Goal: Task Accomplishment & Management: Manage account settings

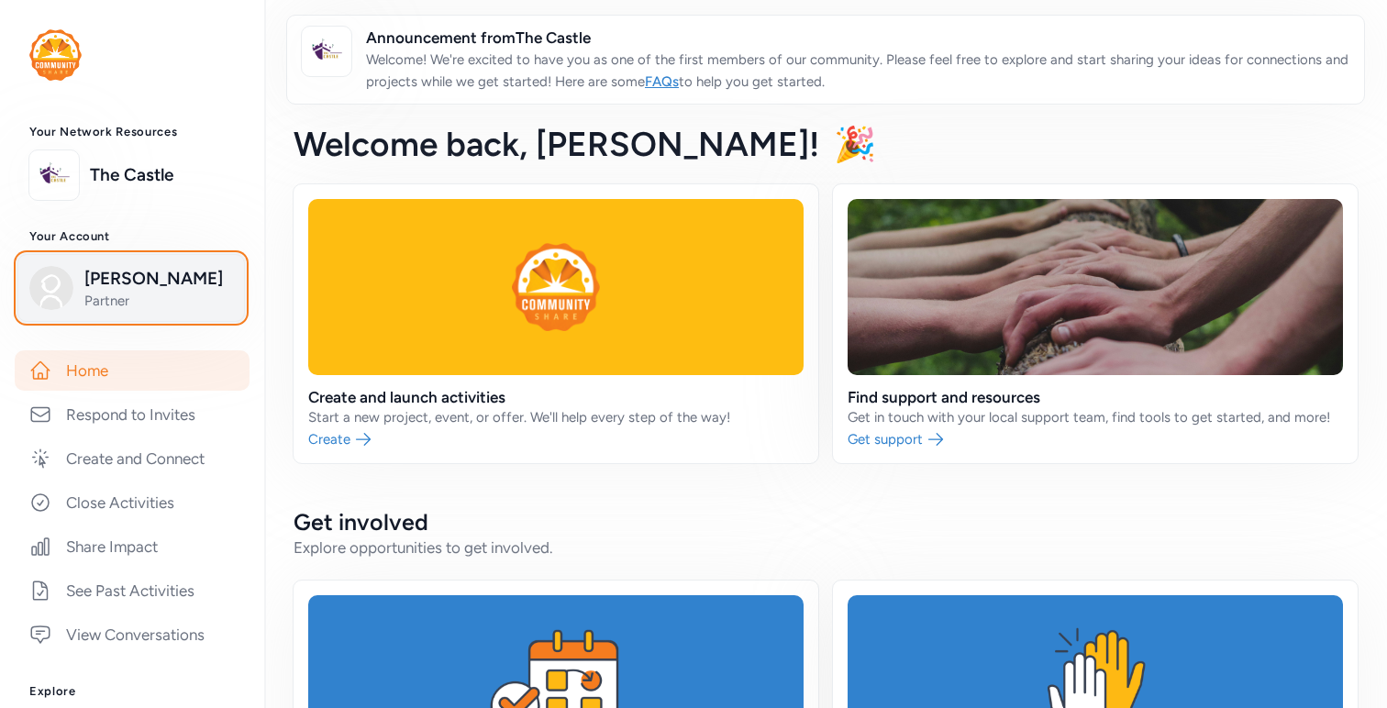
click at [171, 261] on button "[PERSON_NAME] Partner" at bounding box center [131, 288] width 228 height 68
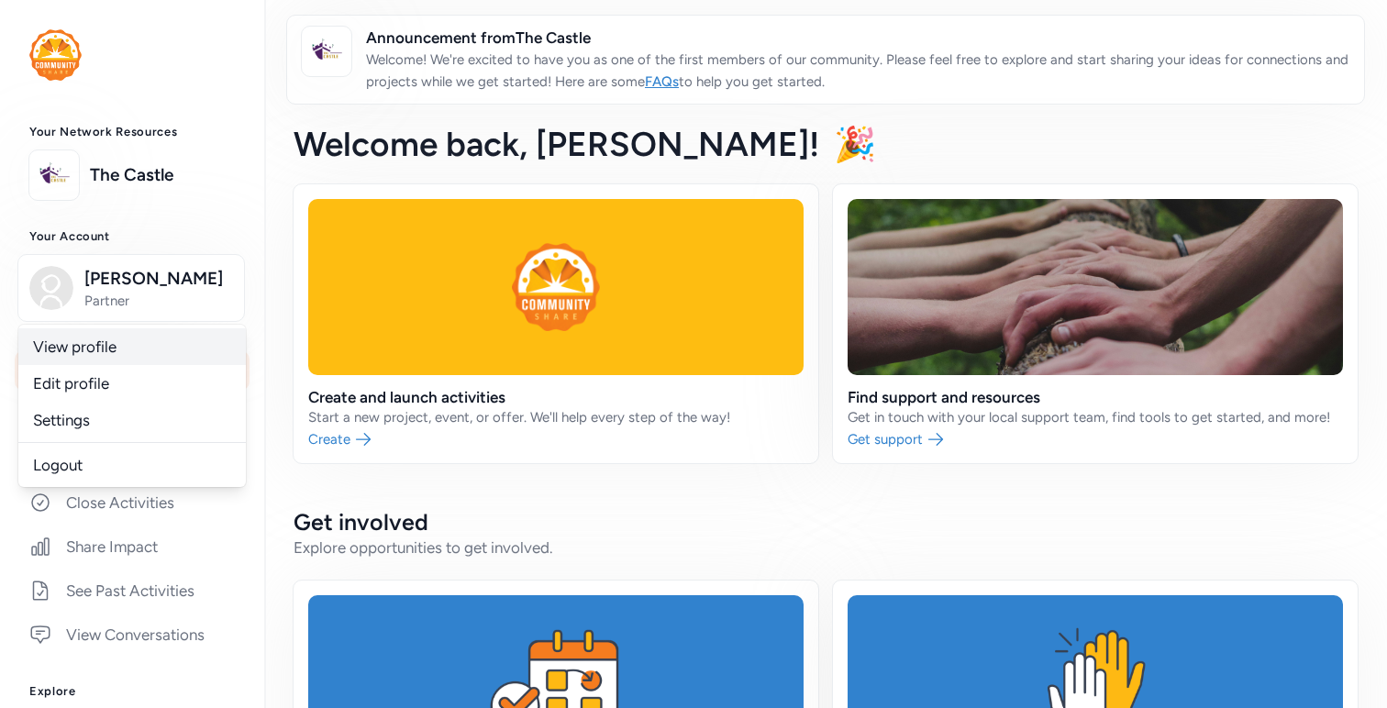
click at [139, 335] on link "View profile" at bounding box center [132, 346] width 228 height 37
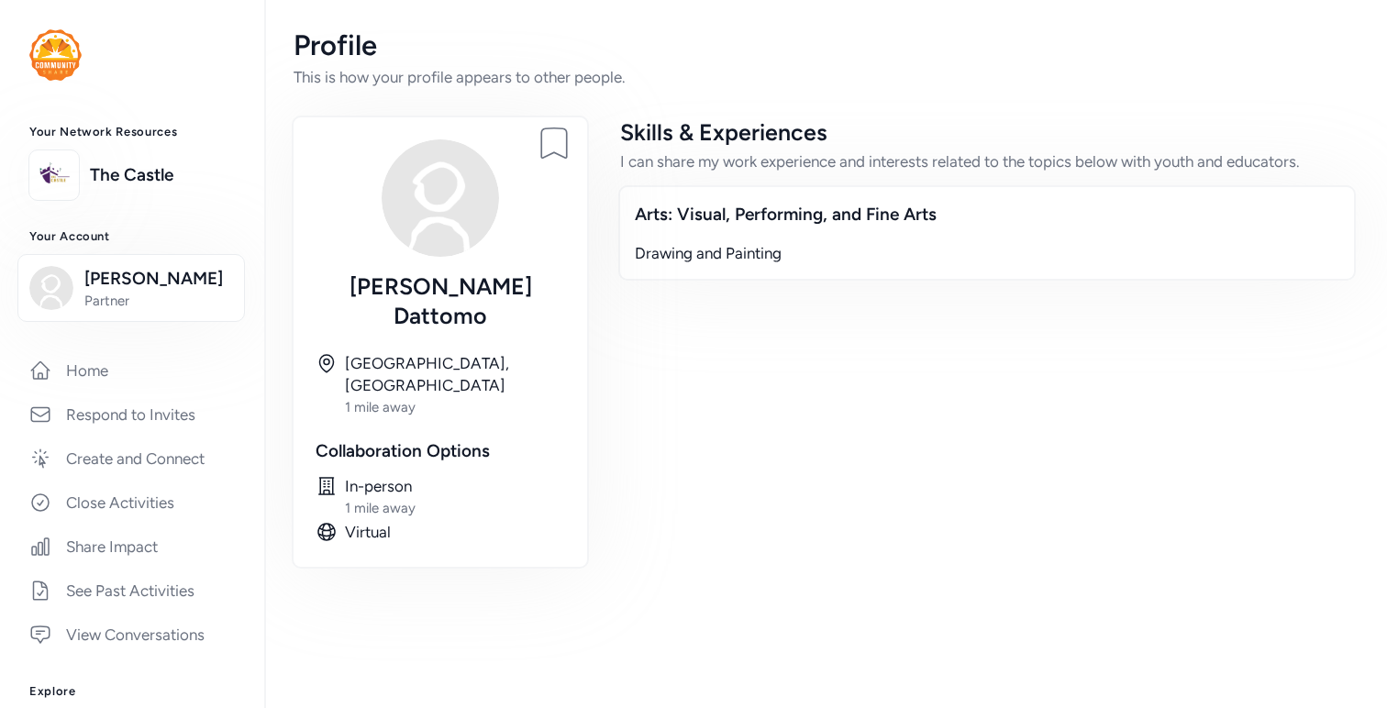
click at [781, 206] on div "Arts: Visual, Performing, and Fine Arts" at bounding box center [987, 215] width 705 height 26
click at [733, 259] on div "Drawing and Painting" at bounding box center [987, 253] width 705 height 22
click at [719, 132] on div "Skills & Experiences" at bounding box center [987, 131] width 734 height 29
click at [752, 210] on div "Arts: Visual, Performing, and Fine Arts" at bounding box center [987, 215] width 705 height 26
click at [357, 475] on div "In-person" at bounding box center [455, 486] width 220 height 22
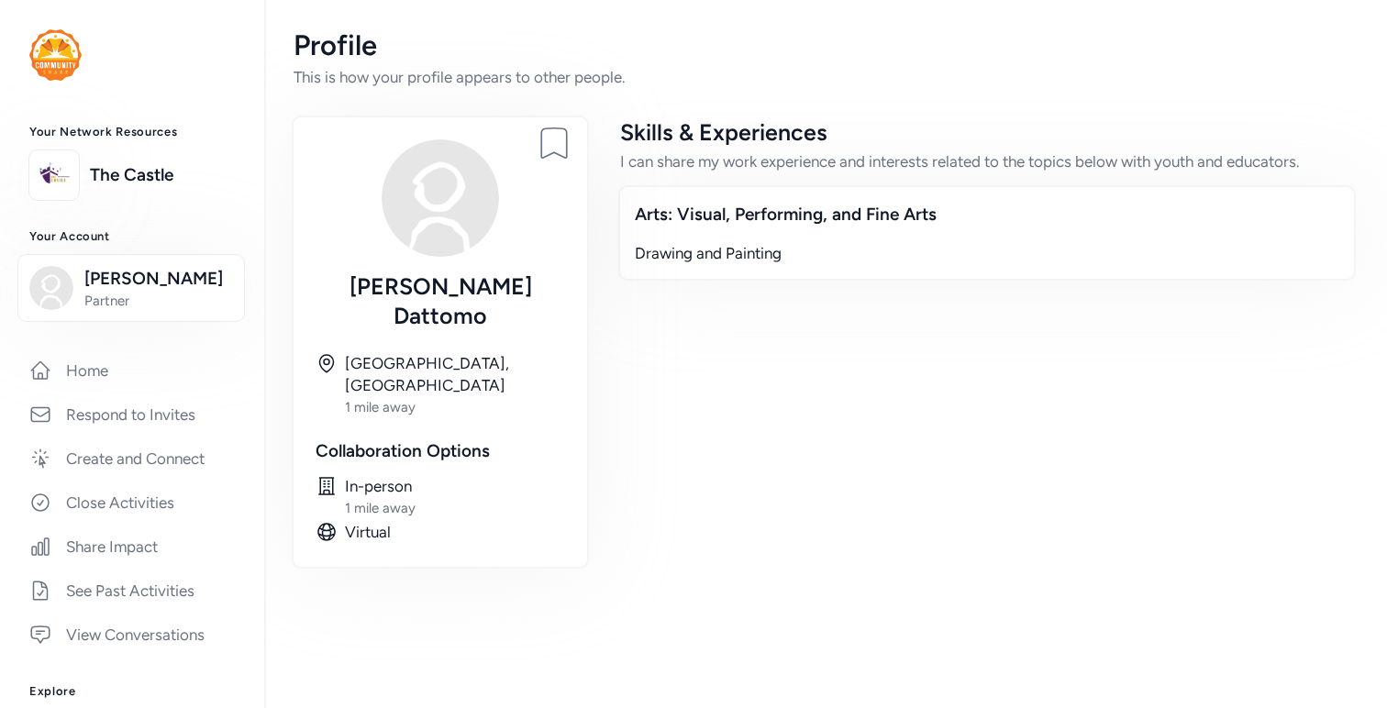
click at [330, 475] on icon at bounding box center [327, 486] width 22 height 22
click at [317, 475] on icon at bounding box center [327, 486] width 22 height 22
click at [365, 499] on div "1 mile away" at bounding box center [455, 508] width 220 height 18
click at [427, 499] on div "1 mile away" at bounding box center [455, 508] width 220 height 18
click at [378, 521] on div "Virtual" at bounding box center [455, 532] width 220 height 22
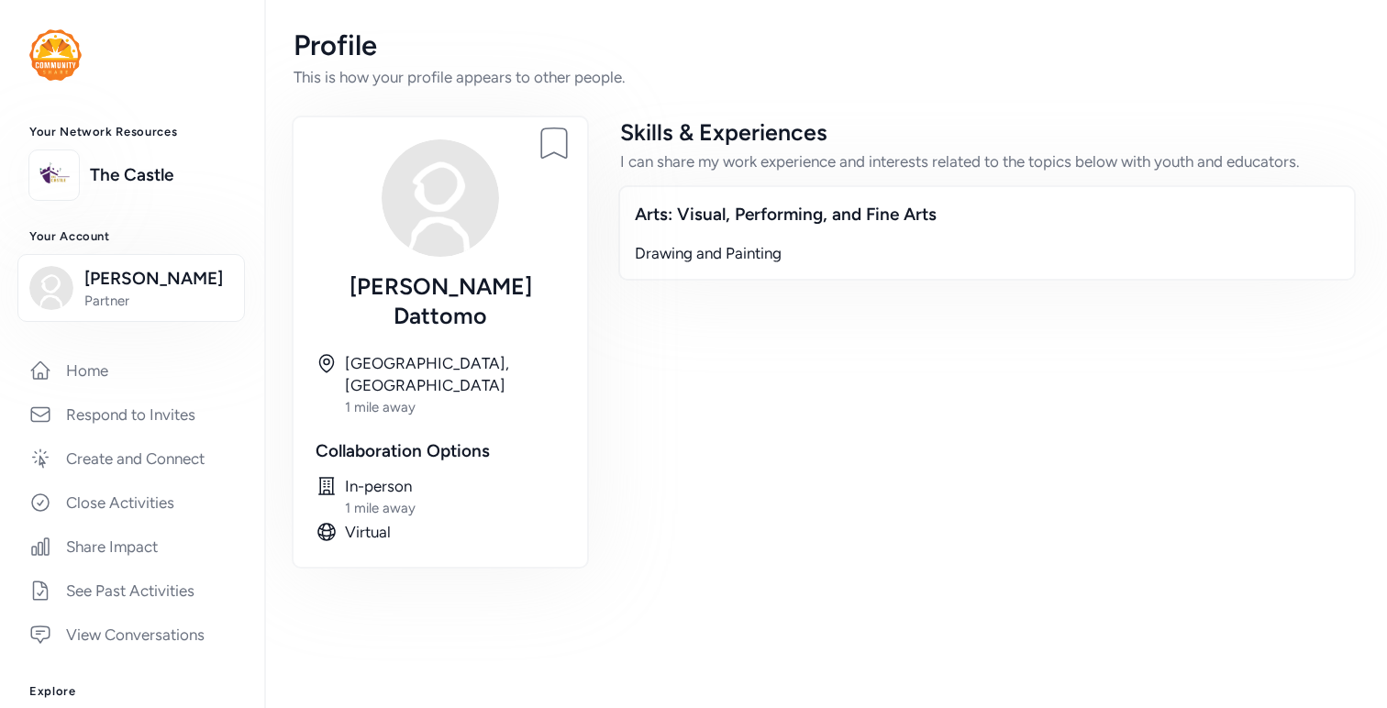
click at [719, 234] on div "Arts: Visual, Performing, and Fine Arts Drawing and Painting" at bounding box center [987, 232] width 738 height 95
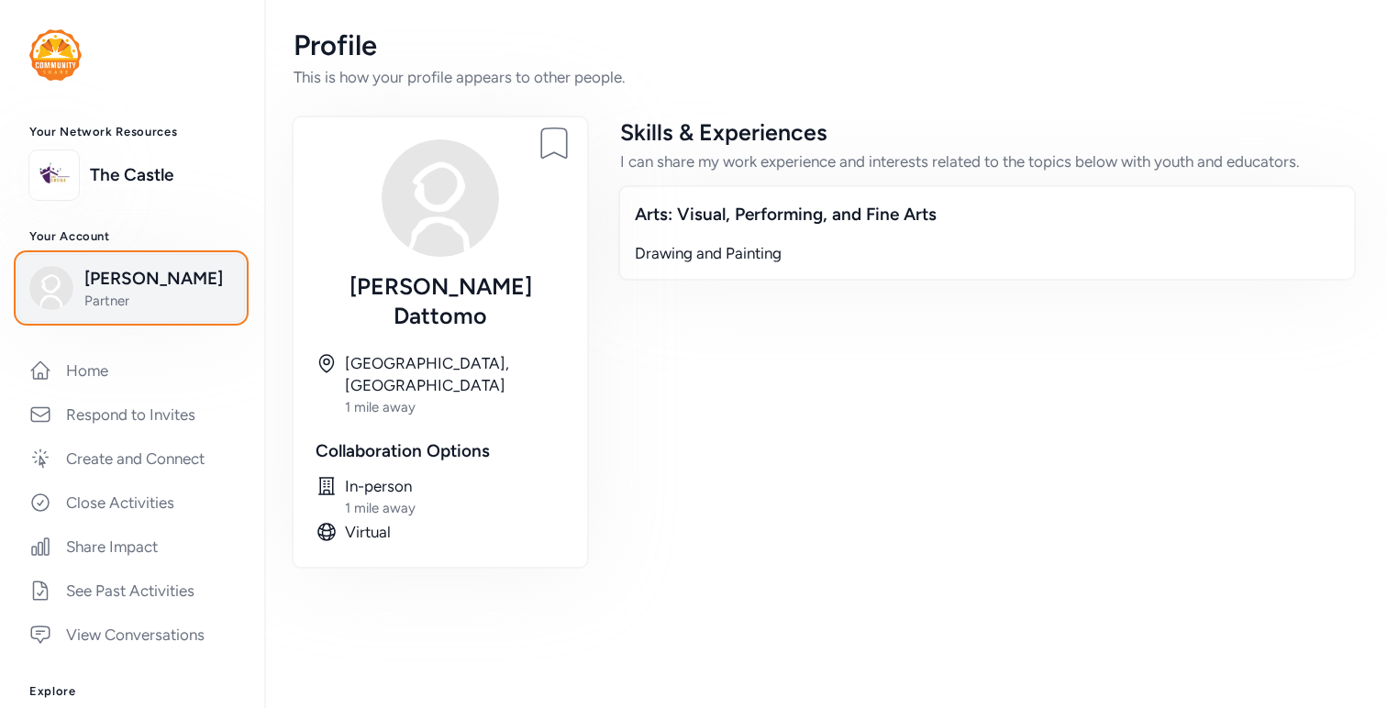
click at [164, 270] on span "[PERSON_NAME]" at bounding box center [158, 279] width 149 height 26
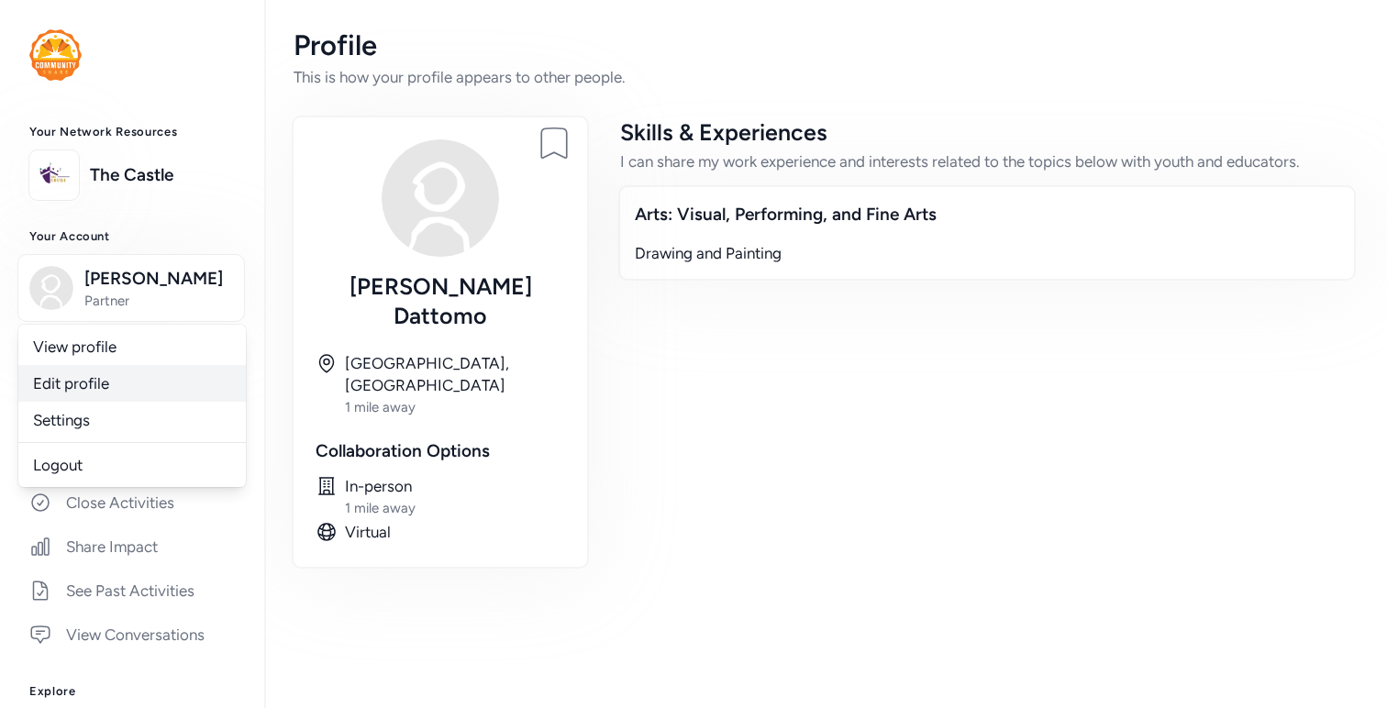
click at [128, 392] on link "Edit profile" at bounding box center [132, 383] width 228 height 37
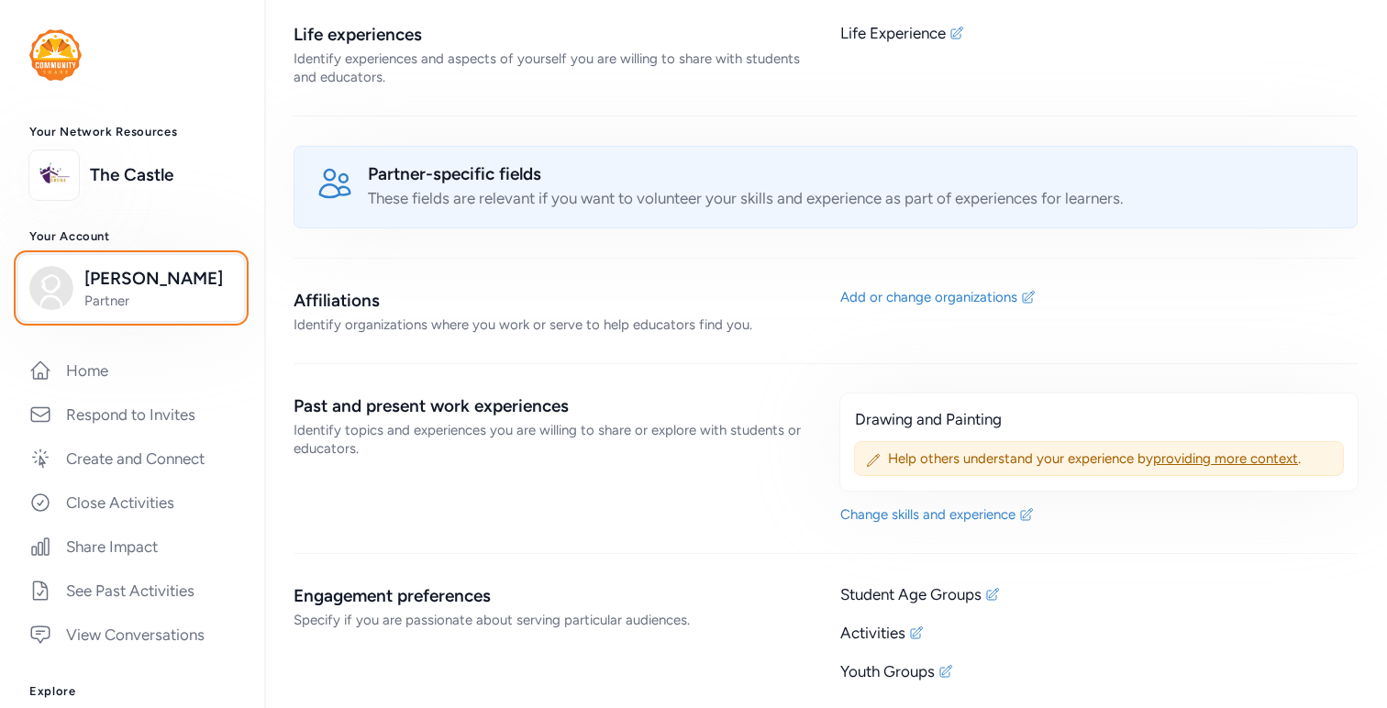
scroll to position [958, 0]
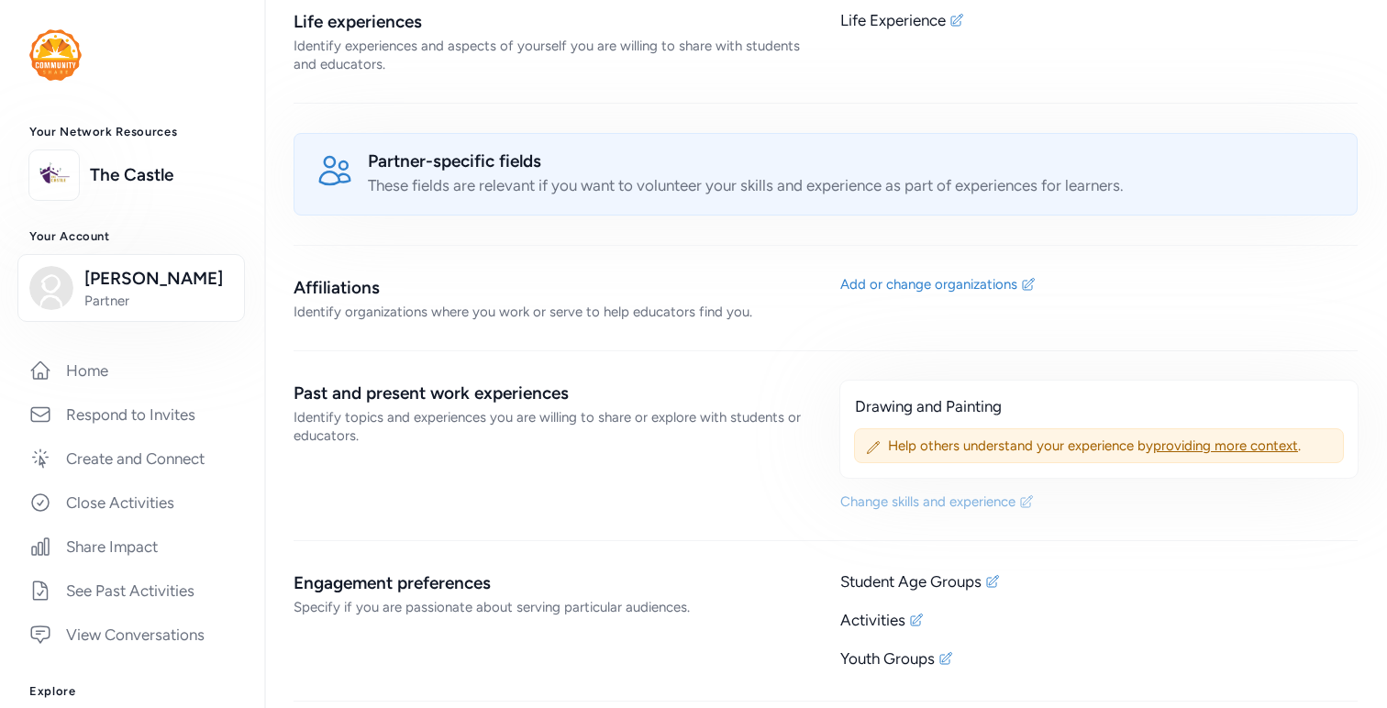
click at [1015, 504] on div "Change skills and experience" at bounding box center [927, 502] width 175 height 18
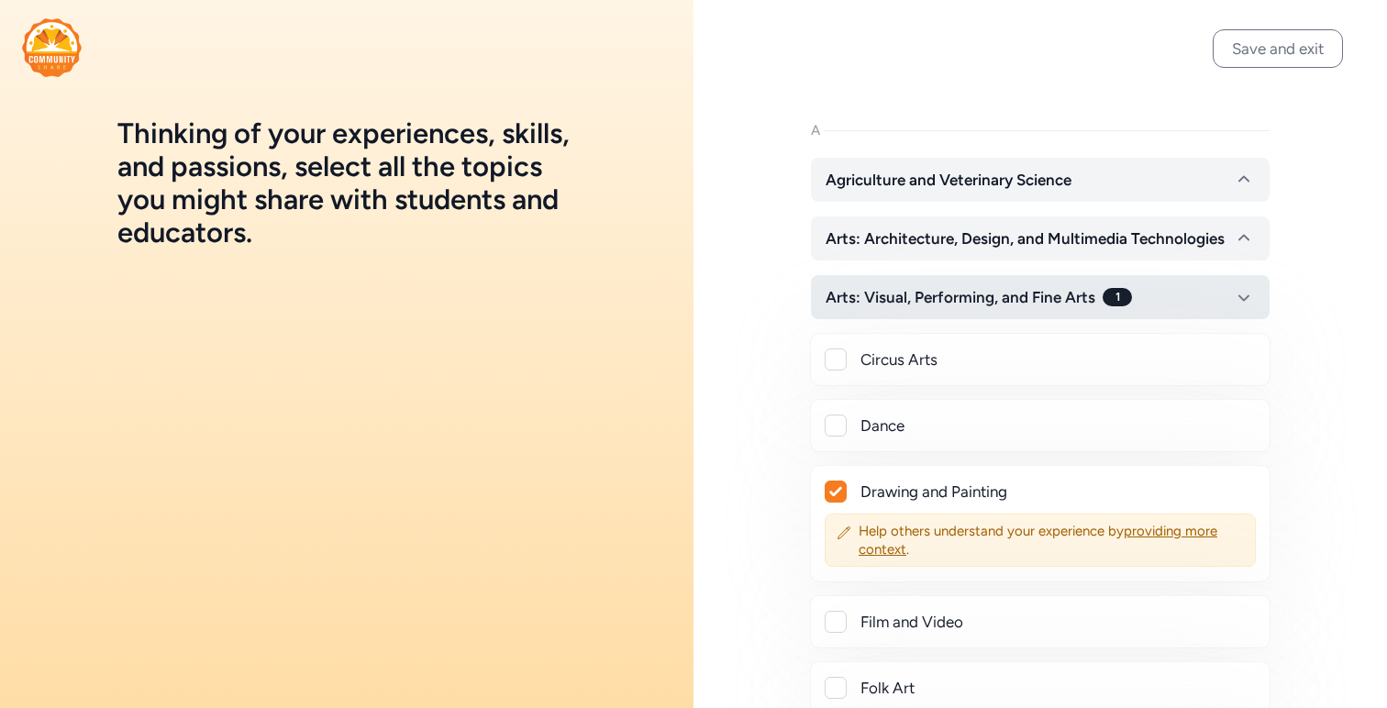
click at [924, 287] on span "Arts: Visual, Performing, and Fine Arts" at bounding box center [961, 297] width 270 height 22
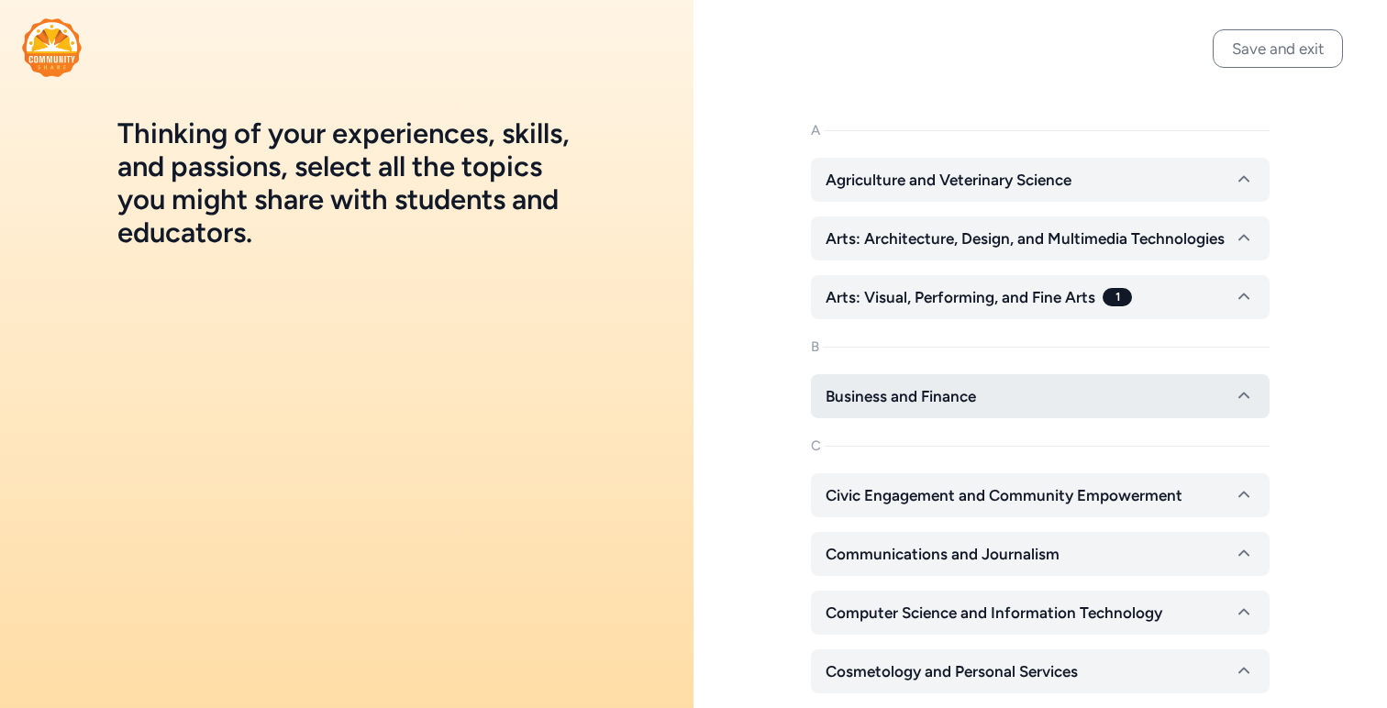
click at [871, 411] on button "Business and Finance" at bounding box center [1040, 396] width 459 height 44
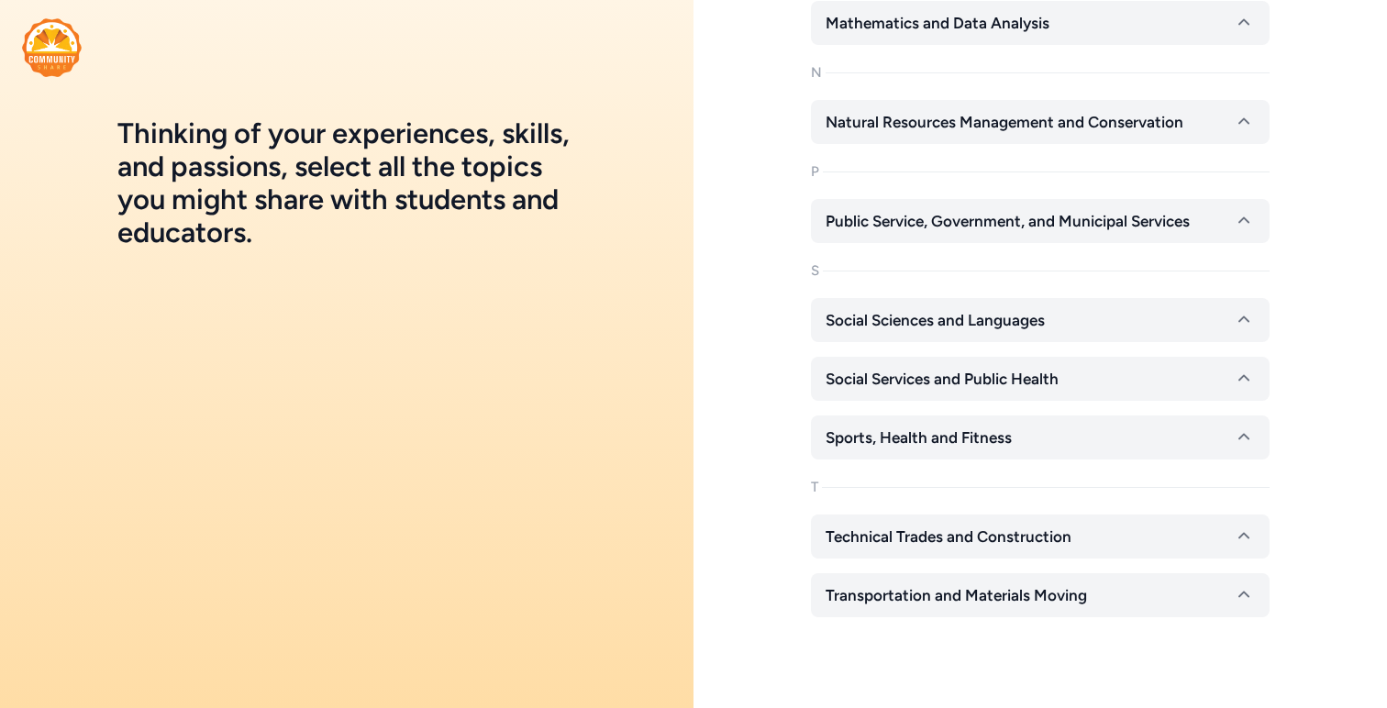
scroll to position [3420, 0]
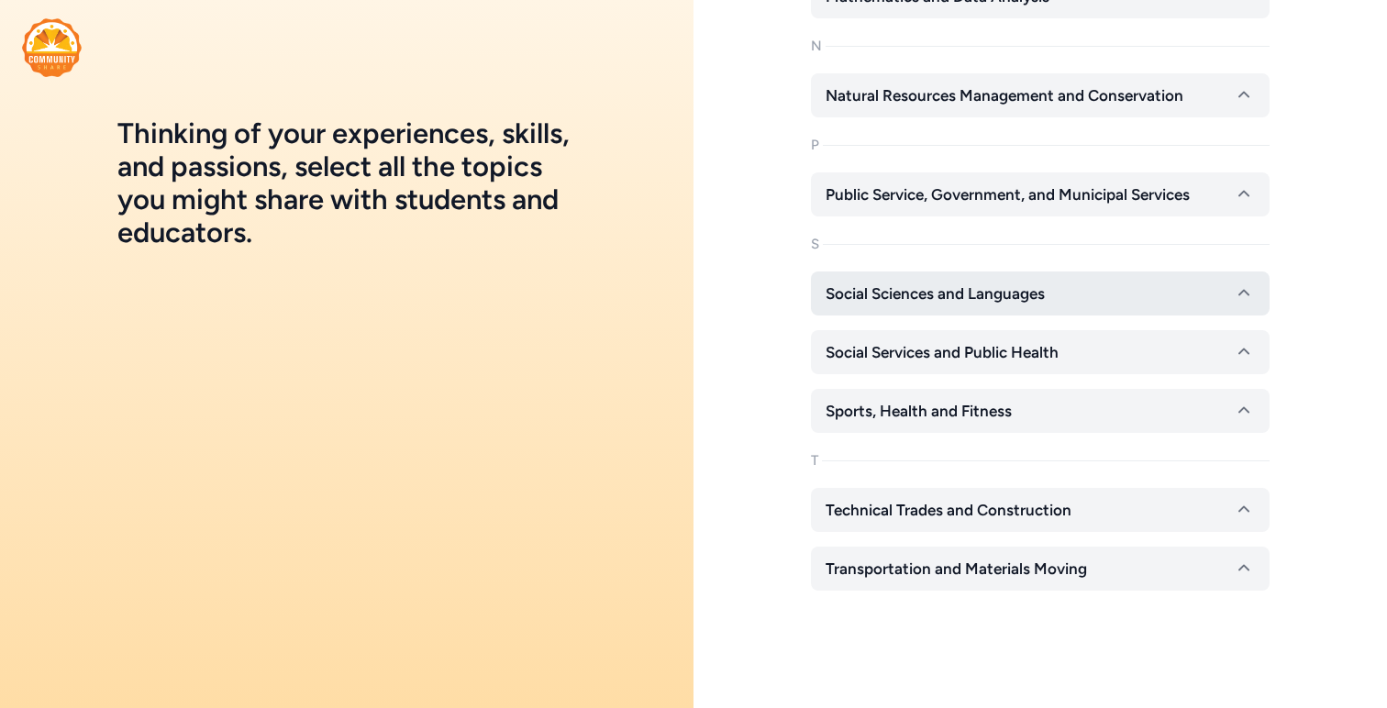
click at [939, 311] on button "Social Sciences and Languages" at bounding box center [1040, 294] width 459 height 44
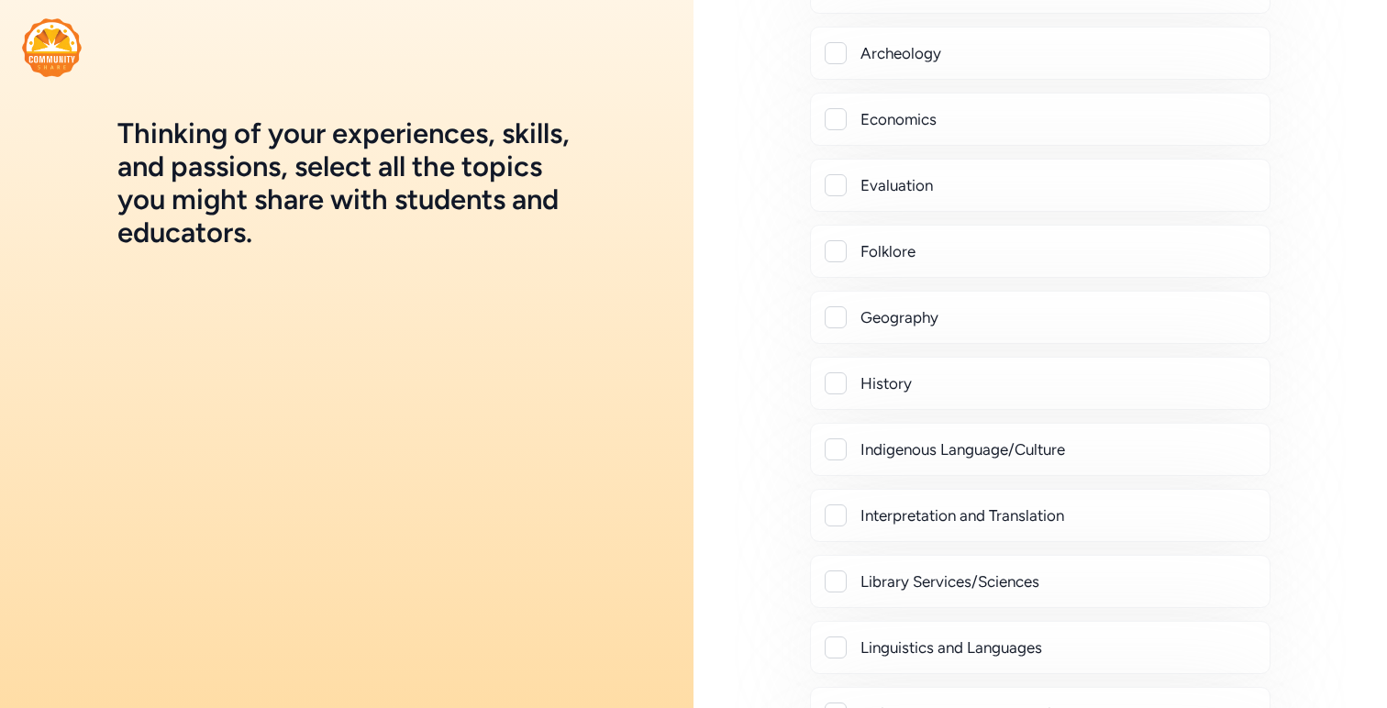
scroll to position [3807, 0]
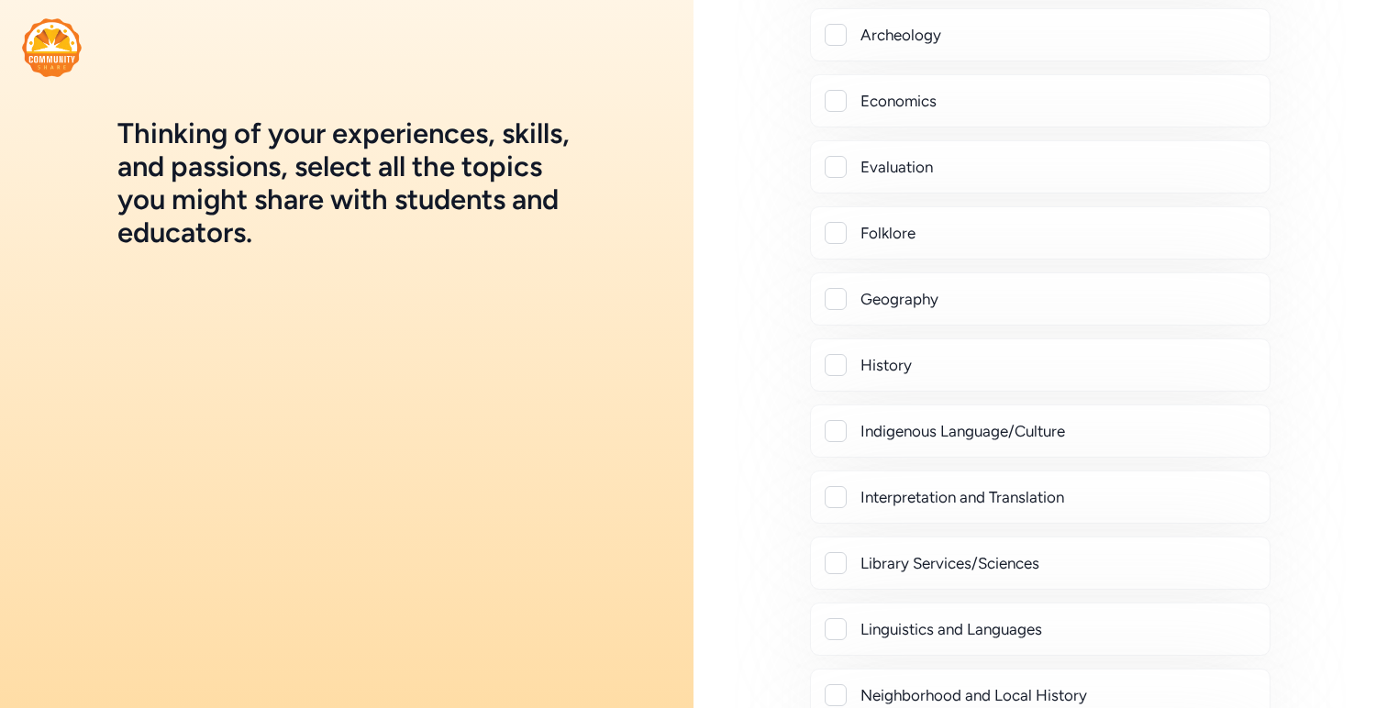
click at [844, 371] on div at bounding box center [836, 365] width 22 height 22
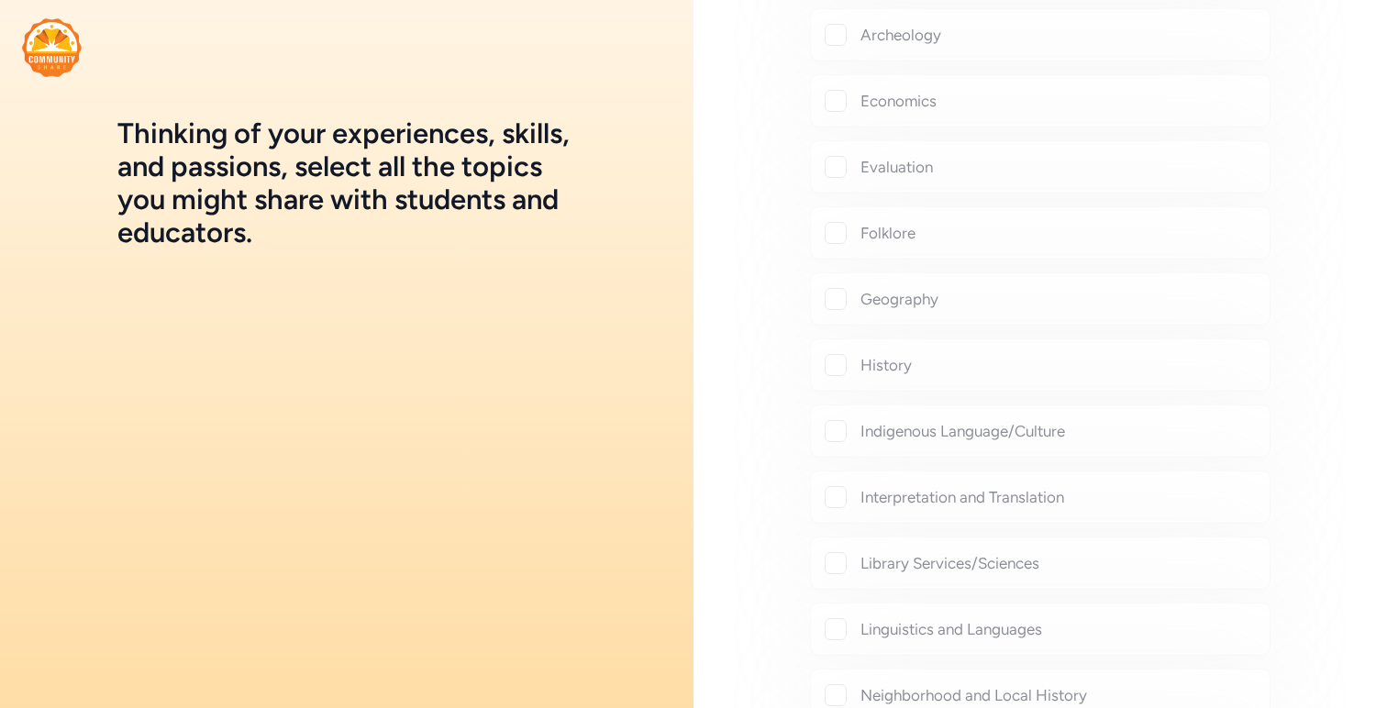
checkbox input "true"
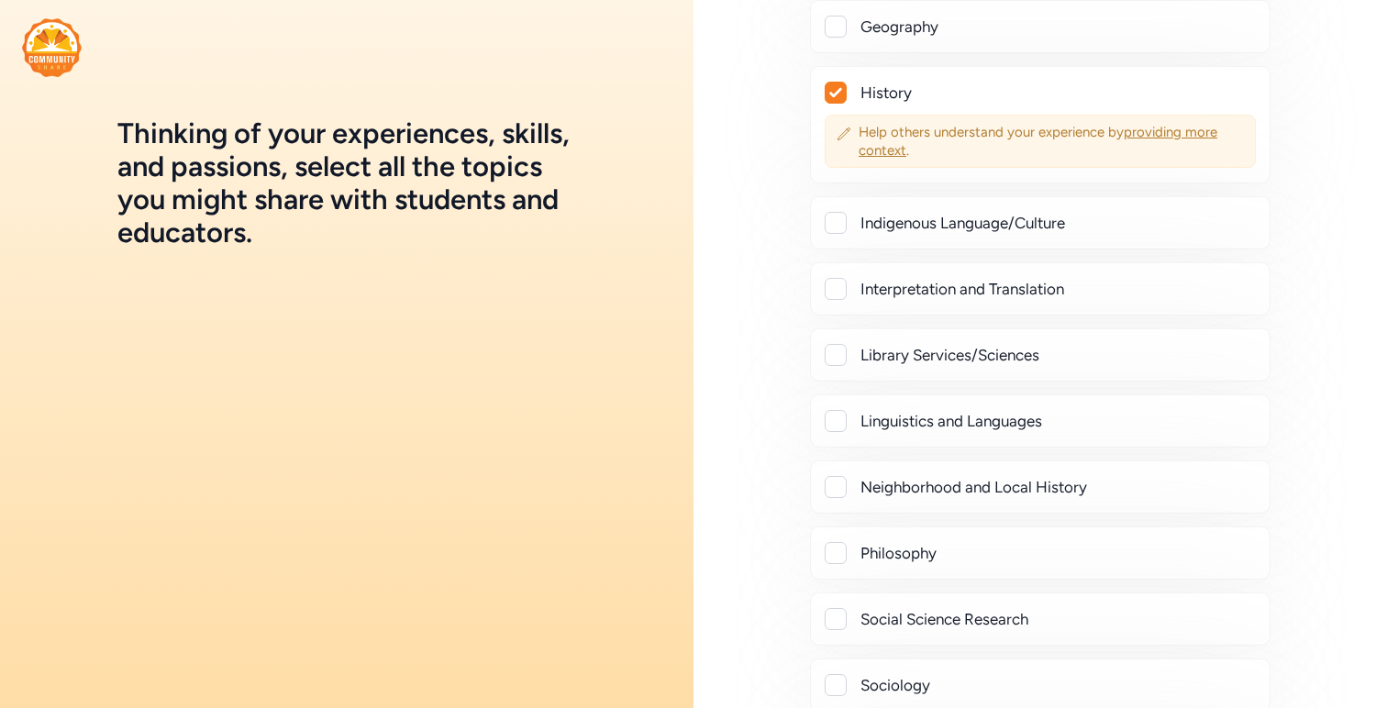
scroll to position [4129, 0]
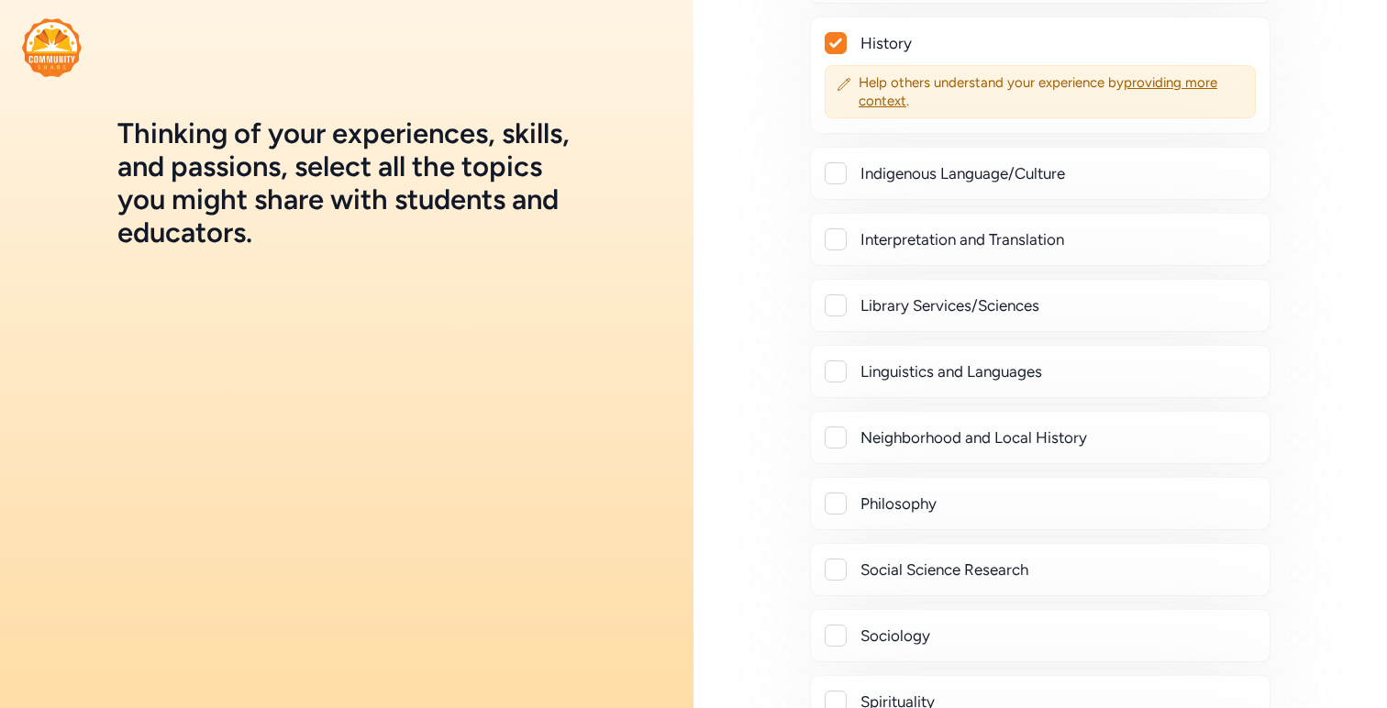
click at [838, 378] on div at bounding box center [836, 372] width 22 height 22
checkbox input "true"
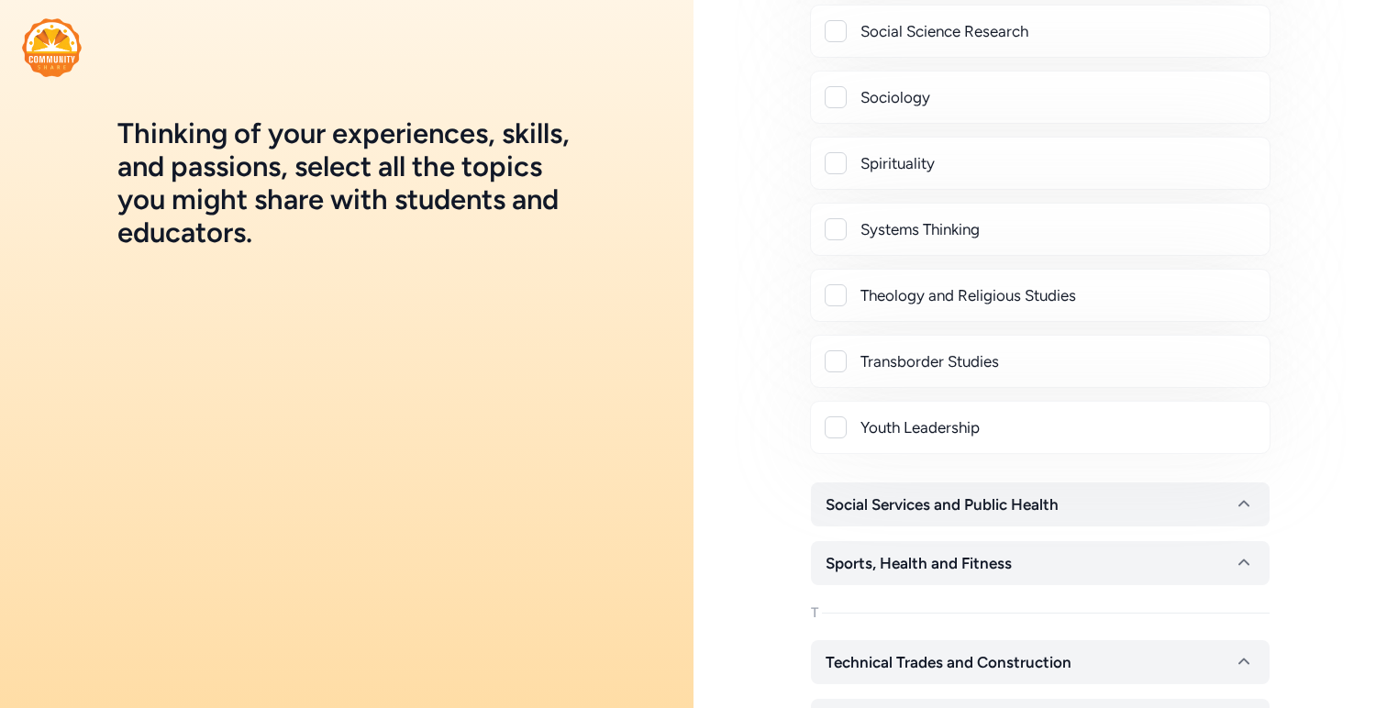
scroll to position [4737, 0]
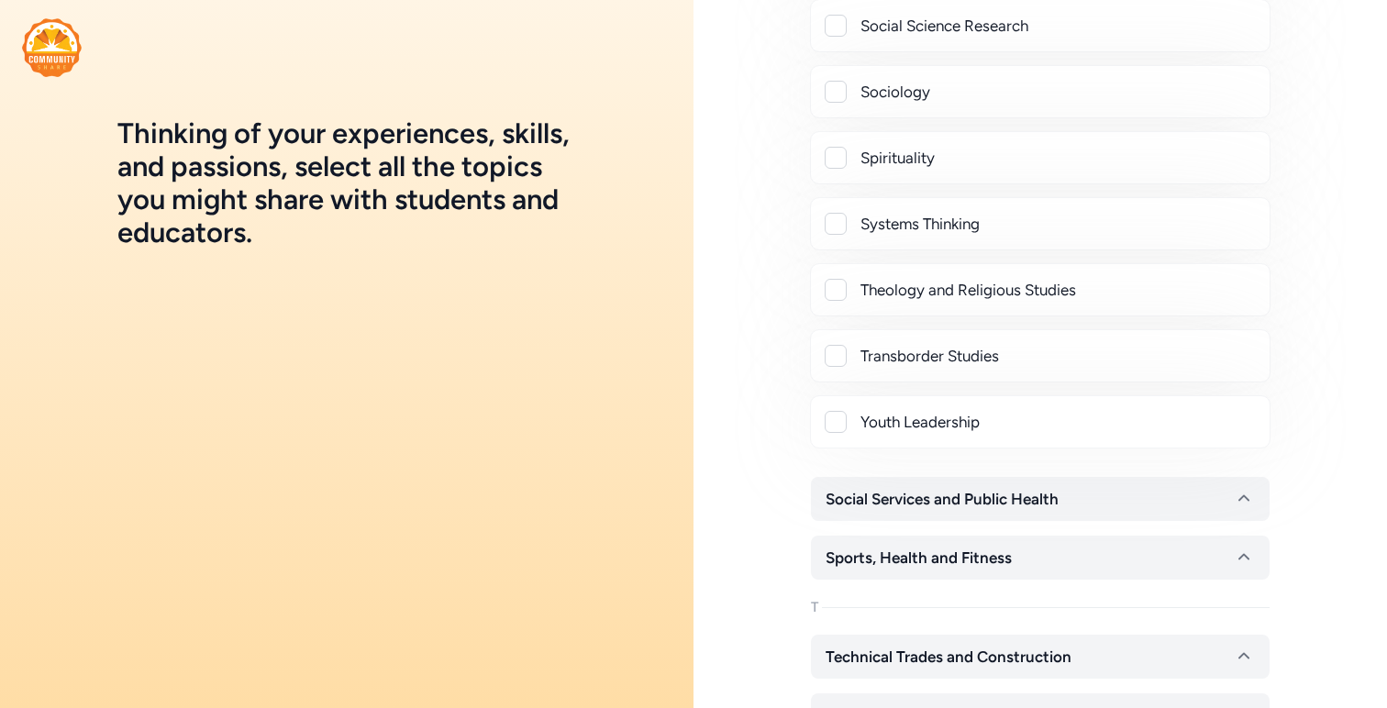
click at [836, 279] on div at bounding box center [836, 290] width 22 height 22
checkbox input "true"
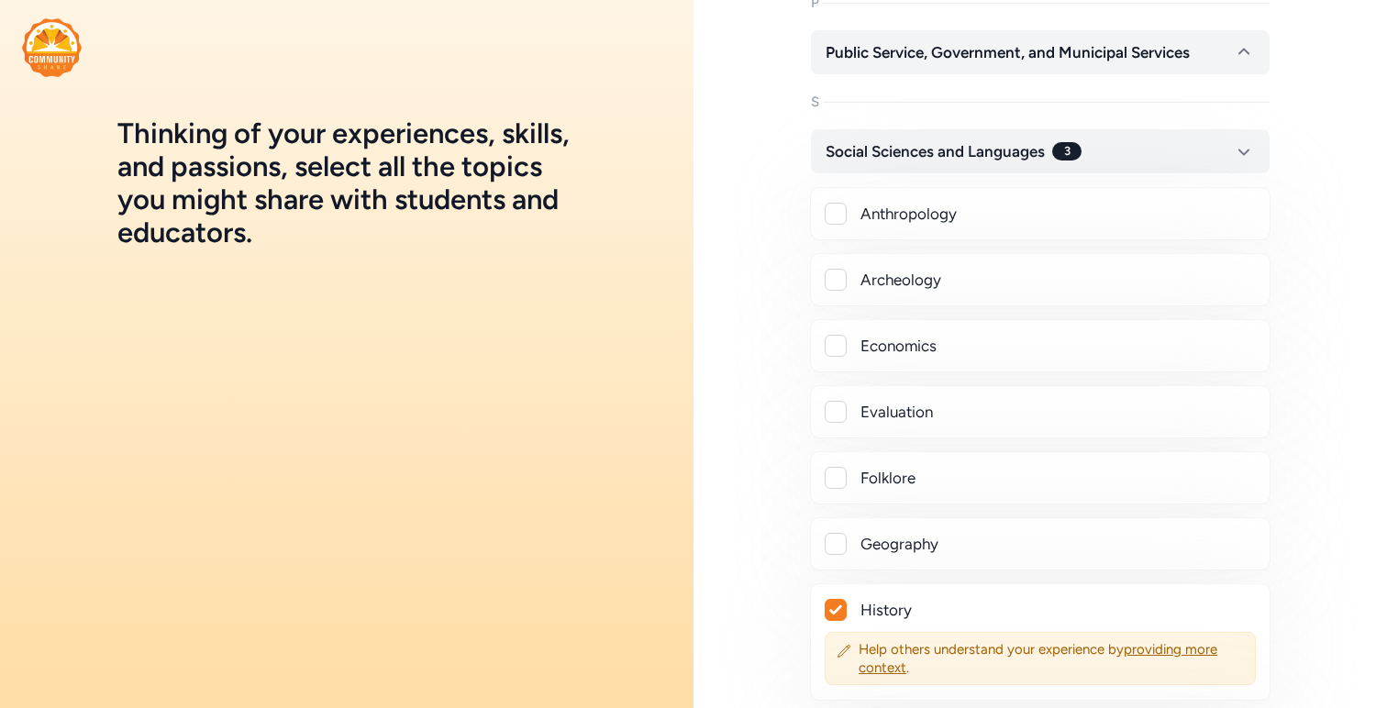
scroll to position [3560, 0]
click at [854, 158] on span "Social Sciences and Languages" at bounding box center [935, 153] width 219 height 22
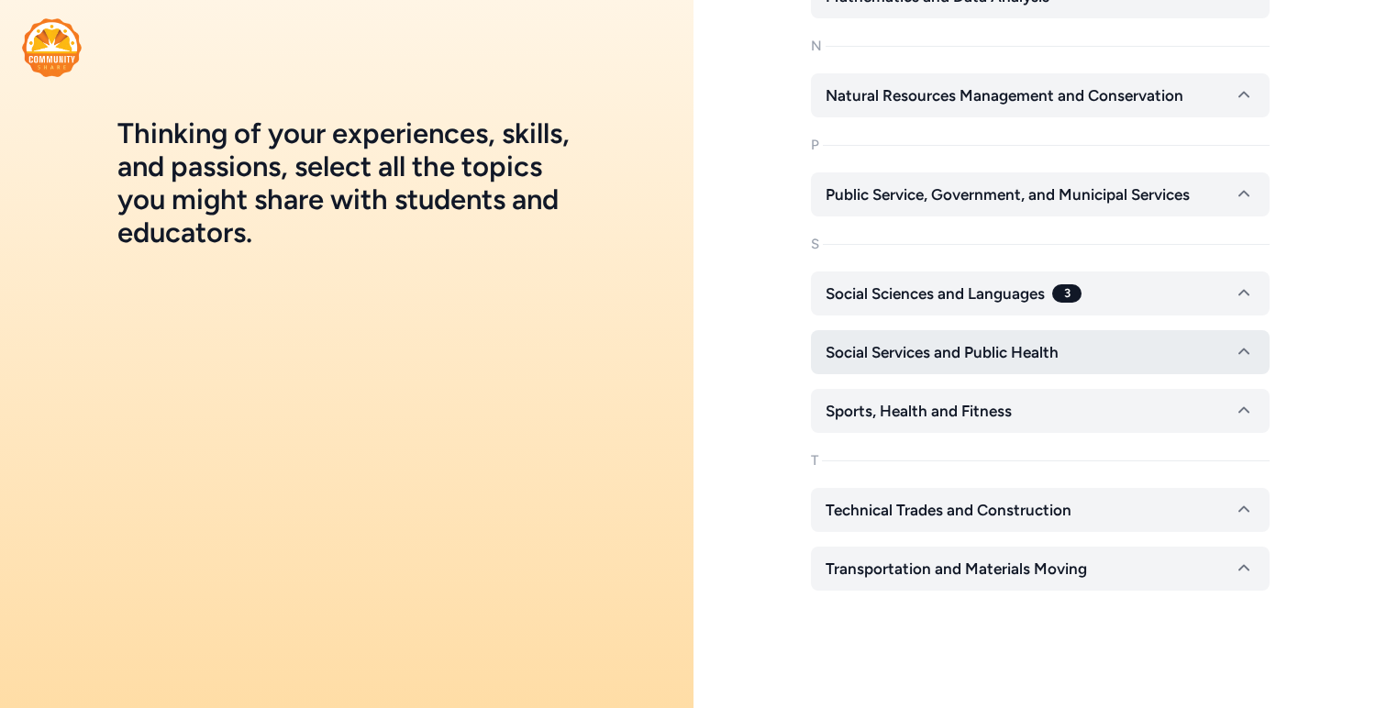
click at [871, 358] on span "Social Services and Public Health" at bounding box center [942, 352] width 233 height 22
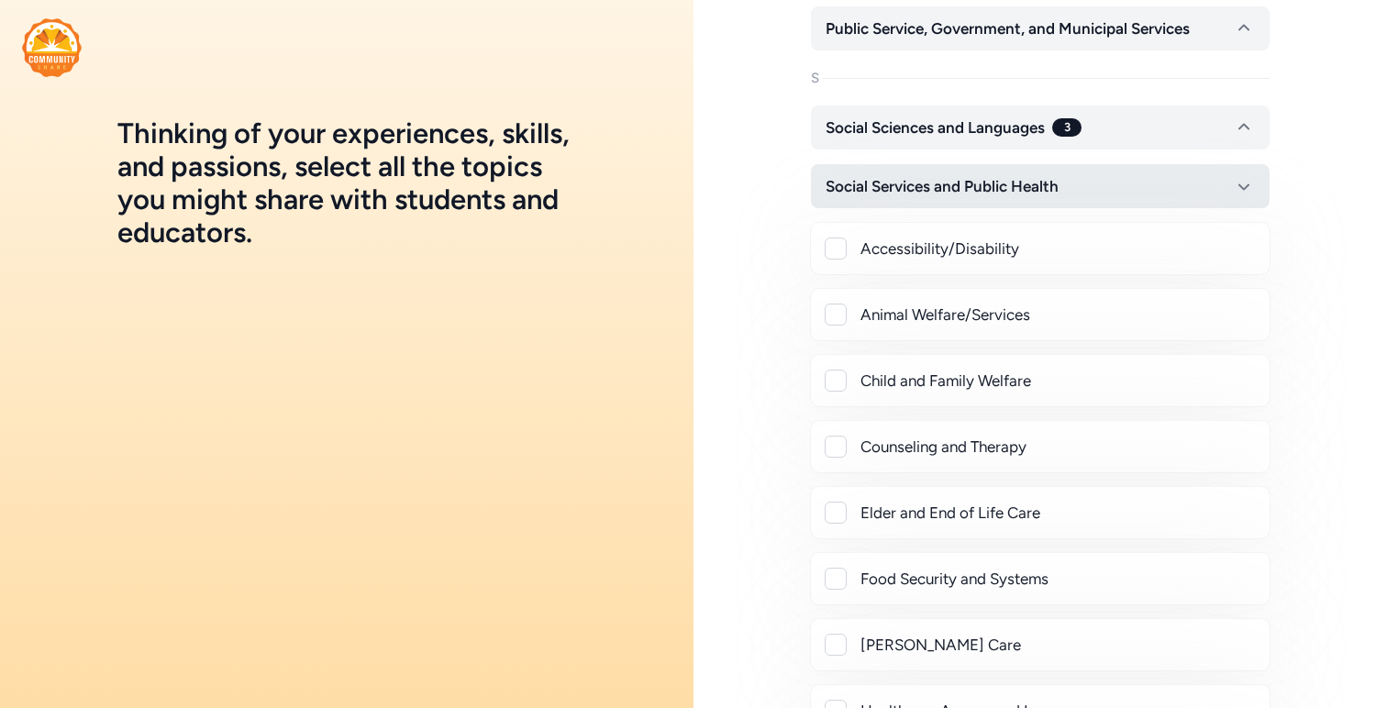
click at [941, 181] on span "Social Services and Public Health" at bounding box center [942, 186] width 233 height 22
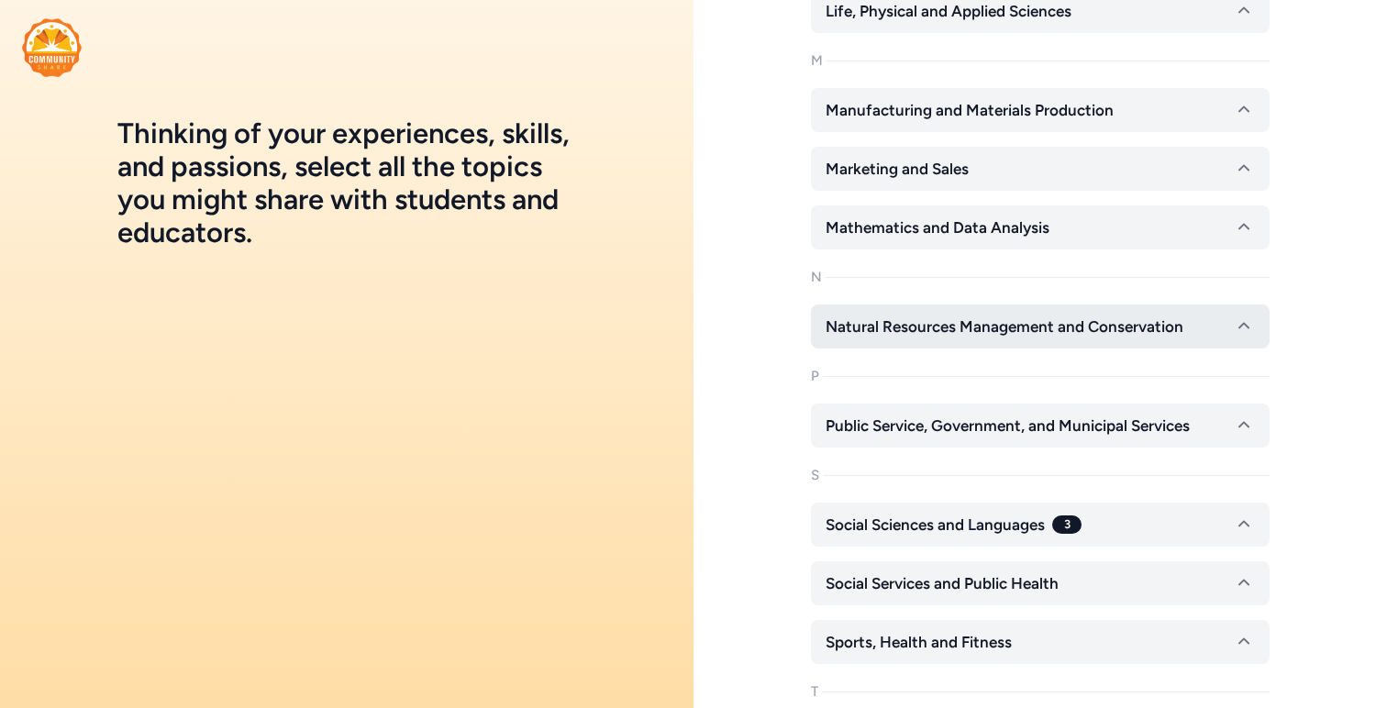
scroll to position [3181, 0]
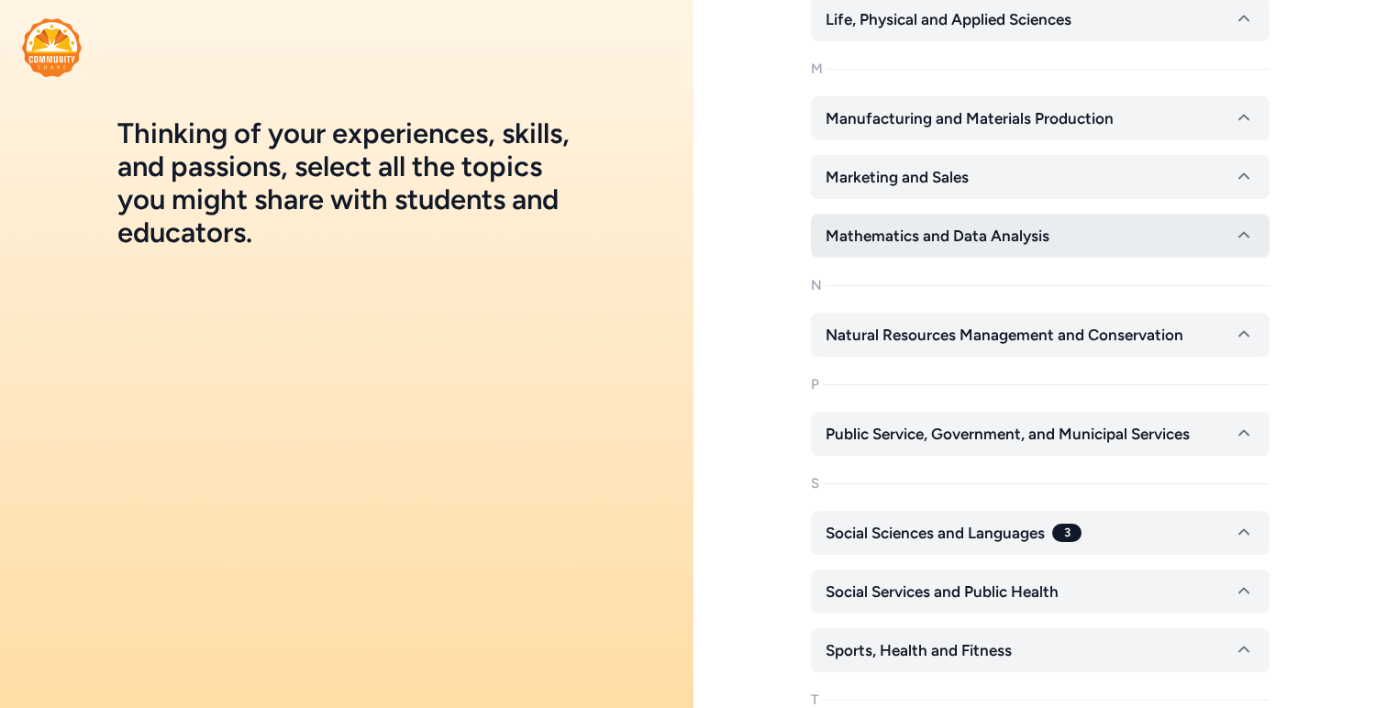
click at [966, 228] on span "Mathematics and Data Analysis" at bounding box center [938, 236] width 224 height 22
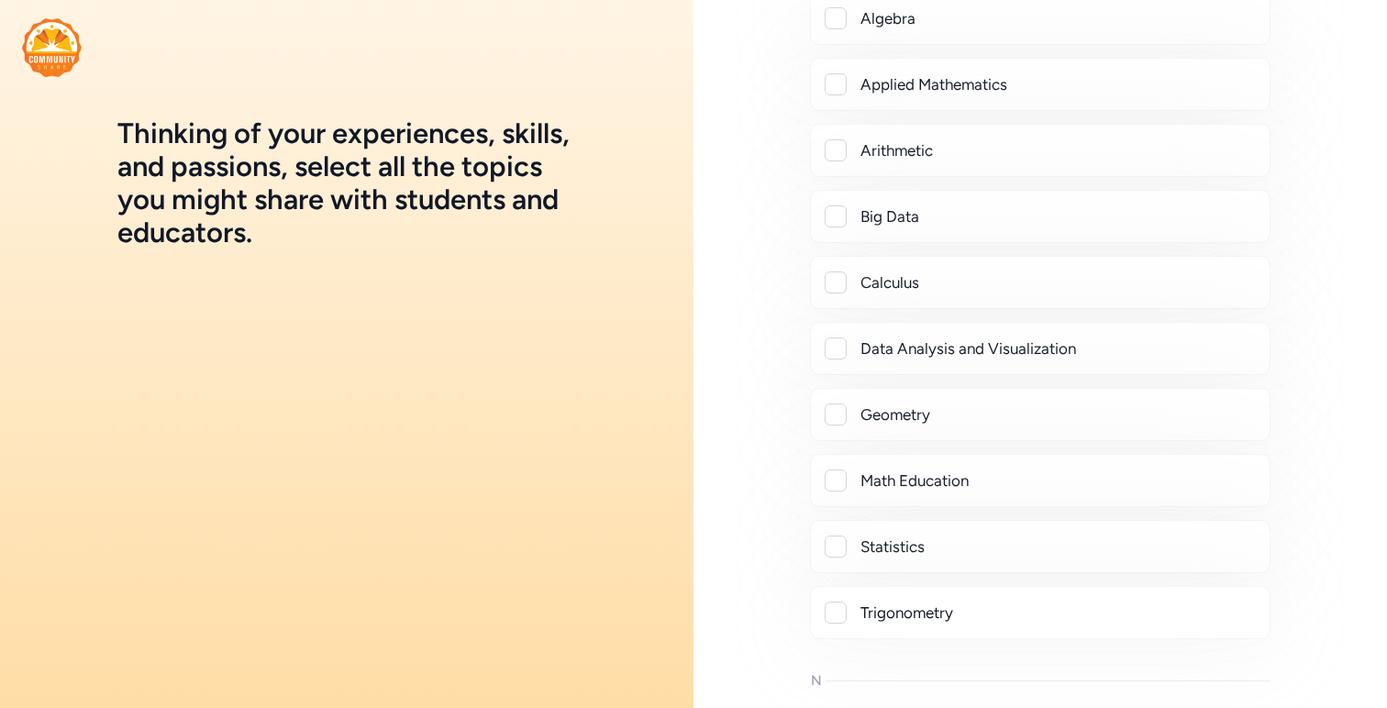
scroll to position [3492, 0]
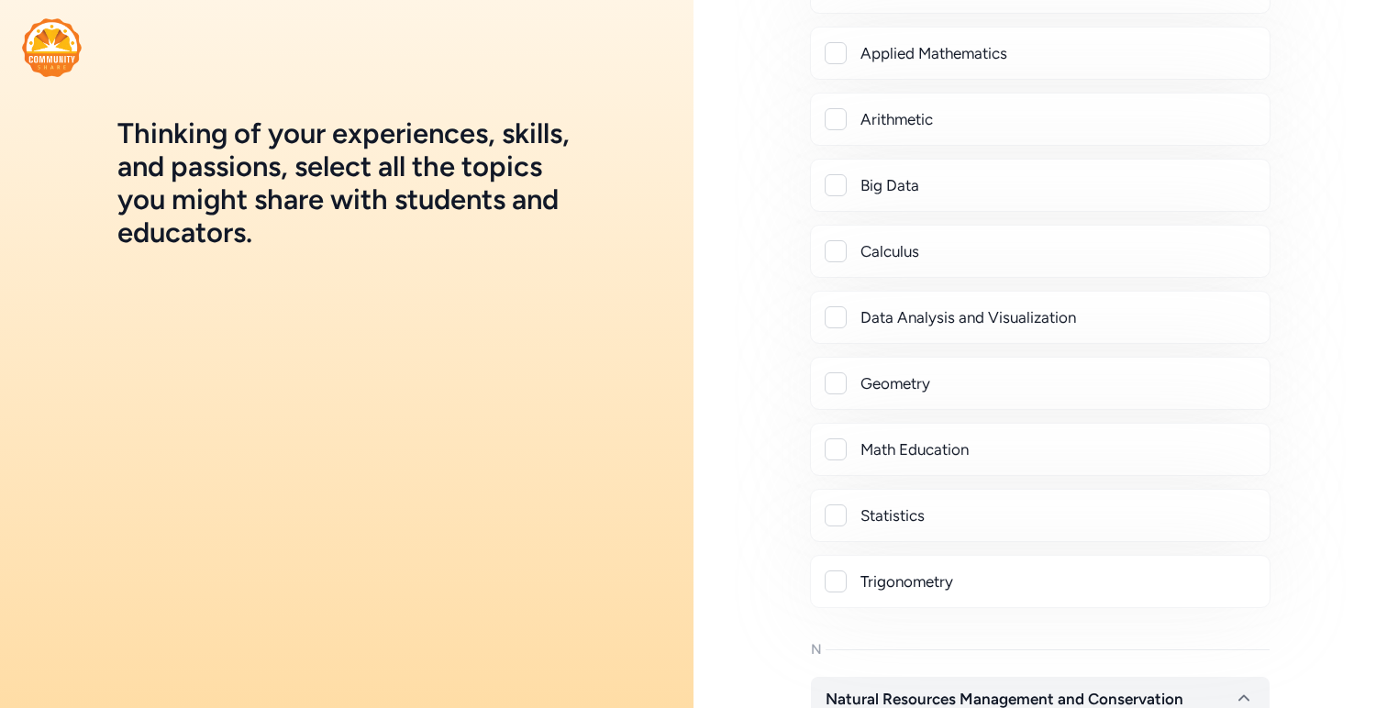
click at [828, 520] on div at bounding box center [836, 516] width 22 height 22
checkbox input "true"
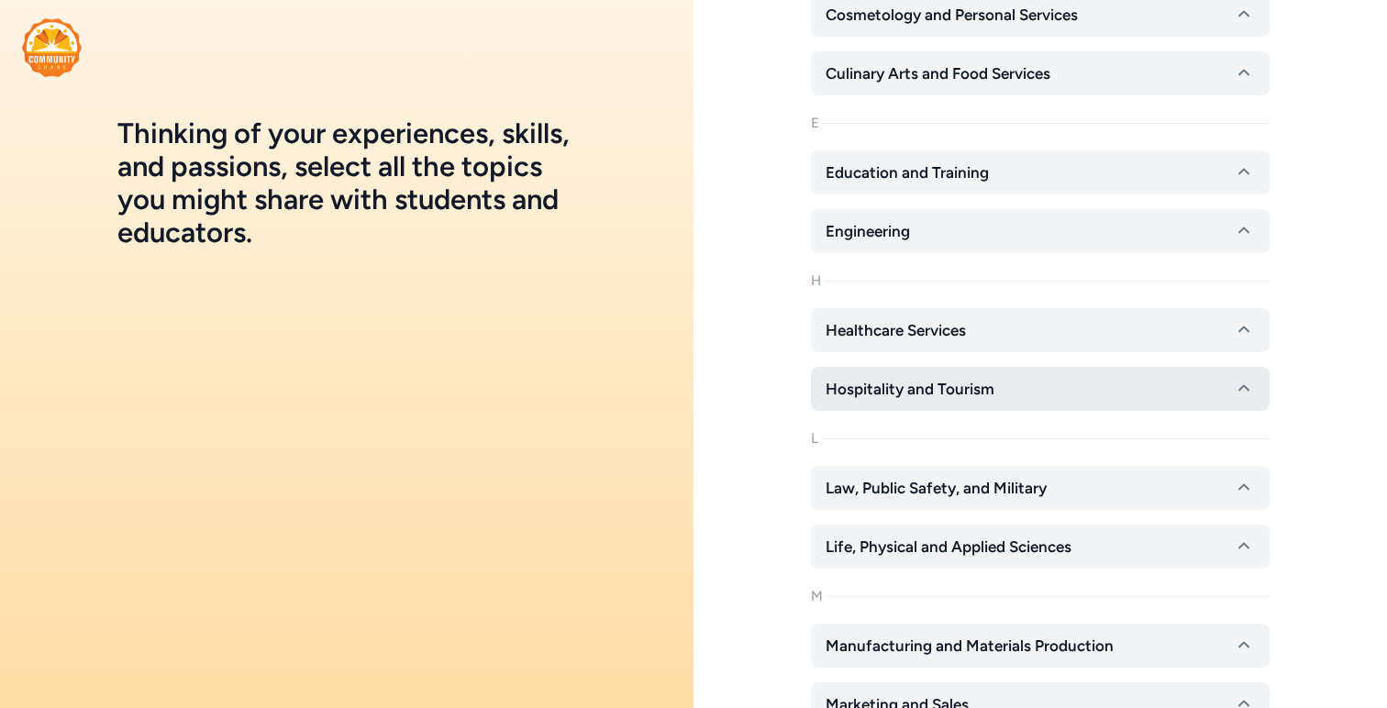
scroll to position [2646, 0]
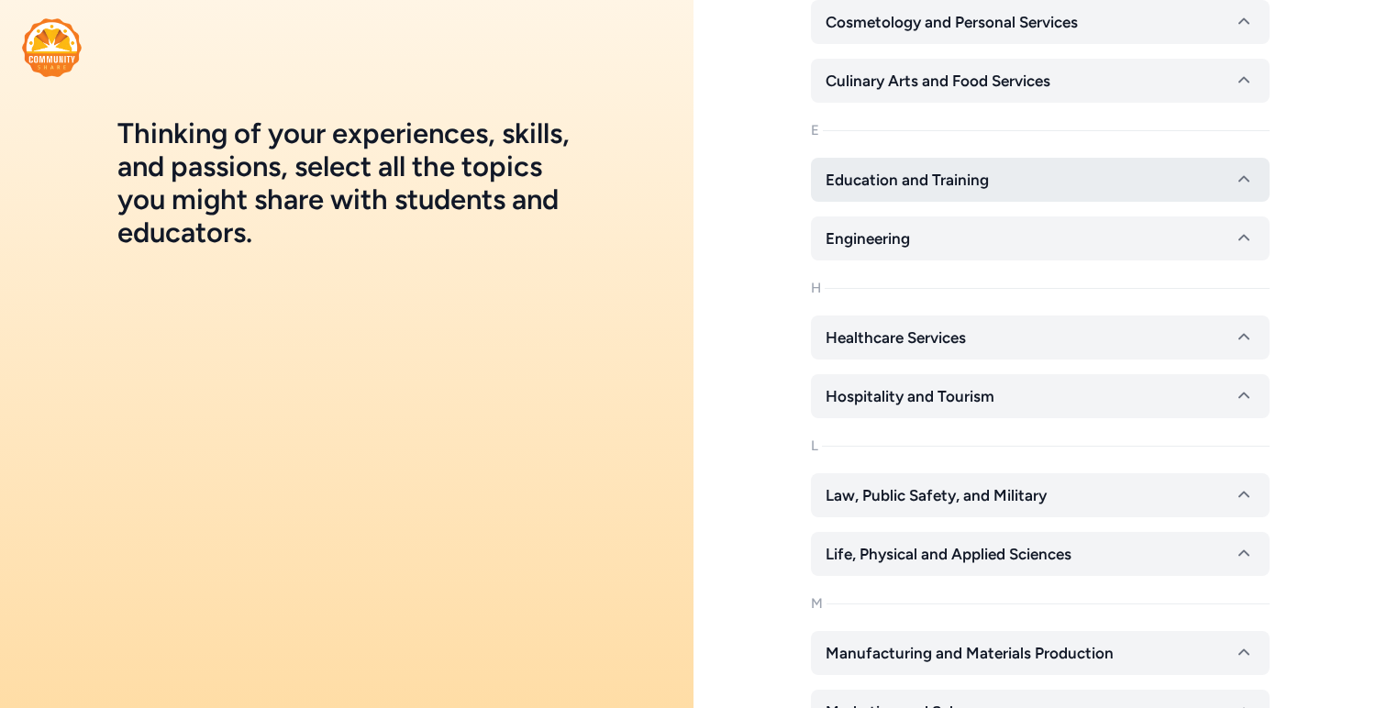
click at [981, 188] on span "Education and Training" at bounding box center [907, 180] width 163 height 22
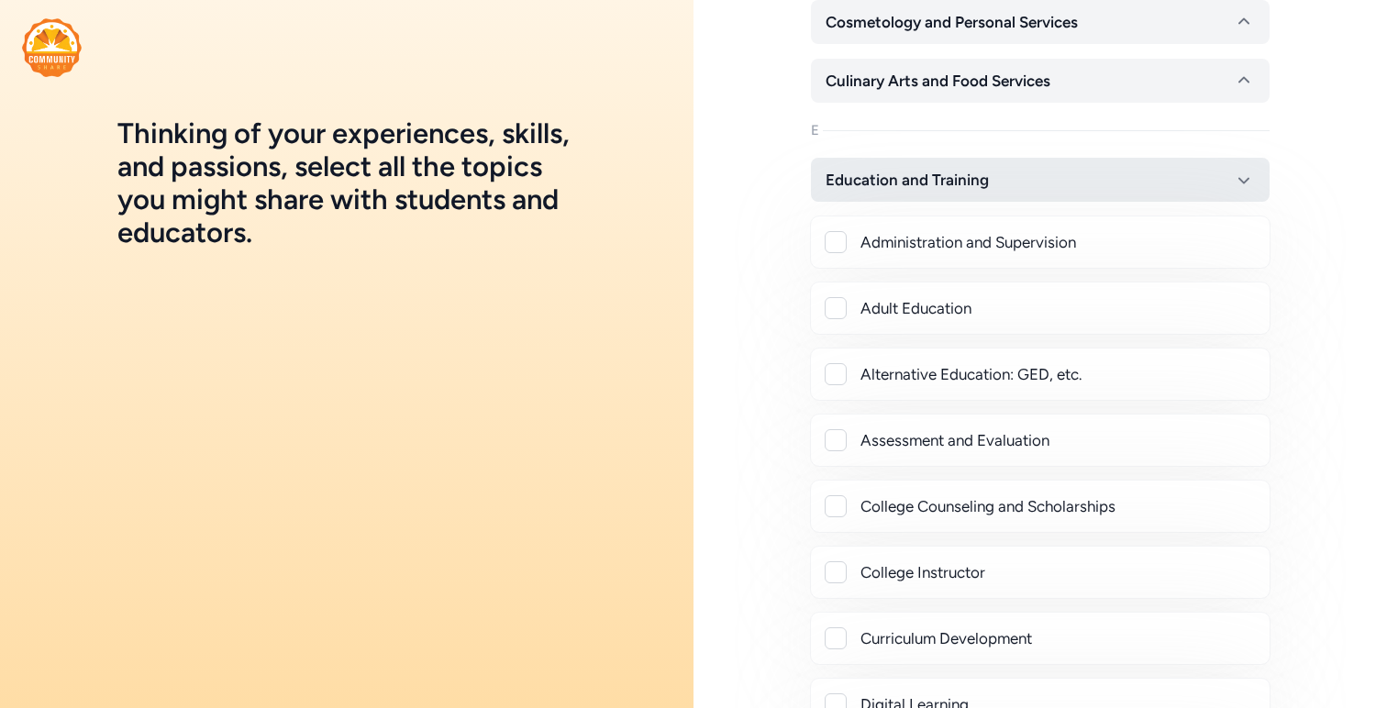
click at [980, 190] on span "Education and Training" at bounding box center [907, 180] width 163 height 22
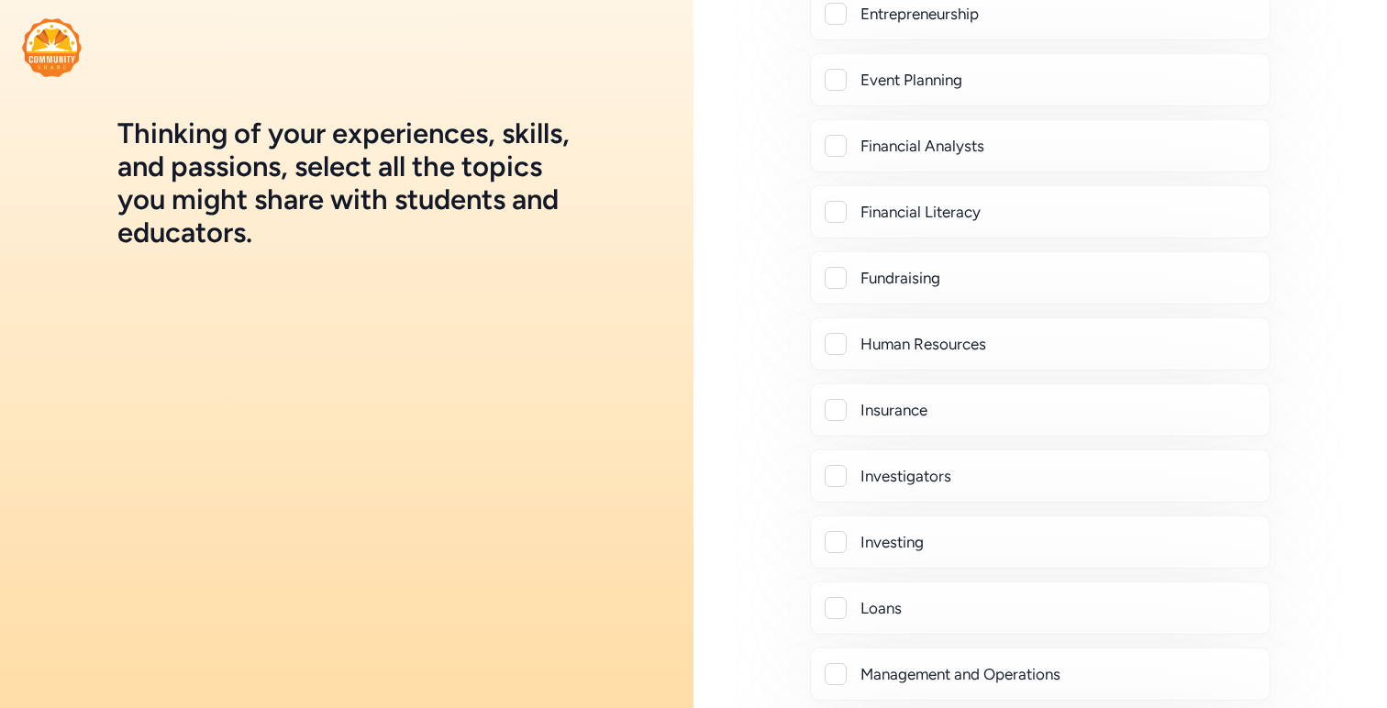
scroll to position [1016, 0]
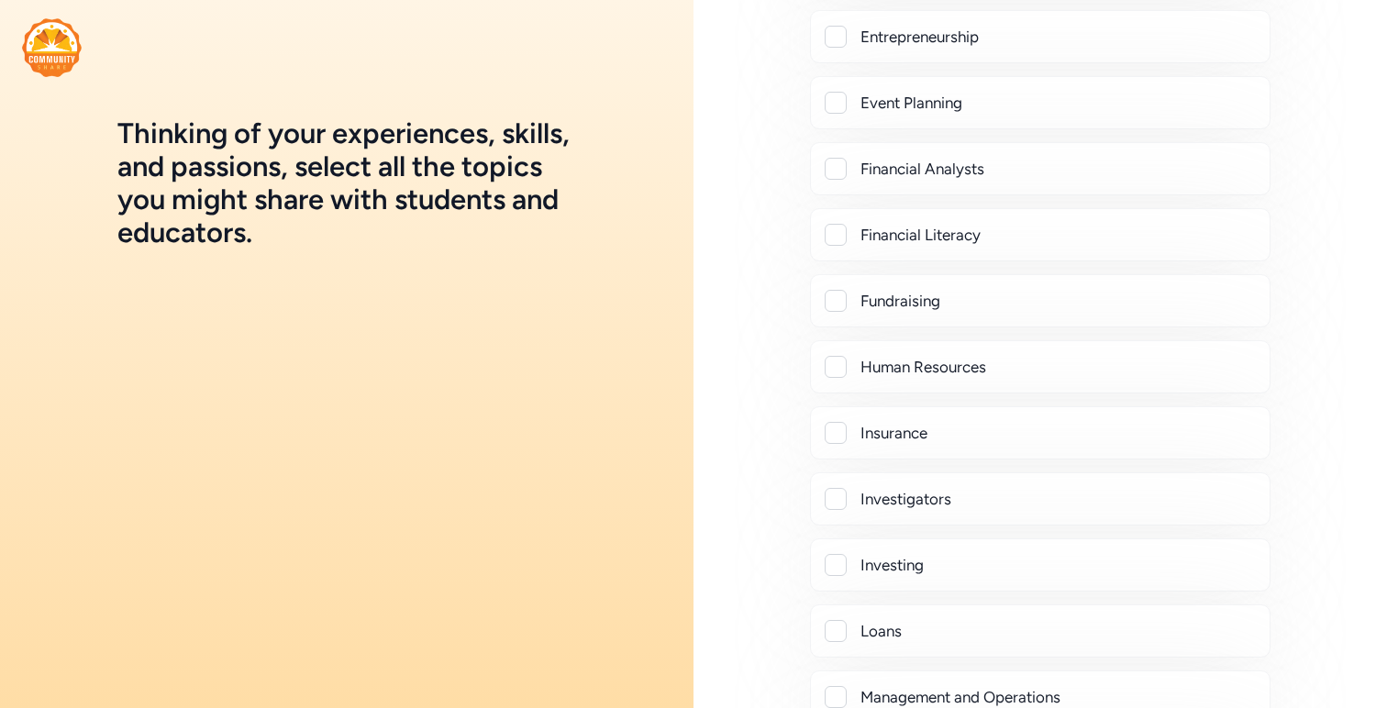
click at [837, 298] on div at bounding box center [836, 301] width 22 height 22
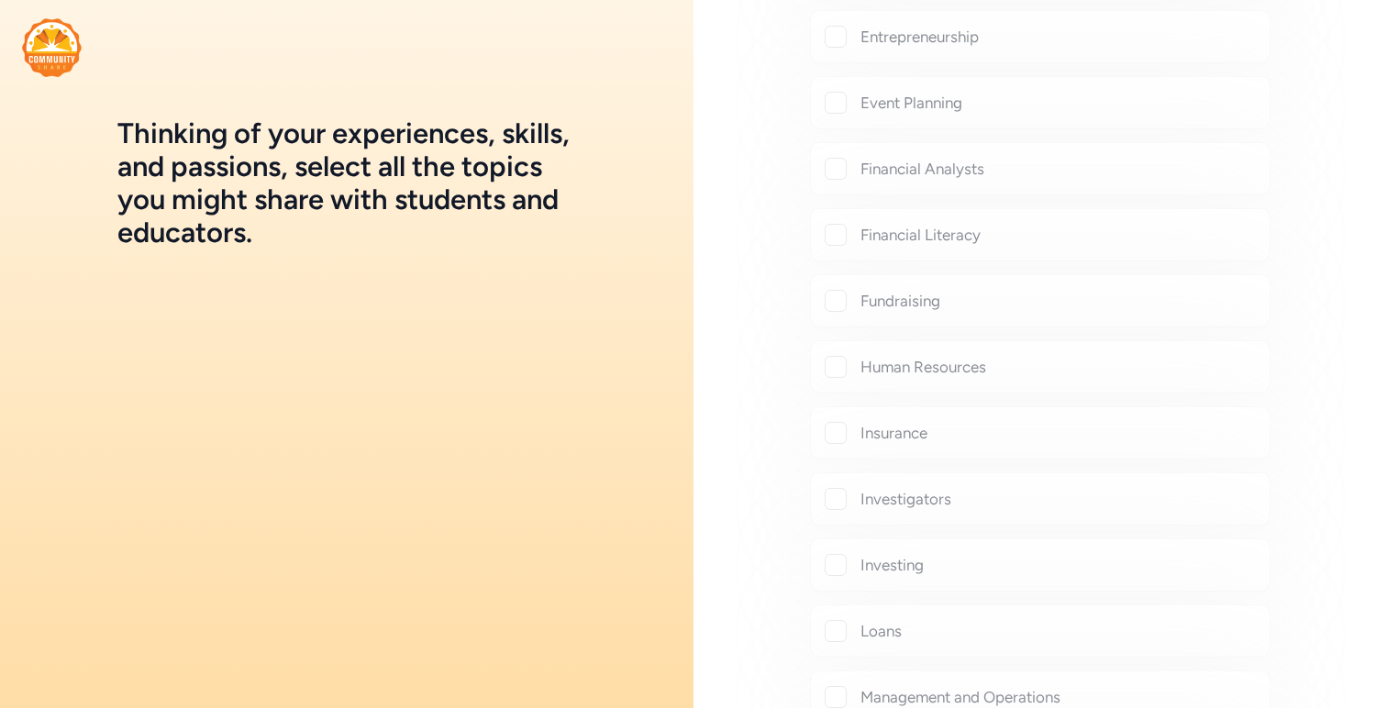
checkbox input "true"
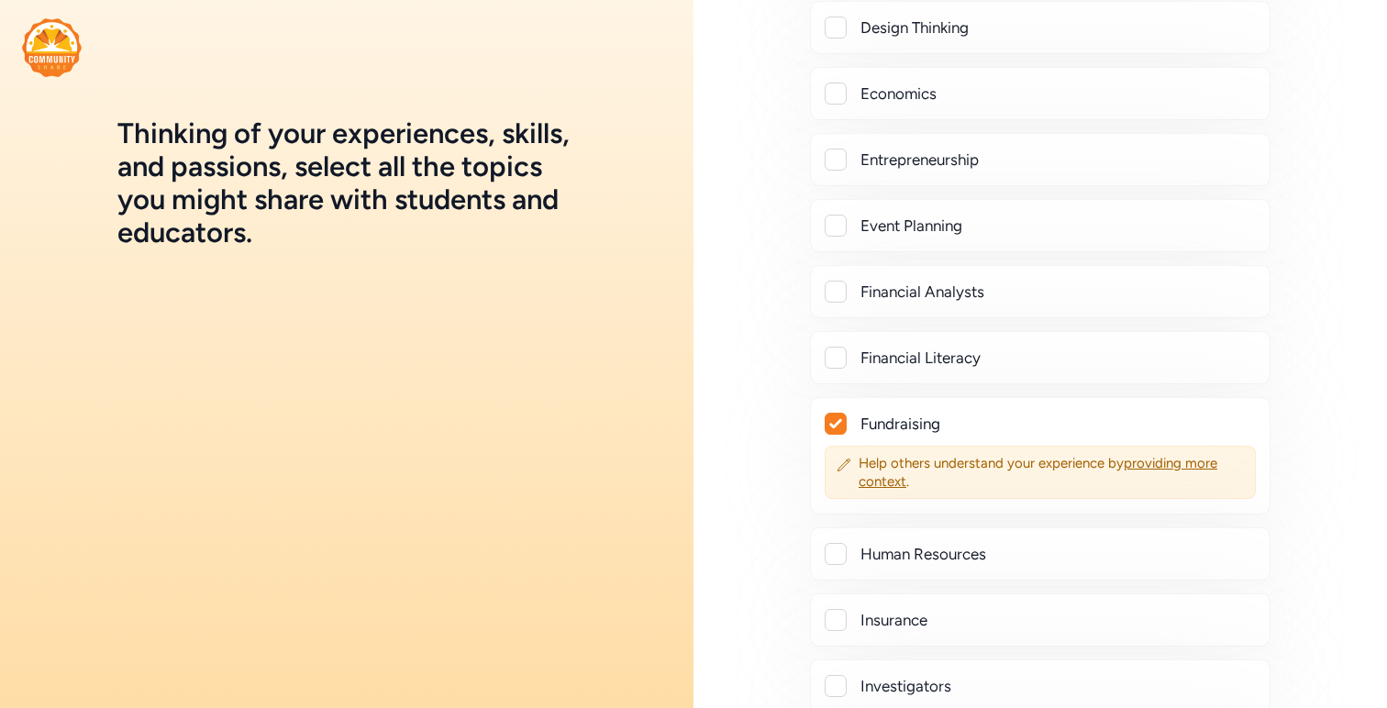
scroll to position [887, 0]
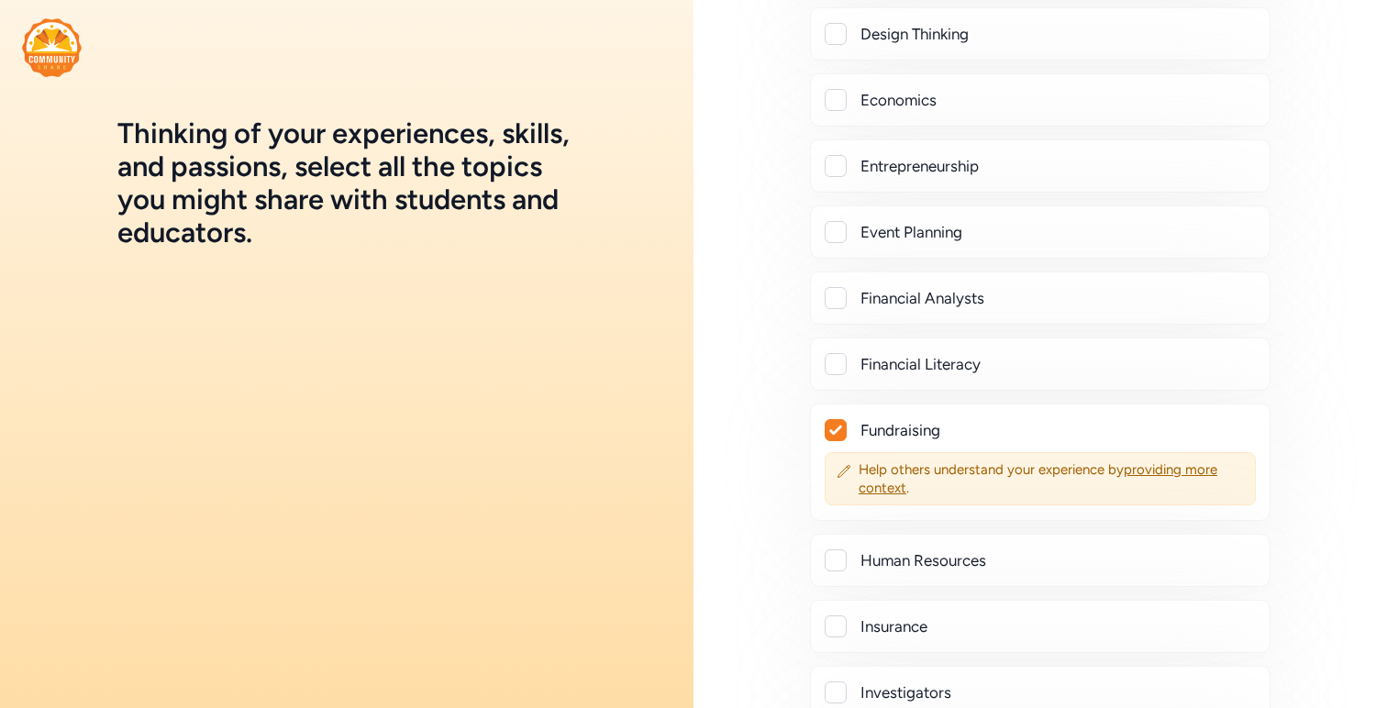
click at [845, 230] on div at bounding box center [836, 232] width 22 height 22
checkbox input "true"
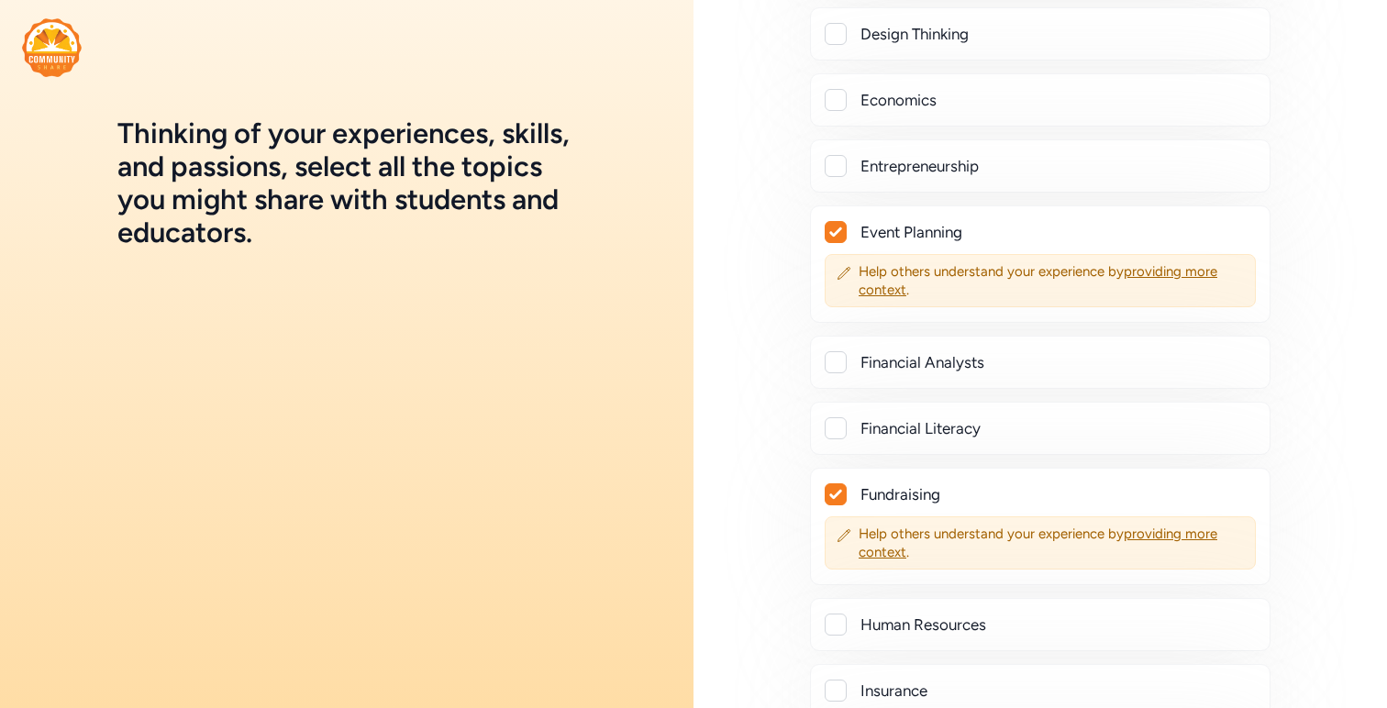
click at [829, 491] on icon at bounding box center [835, 494] width 13 height 11
checkbox input "false"
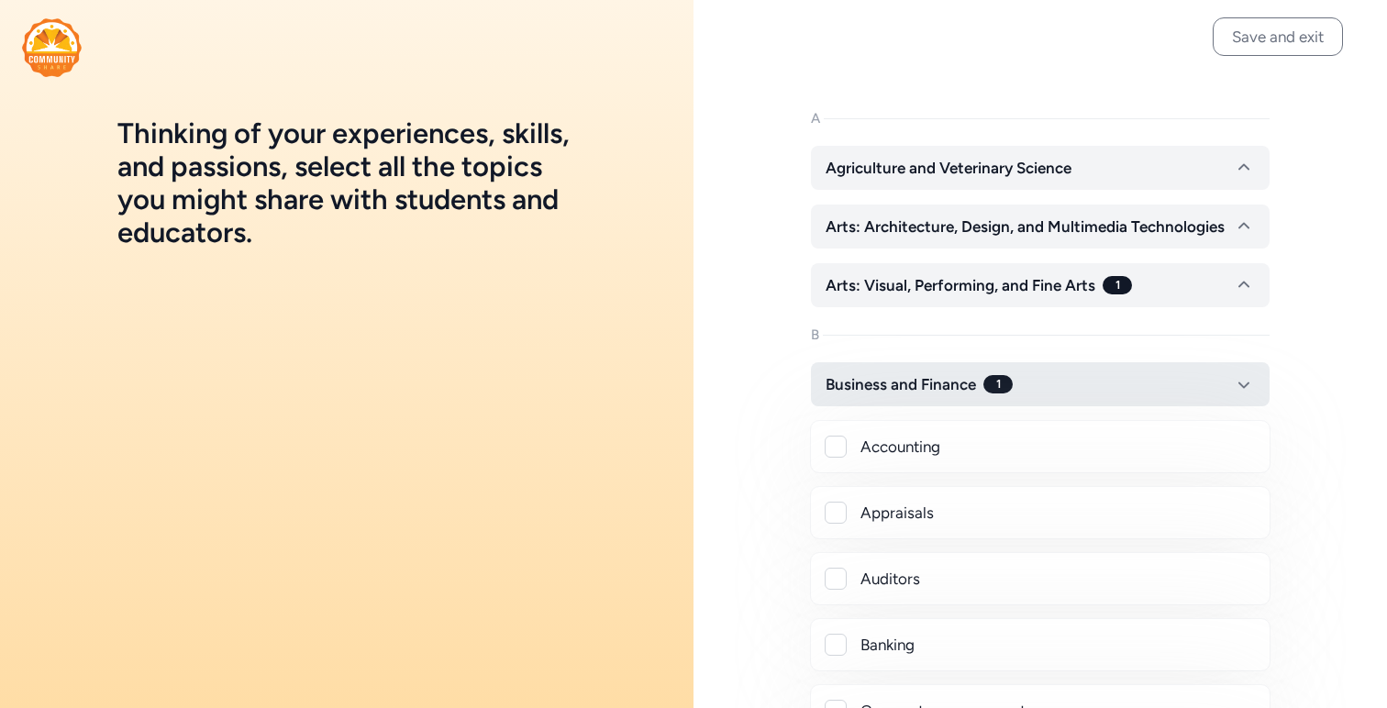
scroll to position [0, 0]
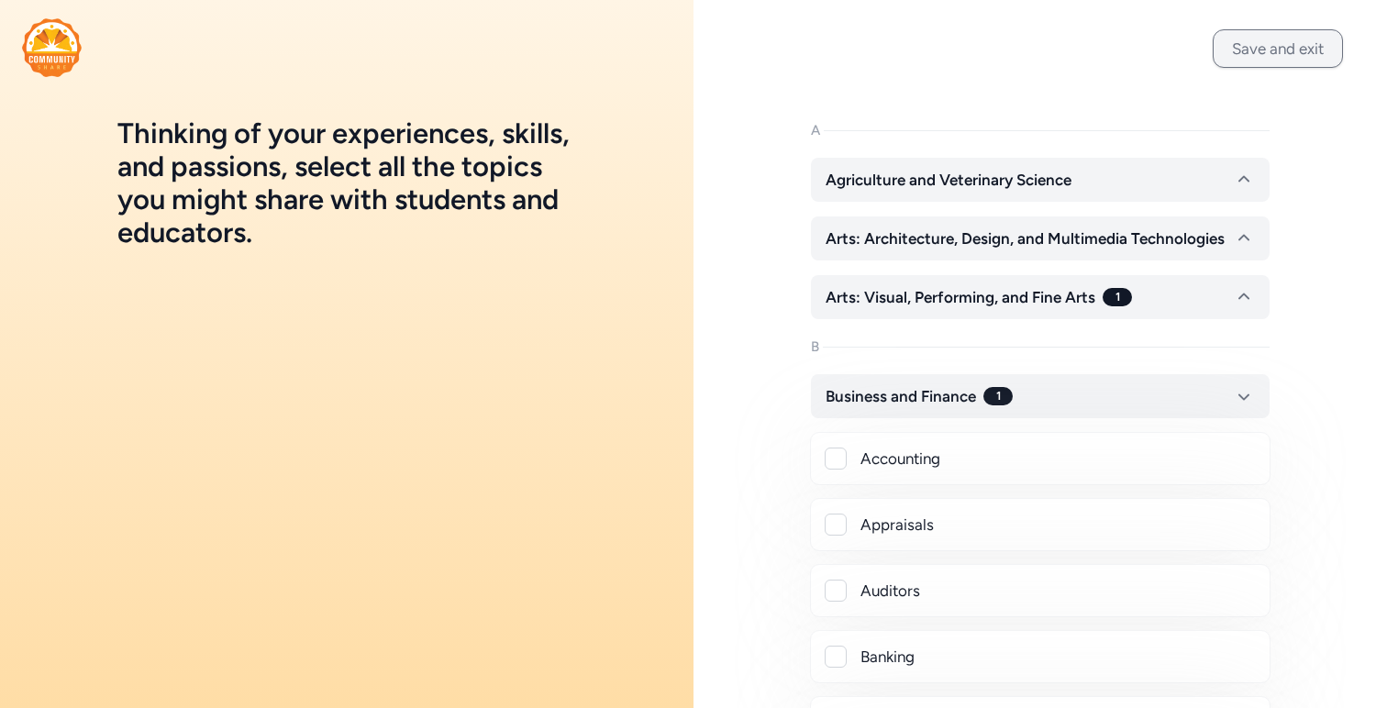
click at [1242, 50] on button "Save and exit" at bounding box center [1278, 48] width 130 height 39
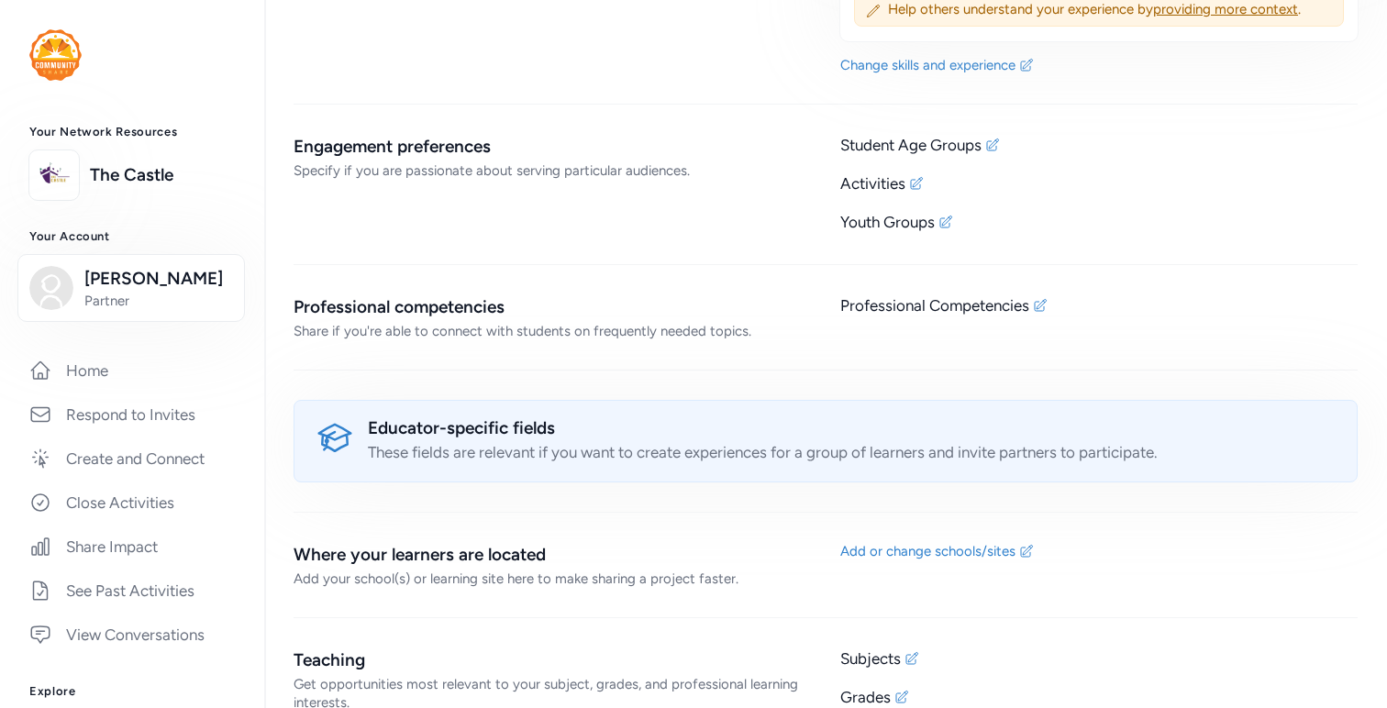
scroll to position [1955, 0]
click at [1038, 305] on icon at bounding box center [1040, 304] width 15 height 15
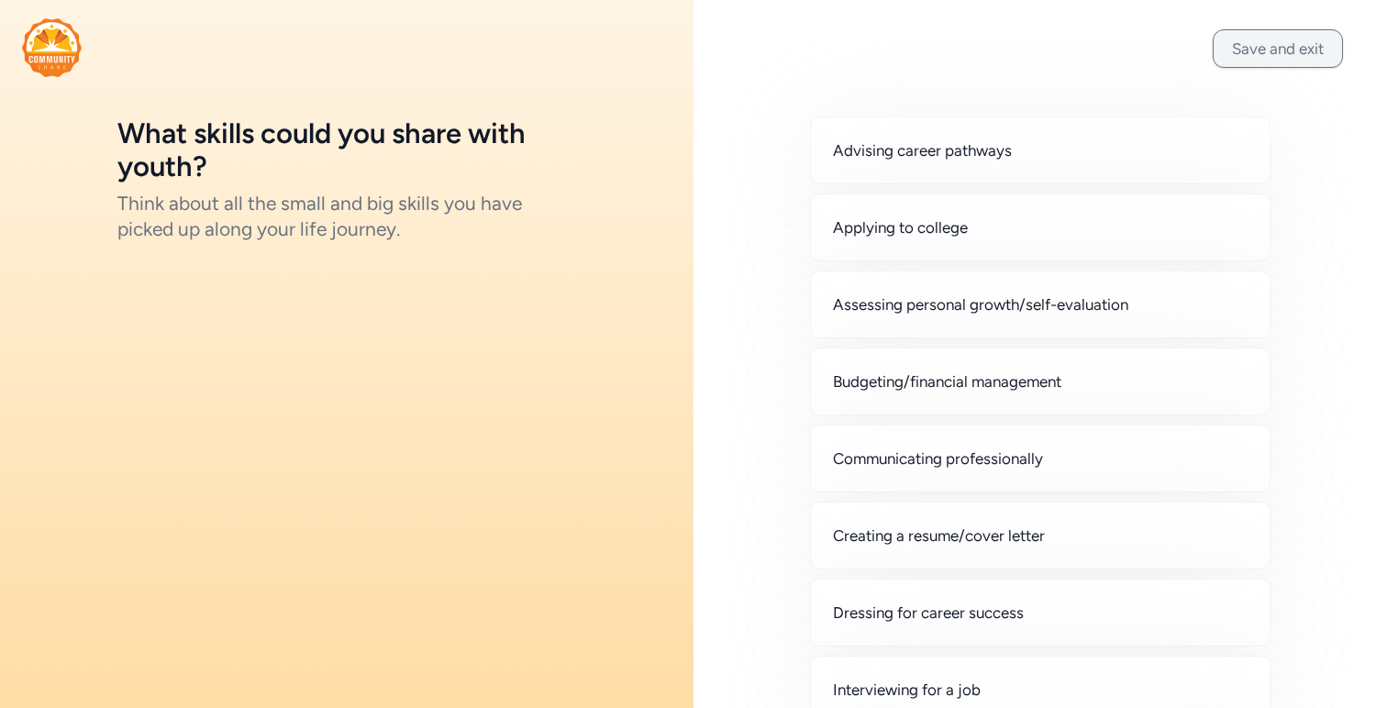
click at [1316, 45] on button "Save and exit" at bounding box center [1278, 48] width 130 height 39
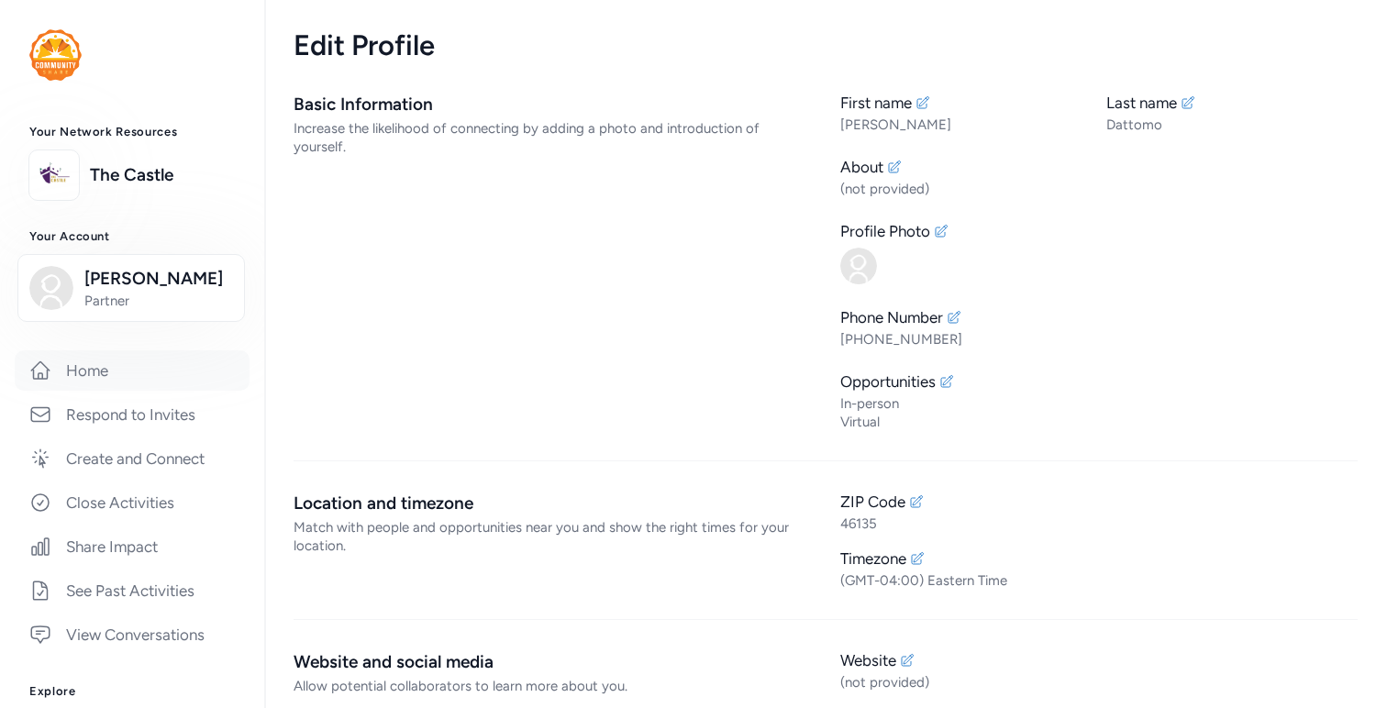
click at [183, 381] on link "Home" at bounding box center [132, 370] width 235 height 40
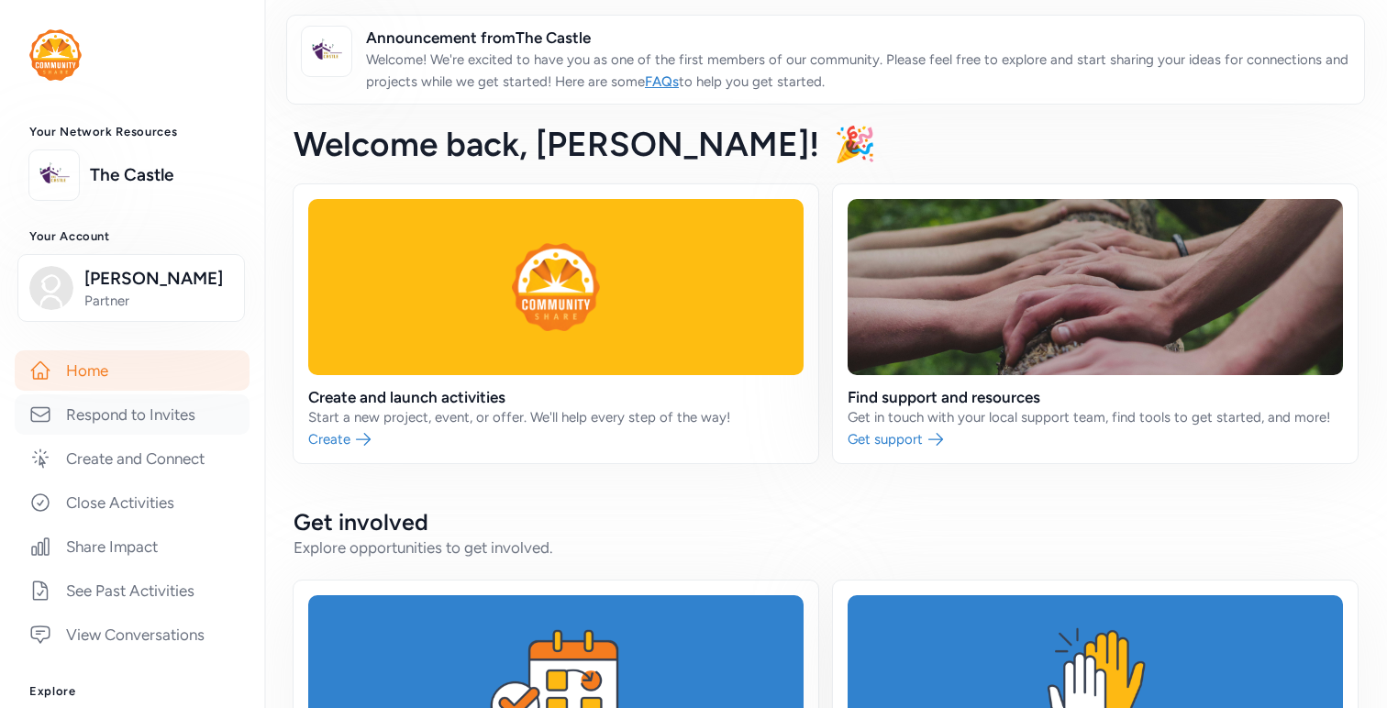
click at [179, 410] on link "Respond to Invites" at bounding box center [132, 414] width 235 height 40
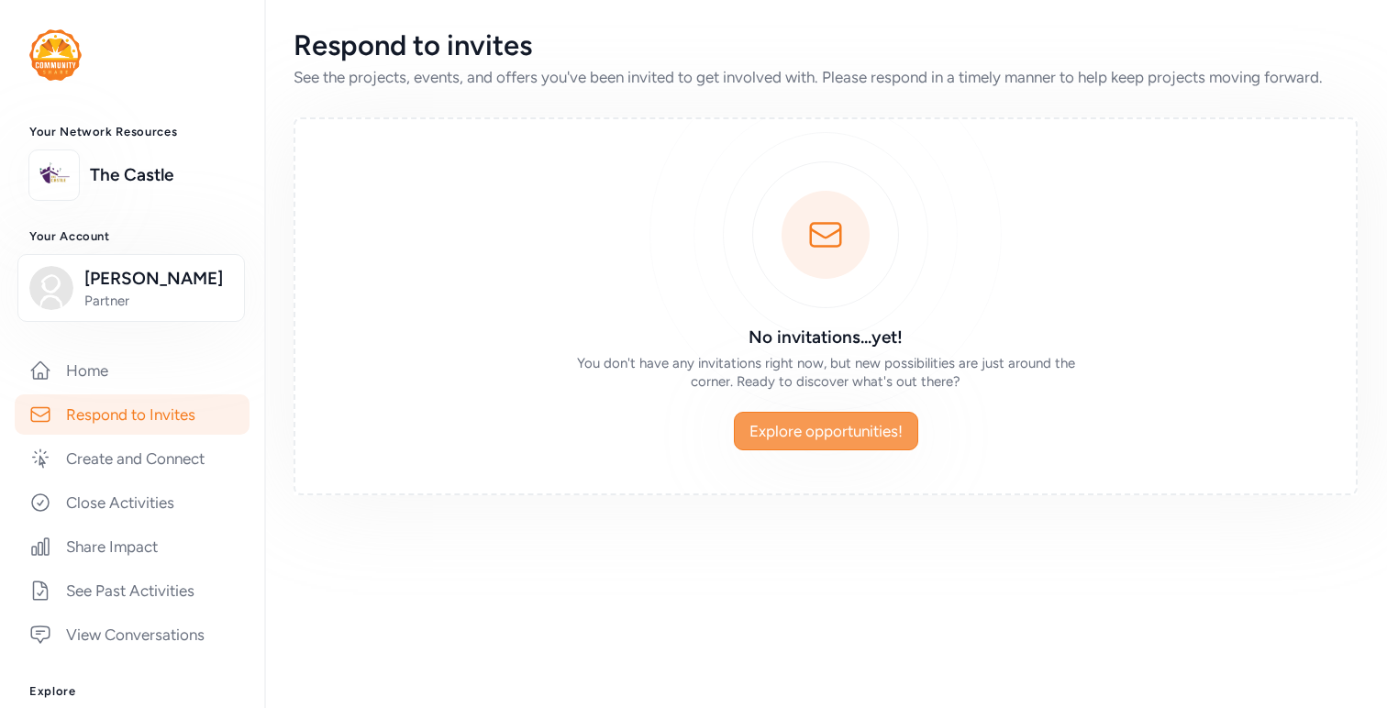
click at [756, 434] on span "Explore opportunities!" at bounding box center [826, 431] width 153 height 22
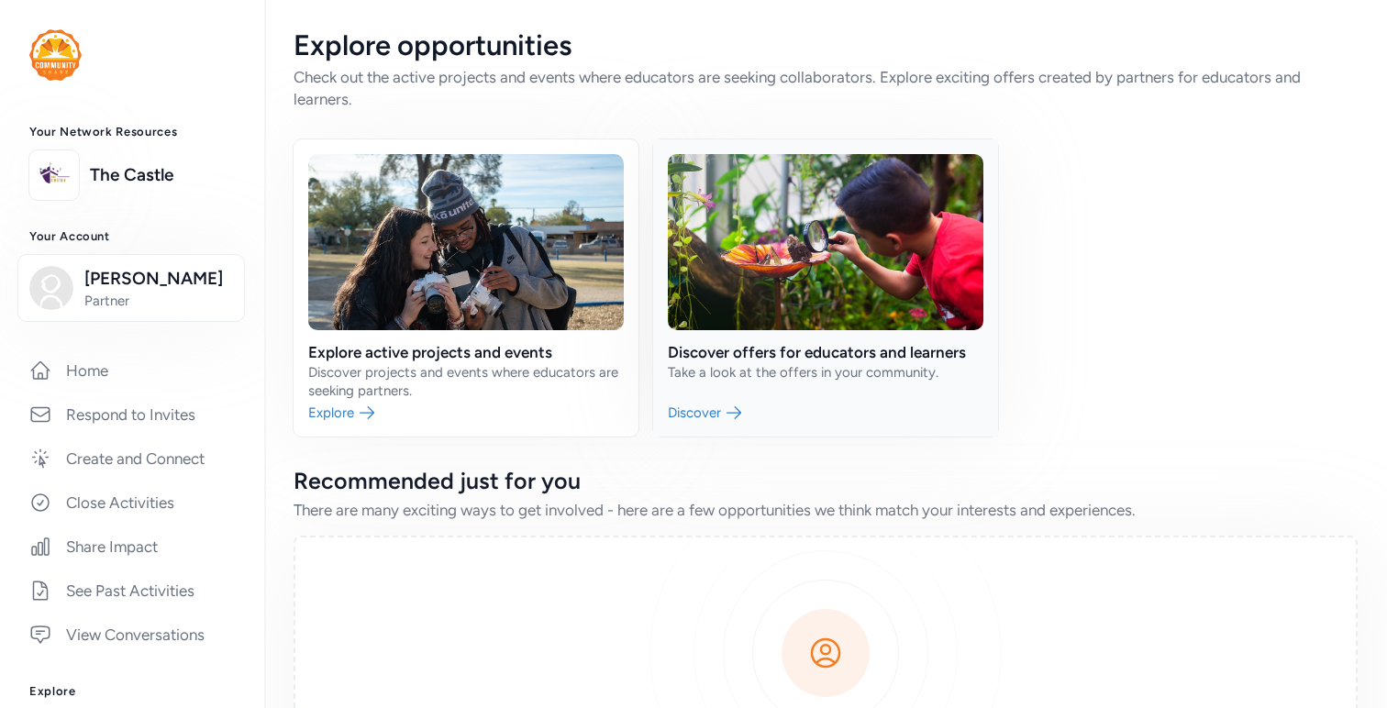
click at [721, 414] on link at bounding box center [825, 287] width 345 height 297
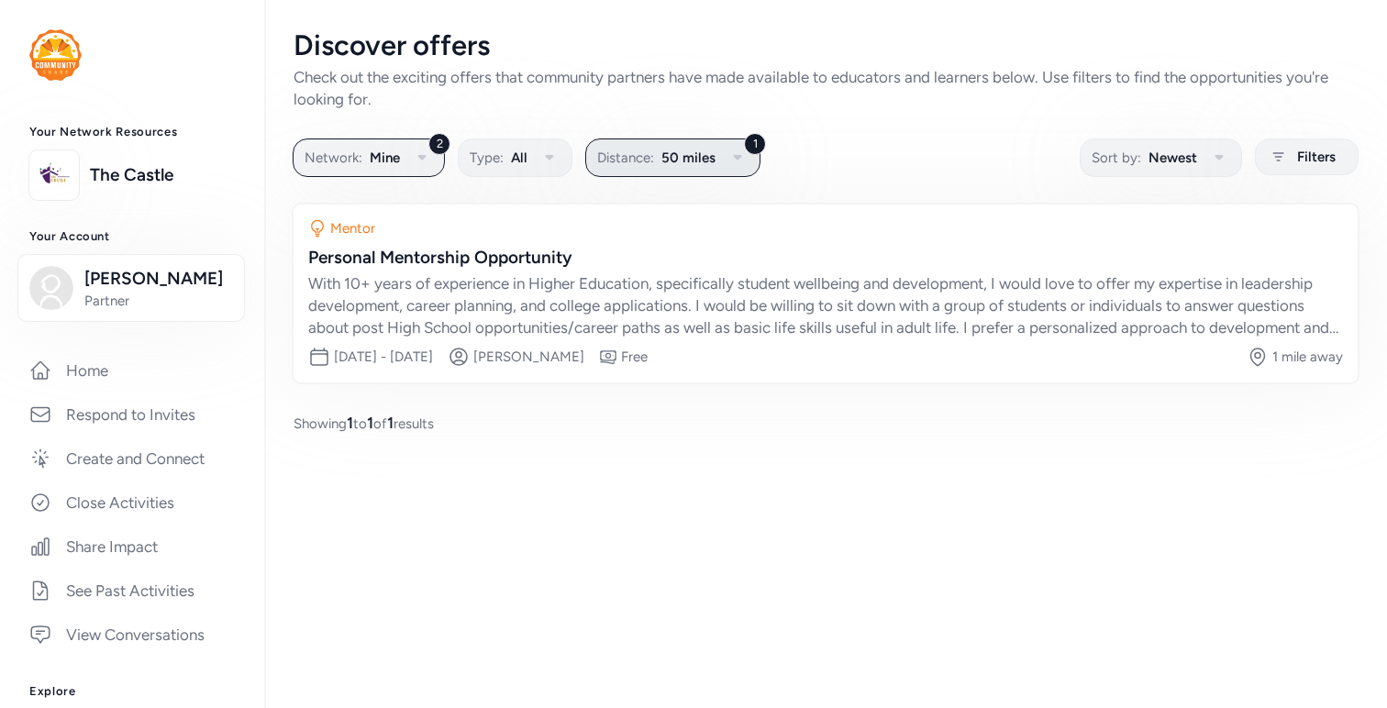
click at [661, 171] on button "1 Distance: 50 miles" at bounding box center [672, 158] width 175 height 39
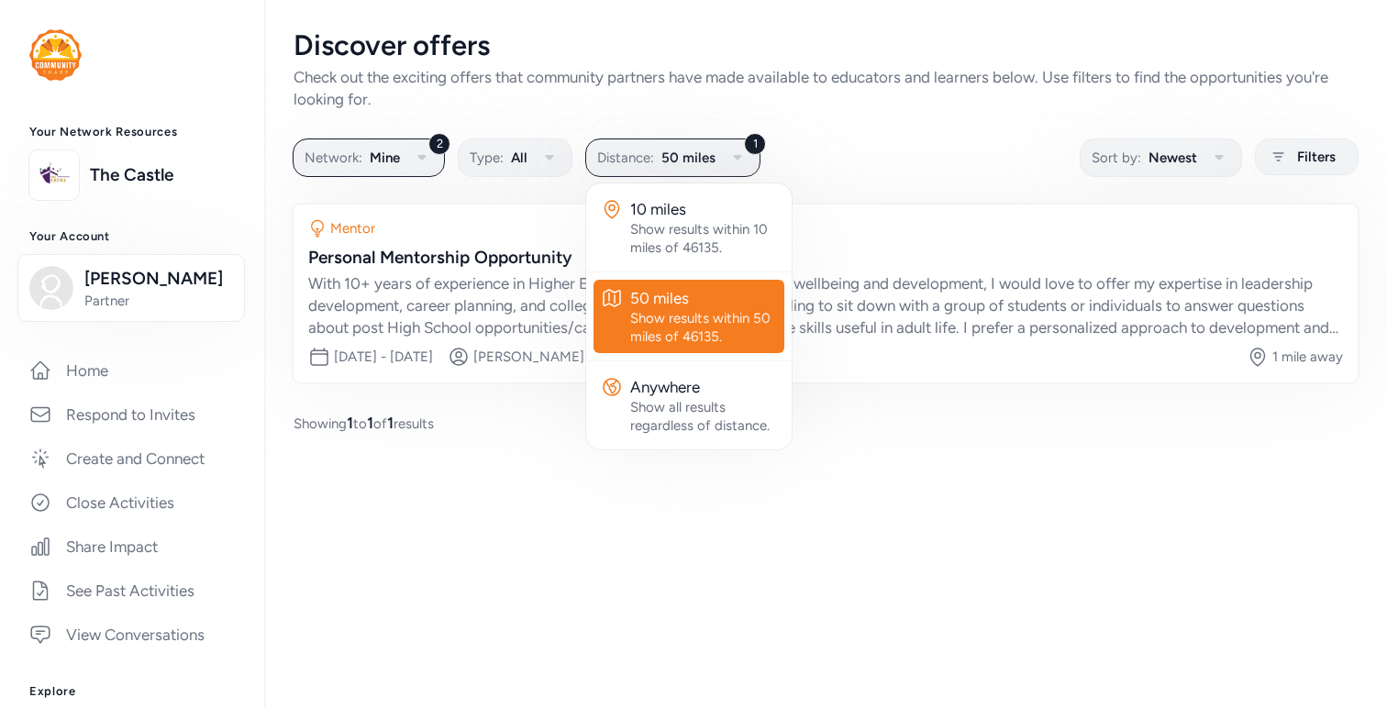
click at [925, 178] on div "Discover offers Check out the exciting offers that community partners have made…" at bounding box center [825, 231] width 1123 height 463
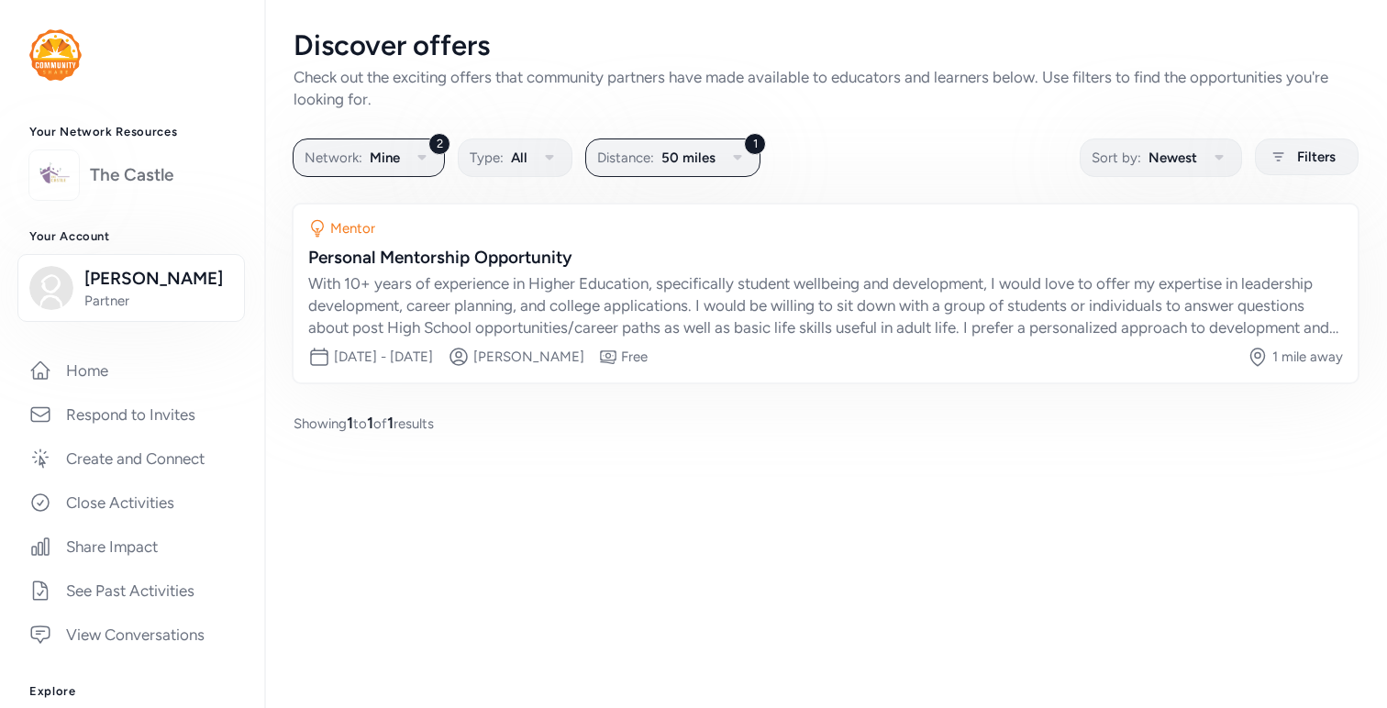
click at [175, 172] on link "The Castle" at bounding box center [162, 175] width 145 height 26
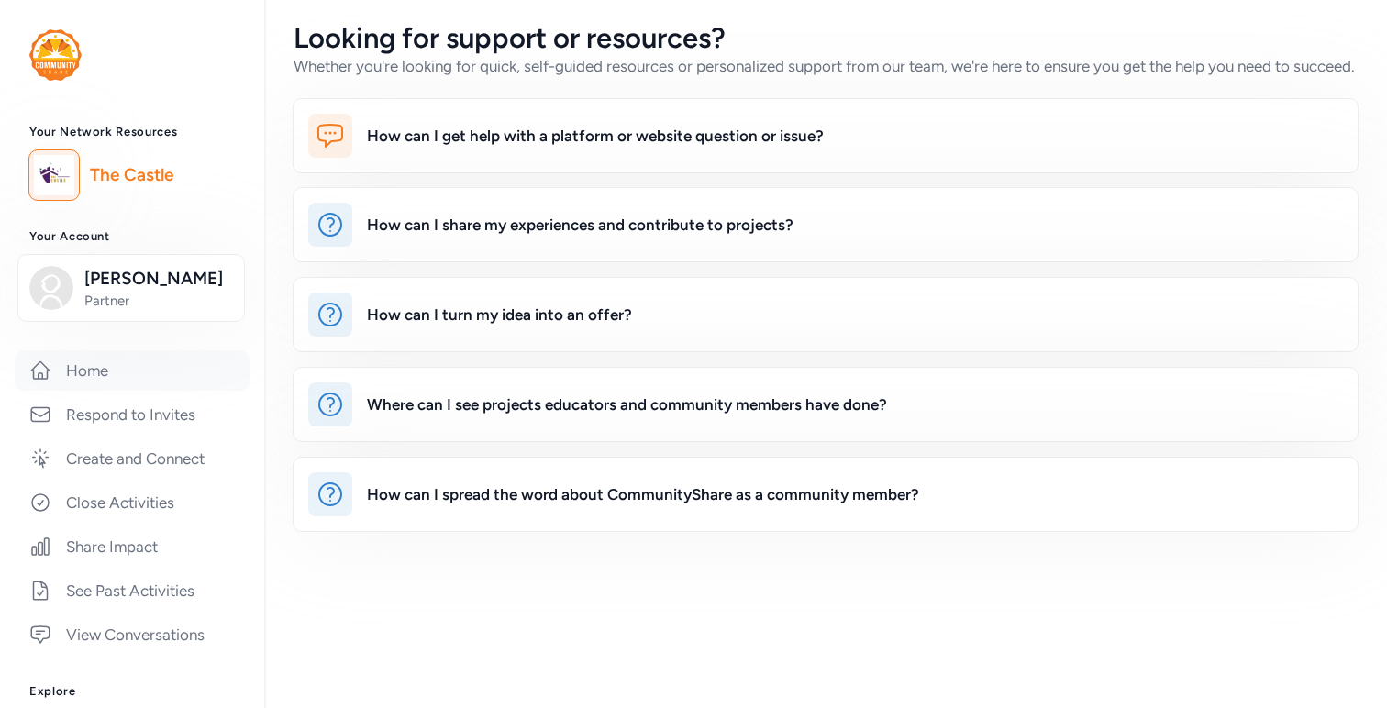
click at [153, 388] on link "Home" at bounding box center [132, 370] width 235 height 40
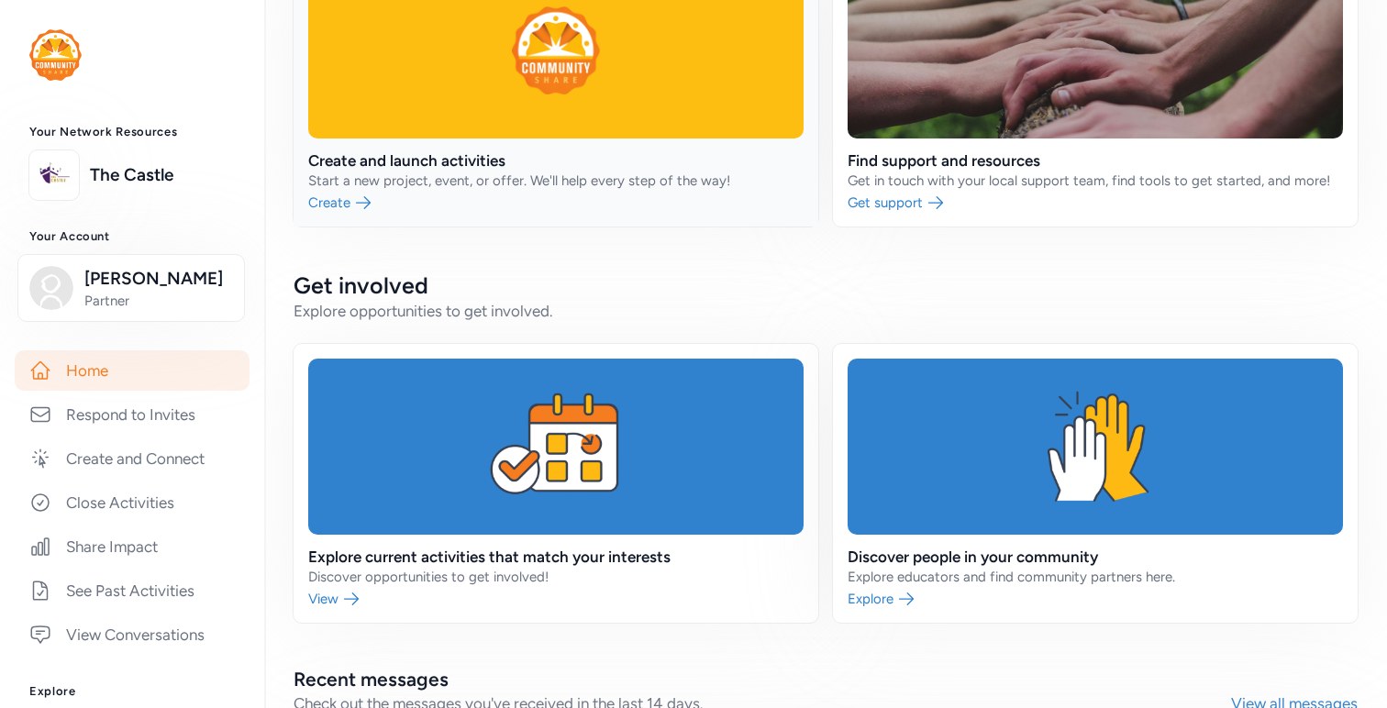
scroll to position [407, 0]
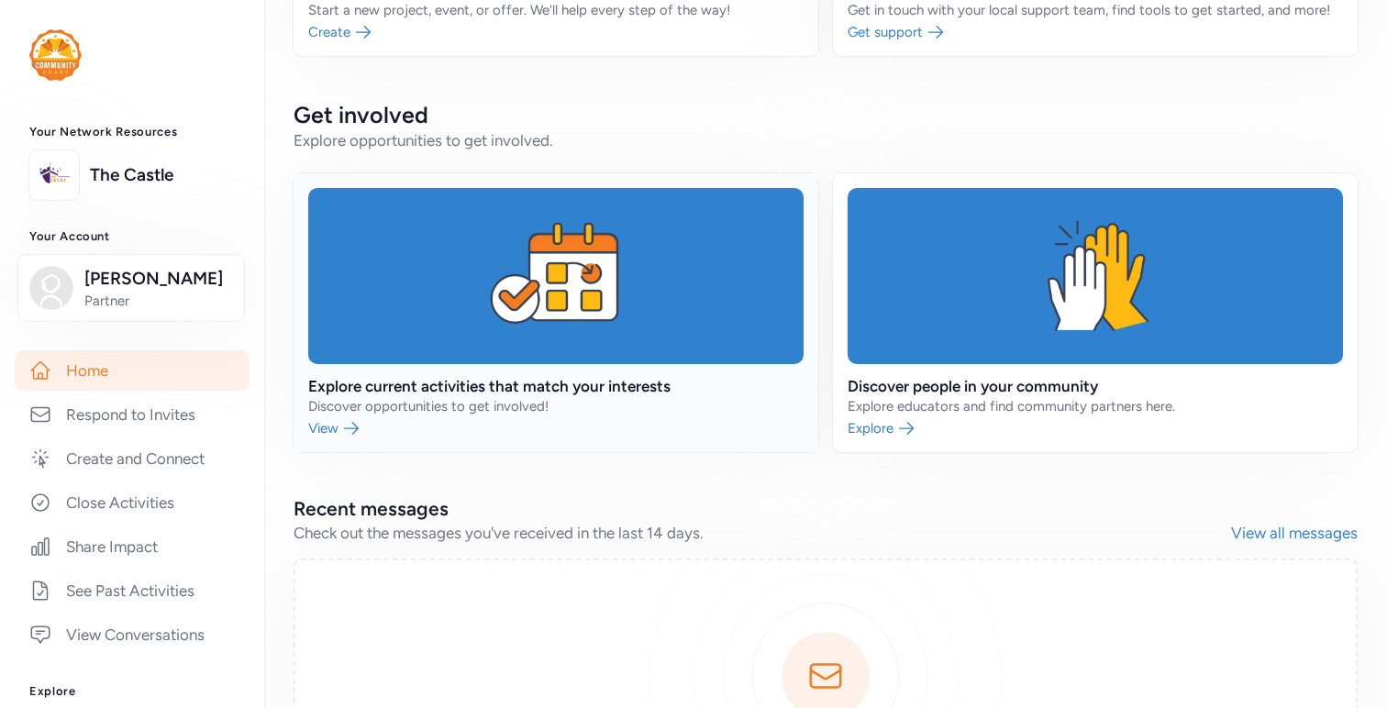
click at [340, 428] on link at bounding box center [556, 312] width 525 height 279
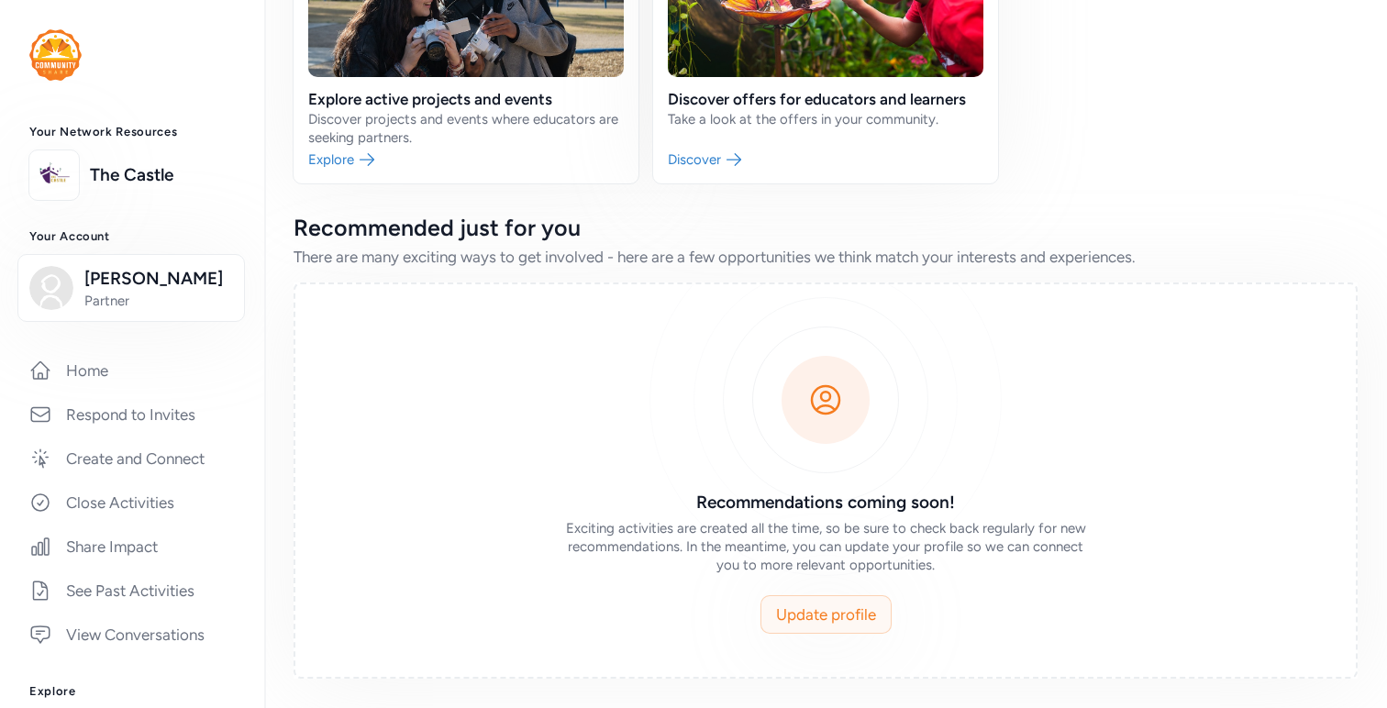
click at [772, 619] on button "Update profile" at bounding box center [826, 614] width 131 height 39
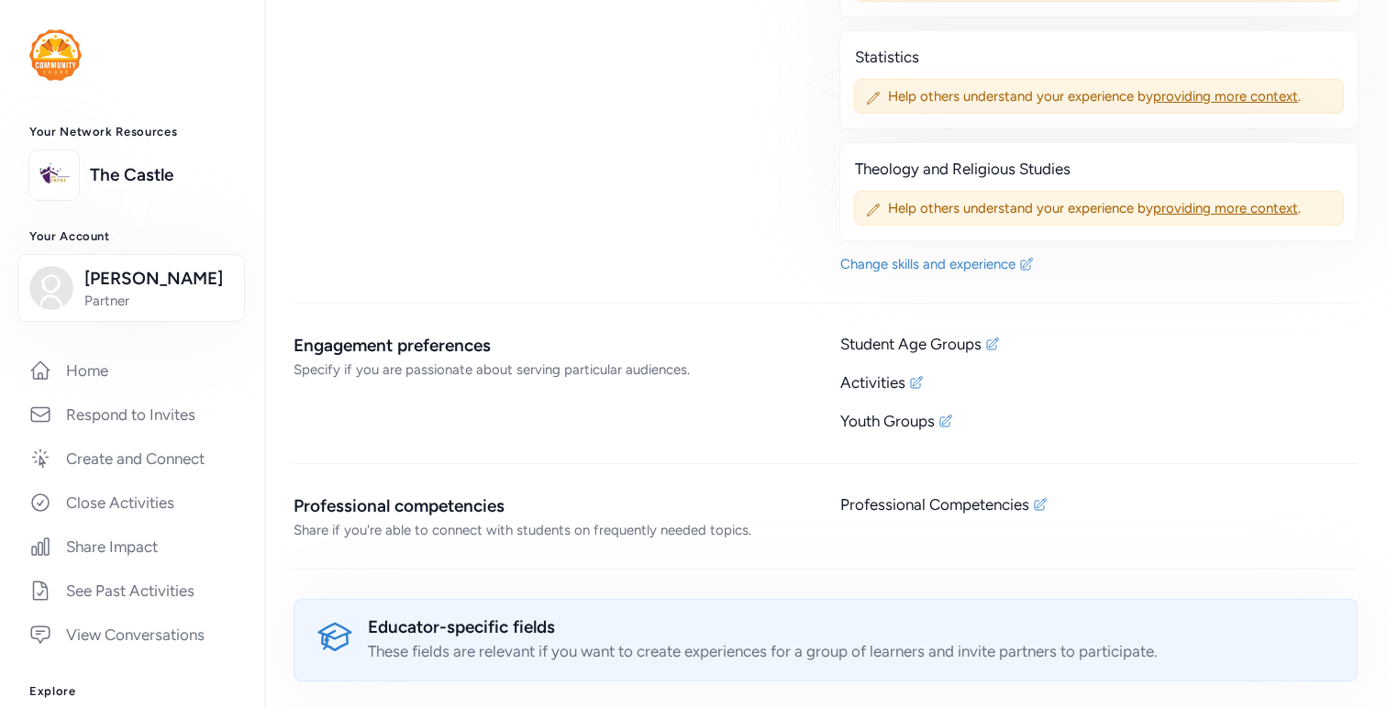
scroll to position [1754, 0]
click at [1004, 346] on div "Student Age Groups" at bounding box center [1098, 345] width 517 height 22
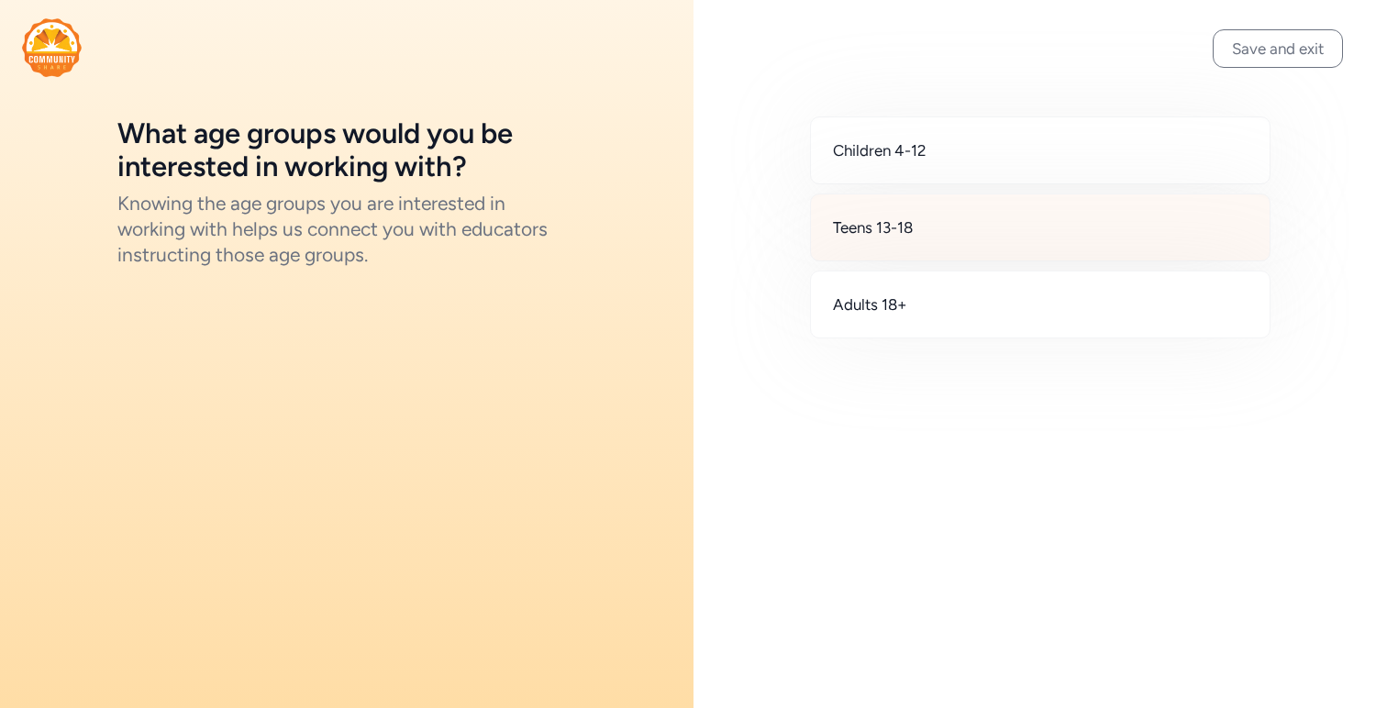
click at [971, 216] on div "Teens 13-18" at bounding box center [1040, 228] width 461 height 68
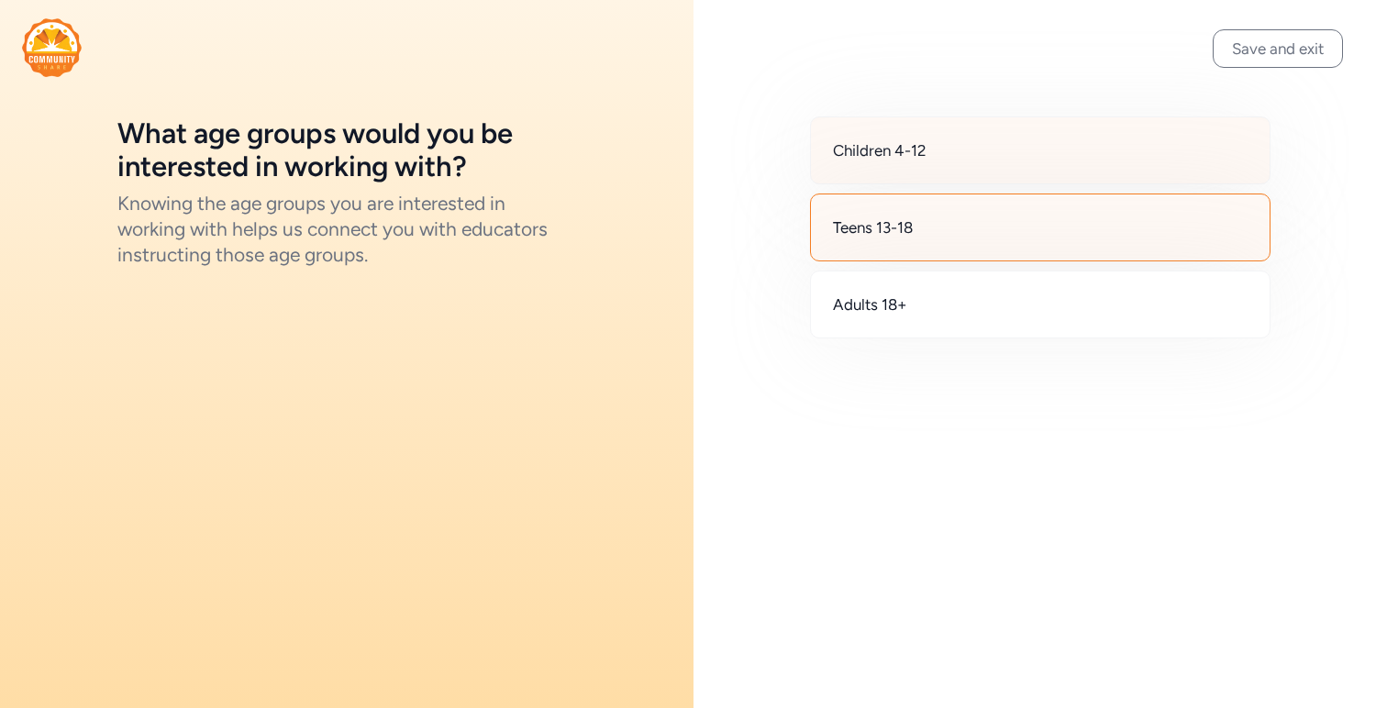
click at [974, 158] on div "Children 4-12" at bounding box center [1040, 151] width 461 height 68
click at [968, 208] on div "Teens 13-18" at bounding box center [1040, 228] width 461 height 68
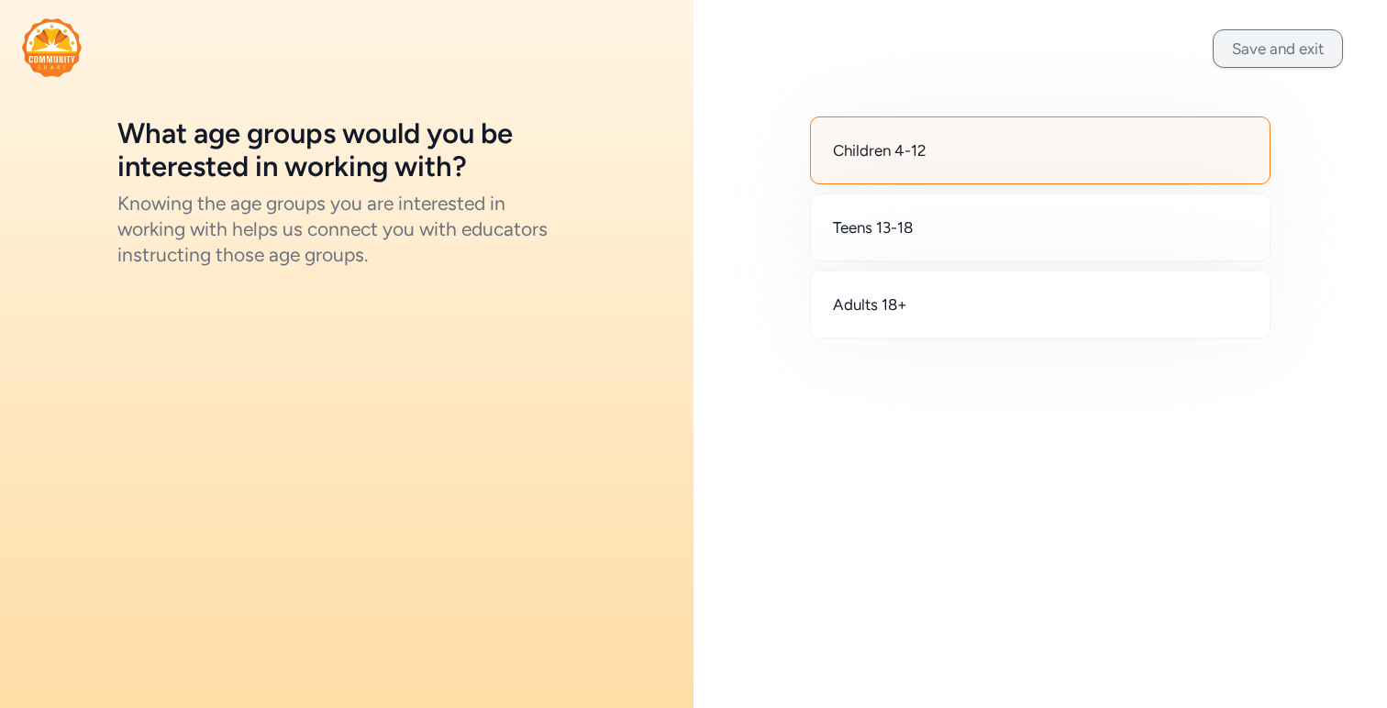
click at [1300, 50] on button "Save and exit" at bounding box center [1278, 48] width 130 height 39
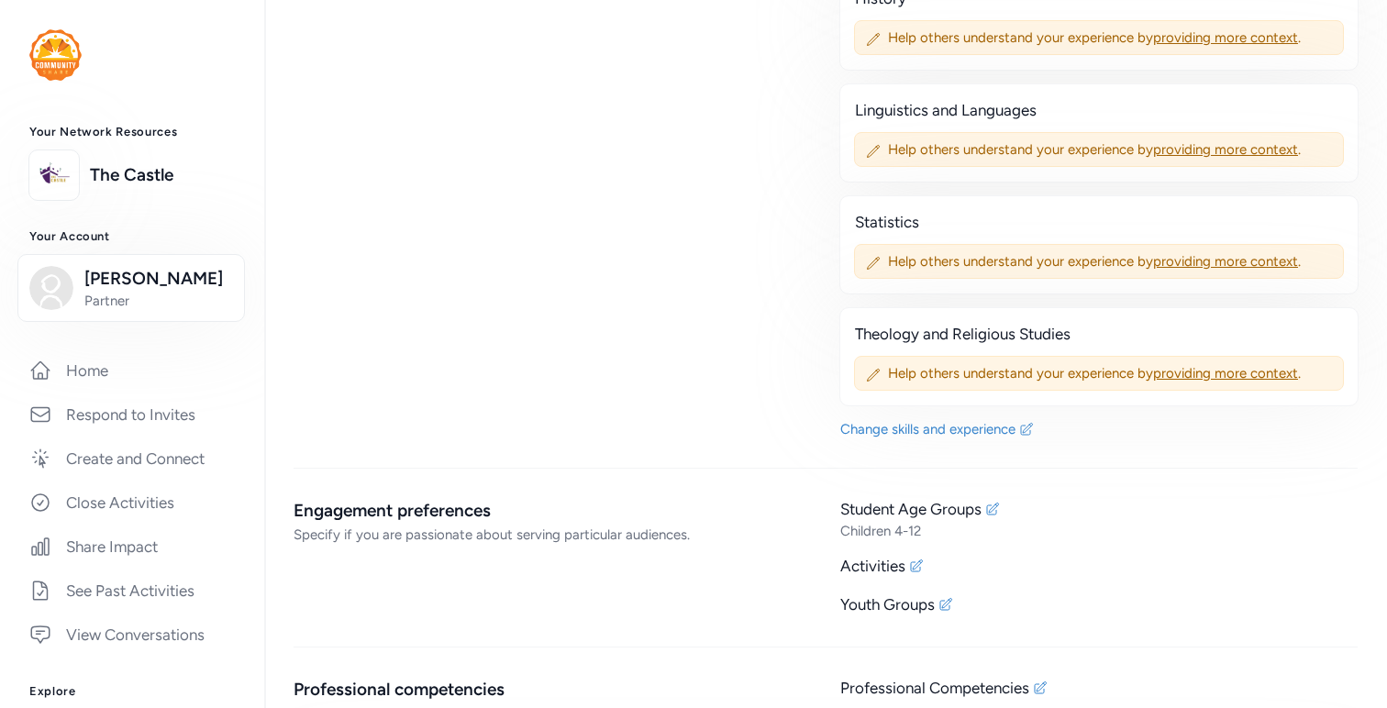
scroll to position [1839, 0]
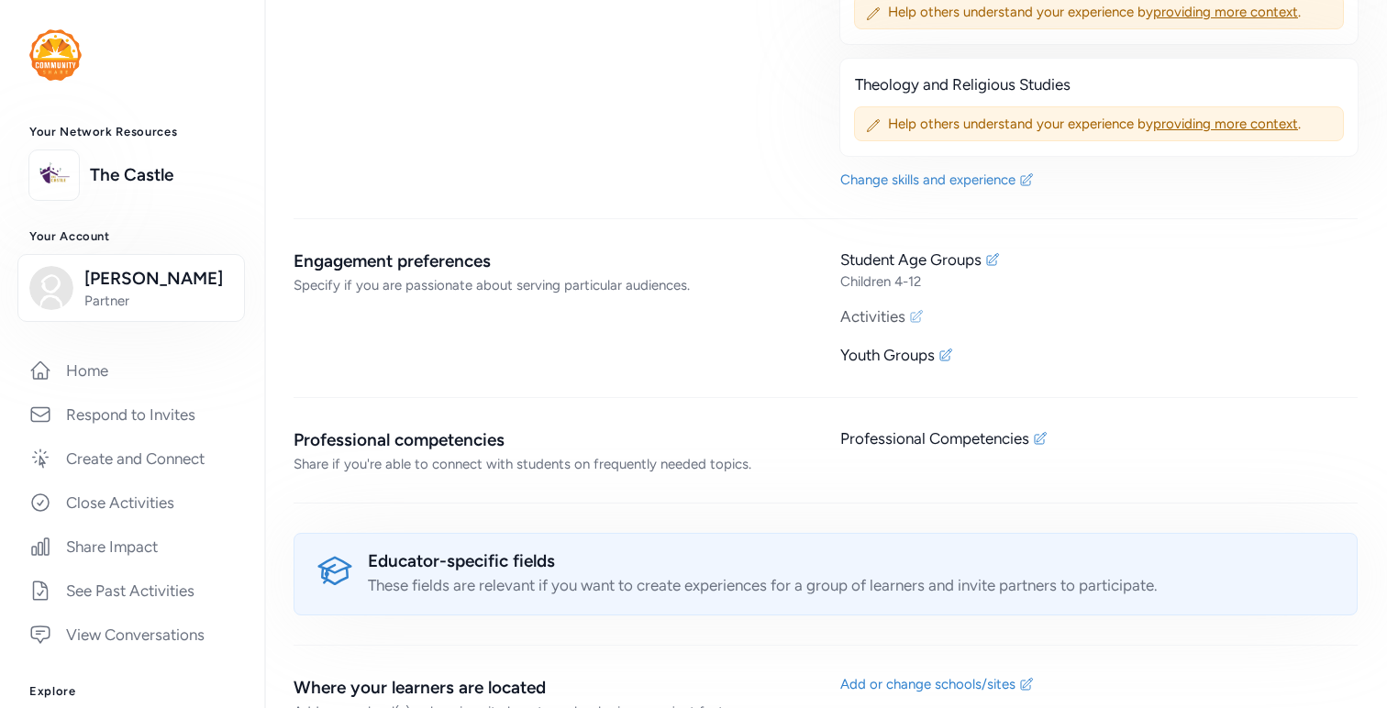
click at [919, 312] on icon at bounding box center [917, 316] width 12 height 12
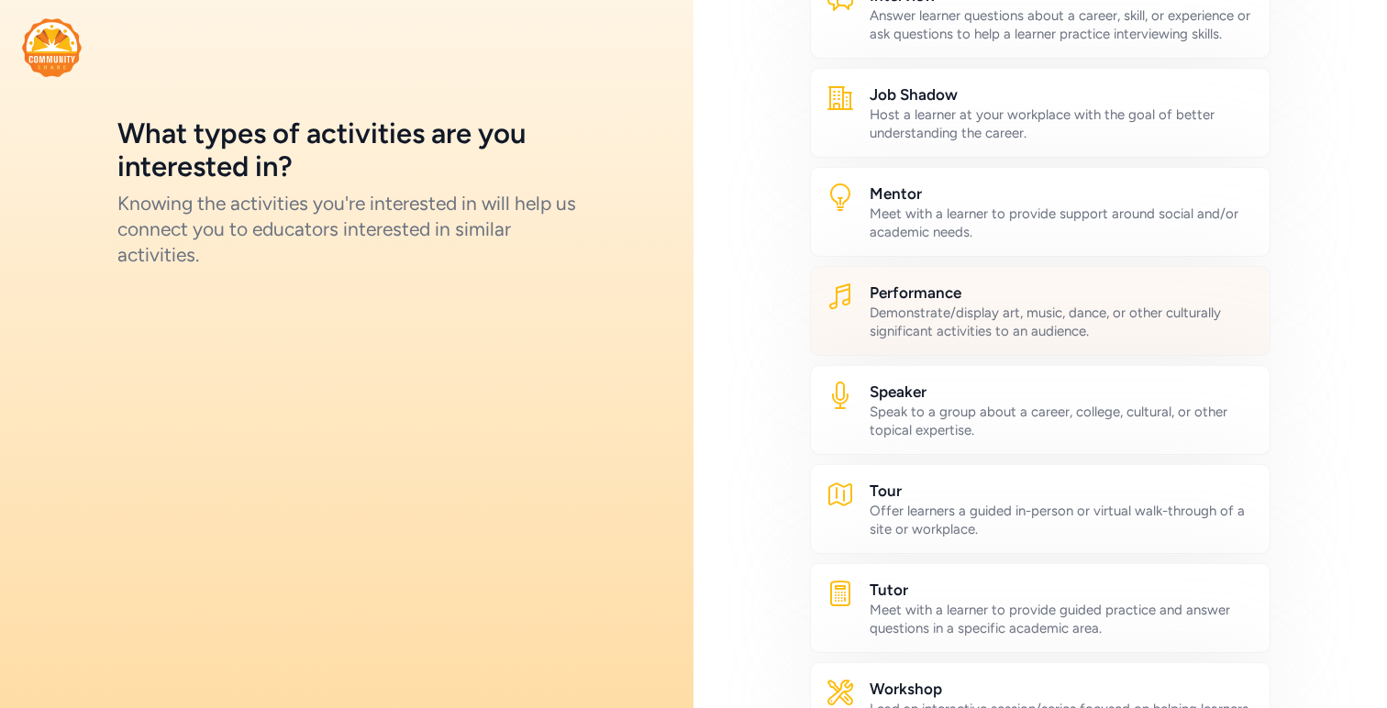
scroll to position [890, 0]
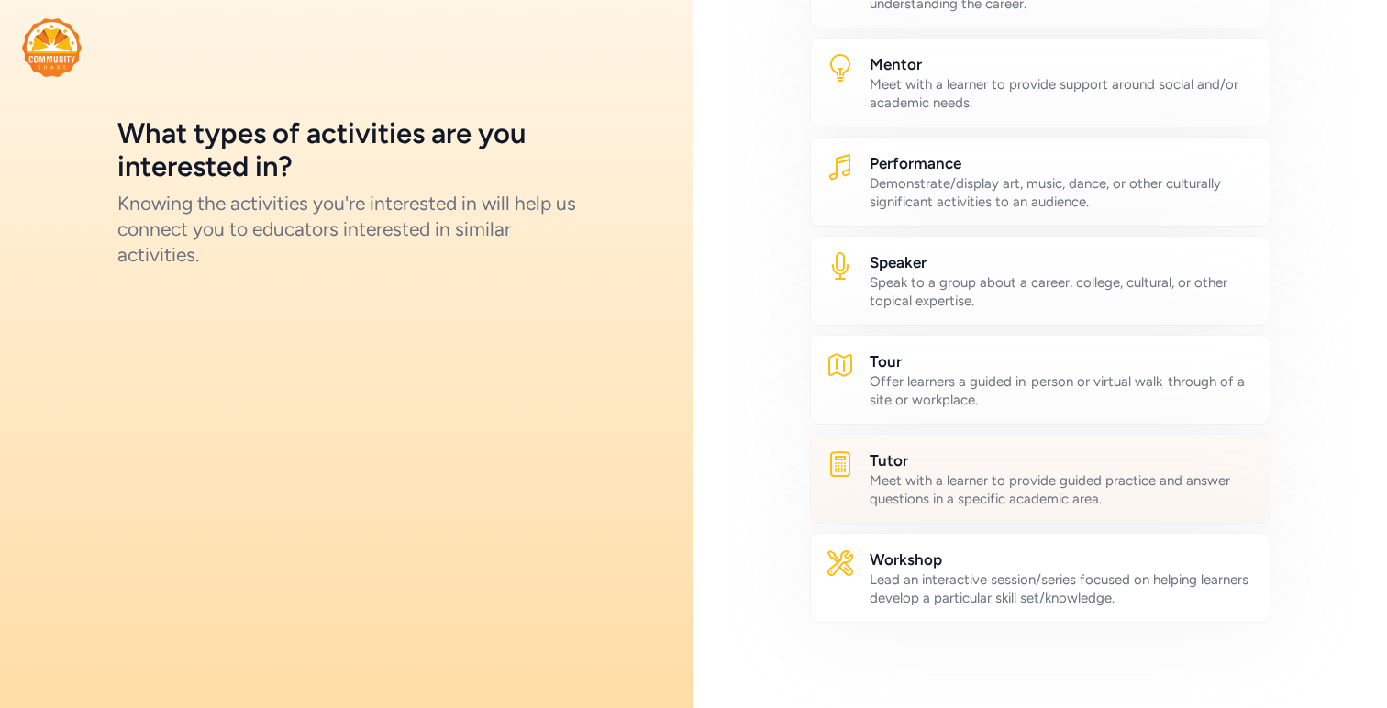
click at [1009, 464] on h2 "Tutor" at bounding box center [1062, 461] width 385 height 22
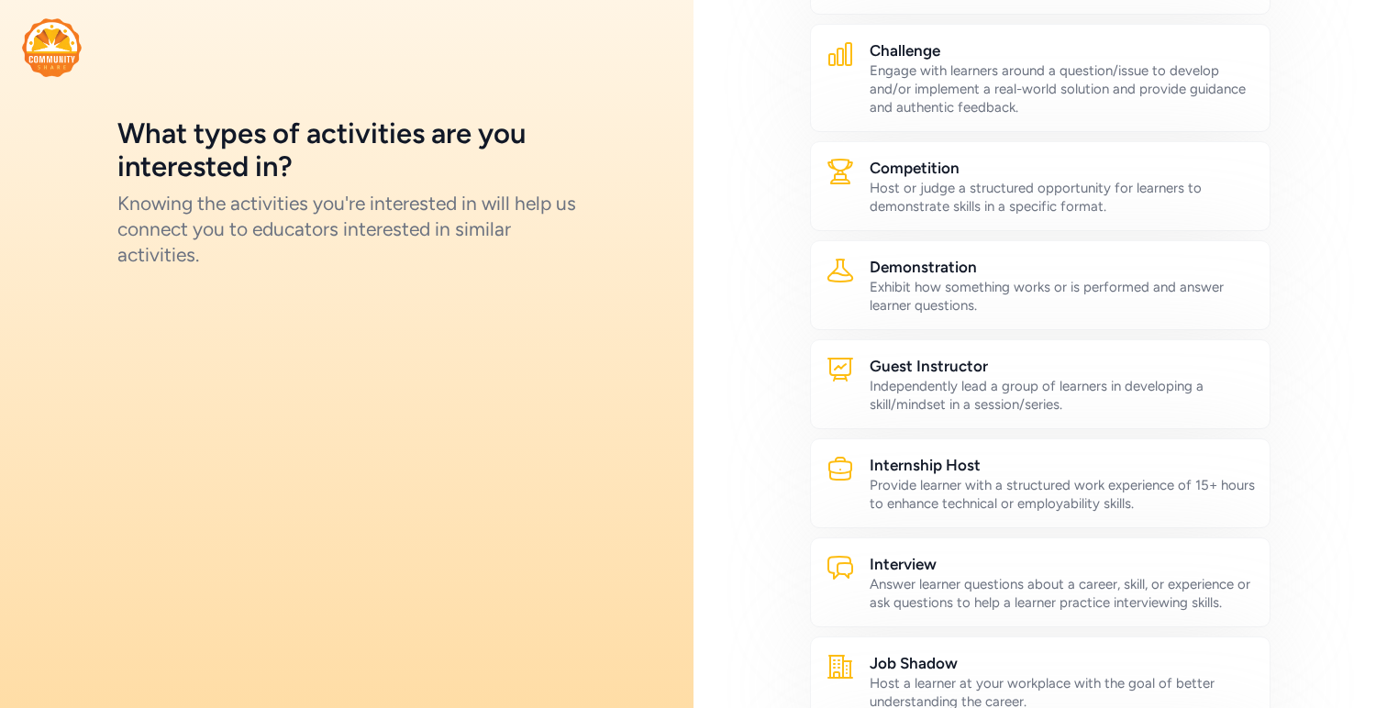
scroll to position [0, 0]
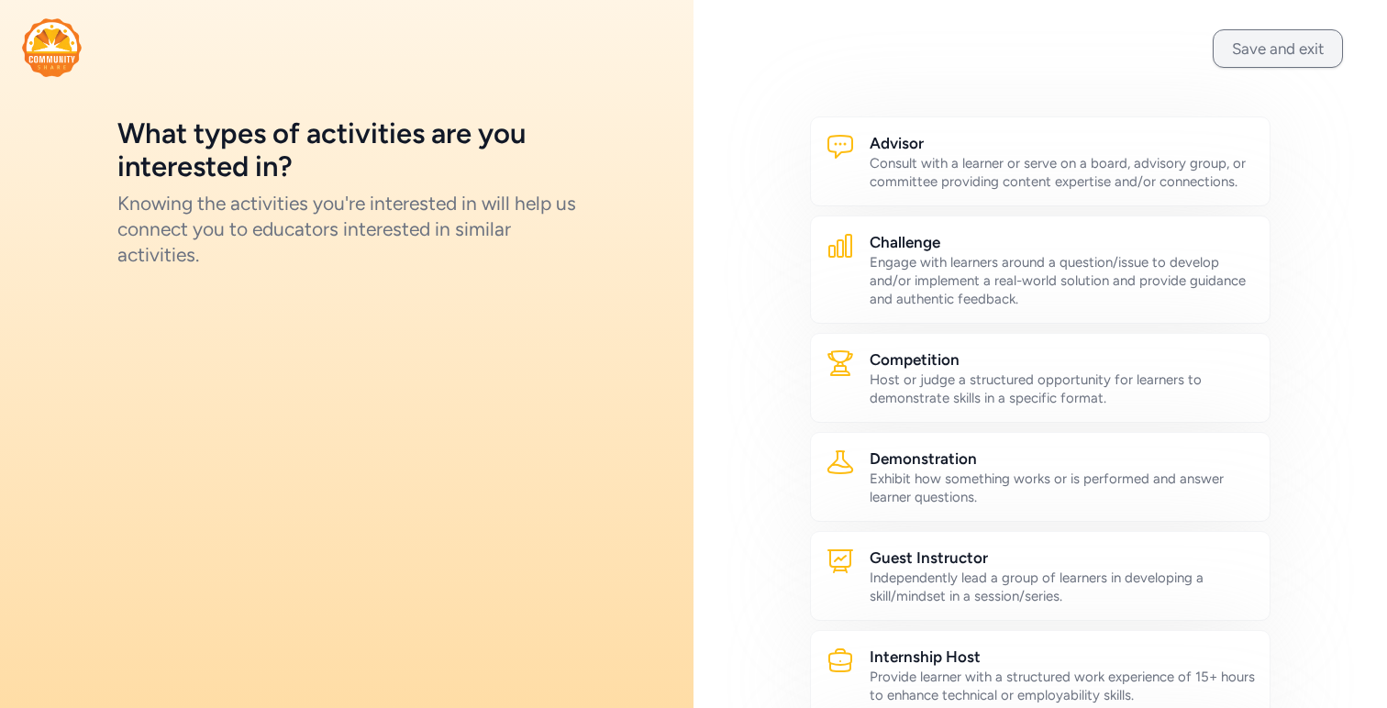
click at [1276, 54] on button "Save and exit" at bounding box center [1278, 48] width 130 height 39
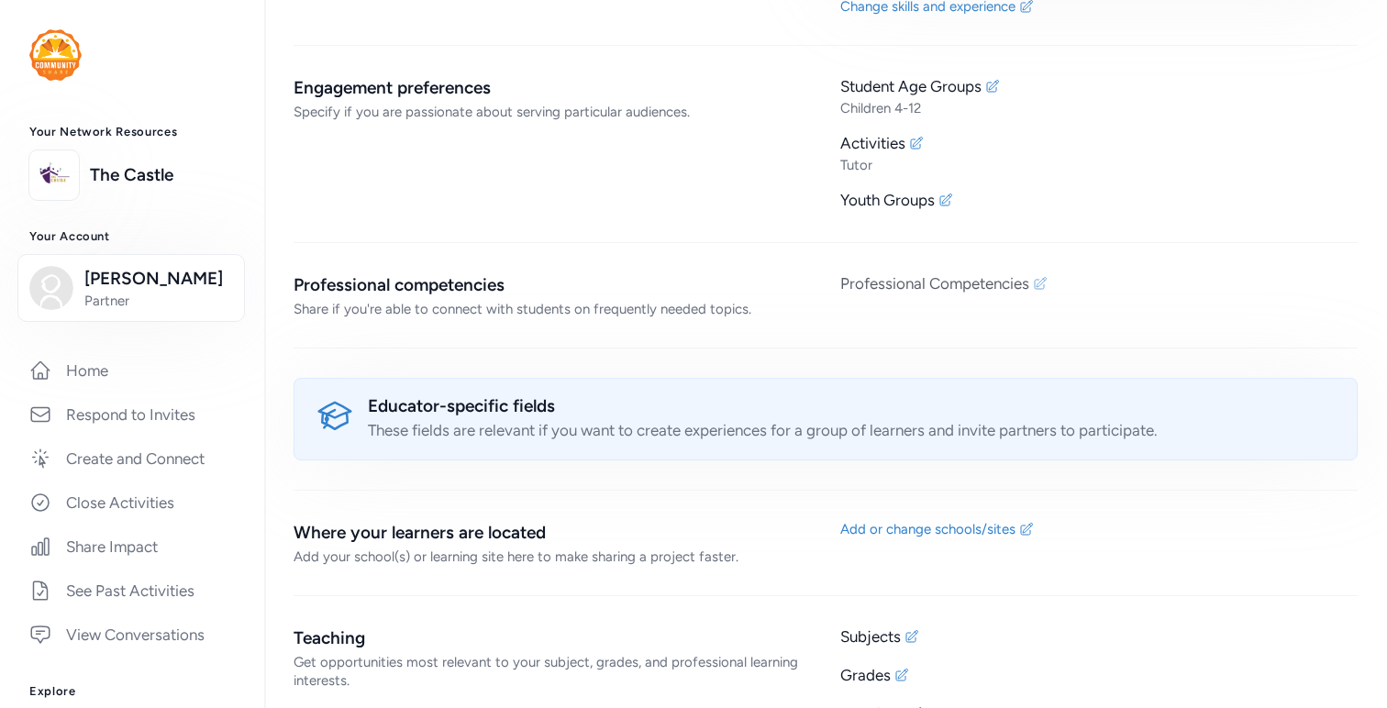
scroll to position [2027, 0]
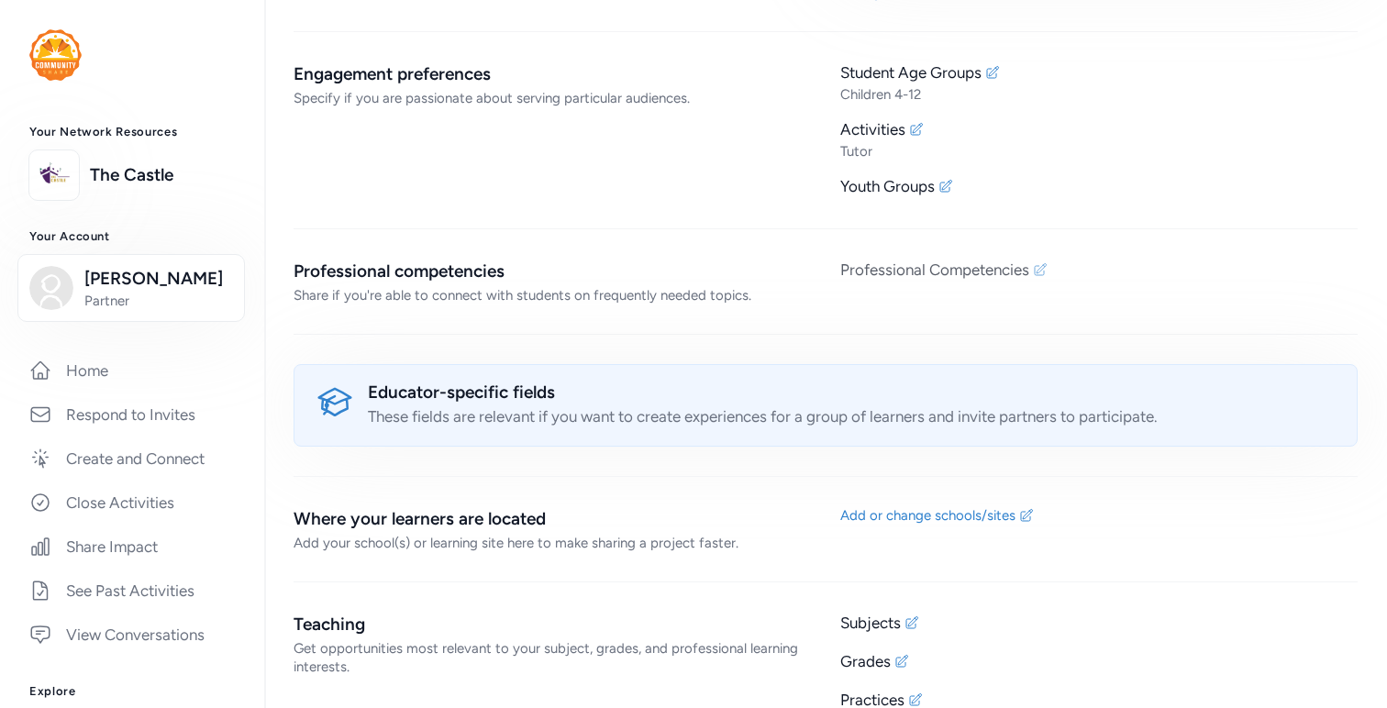
click at [1050, 272] on div "Professional Competencies" at bounding box center [1098, 270] width 517 height 22
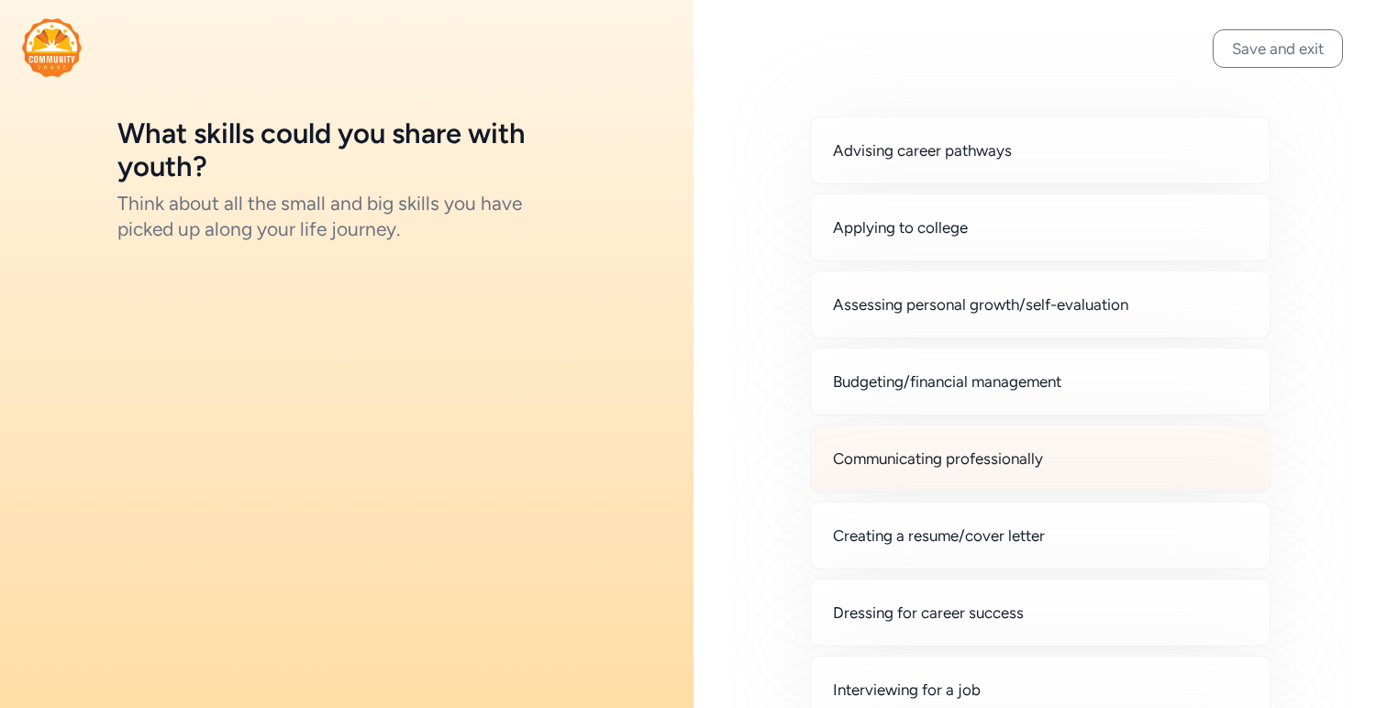
click at [971, 446] on div "Communicating professionally" at bounding box center [1040, 459] width 461 height 68
click at [836, 474] on div "Communicating professionally" at bounding box center [1040, 459] width 461 height 68
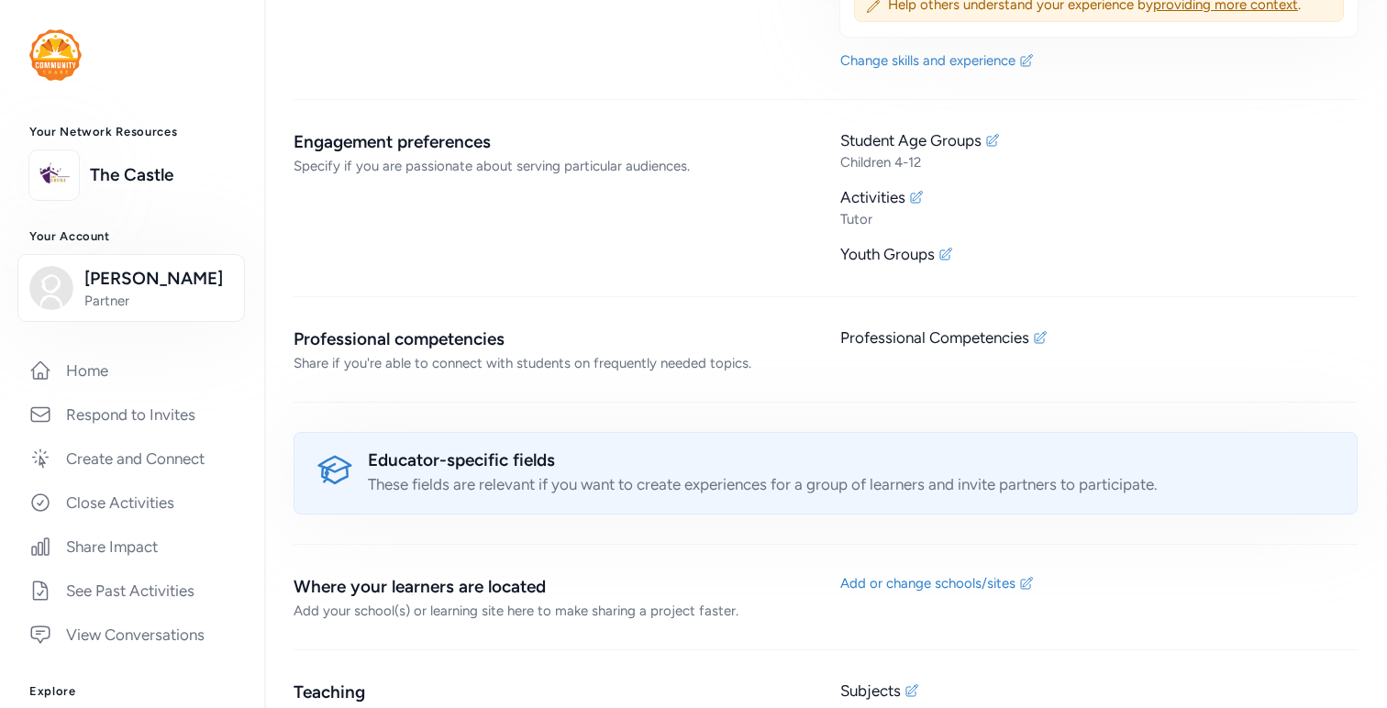
scroll to position [2060, 0]
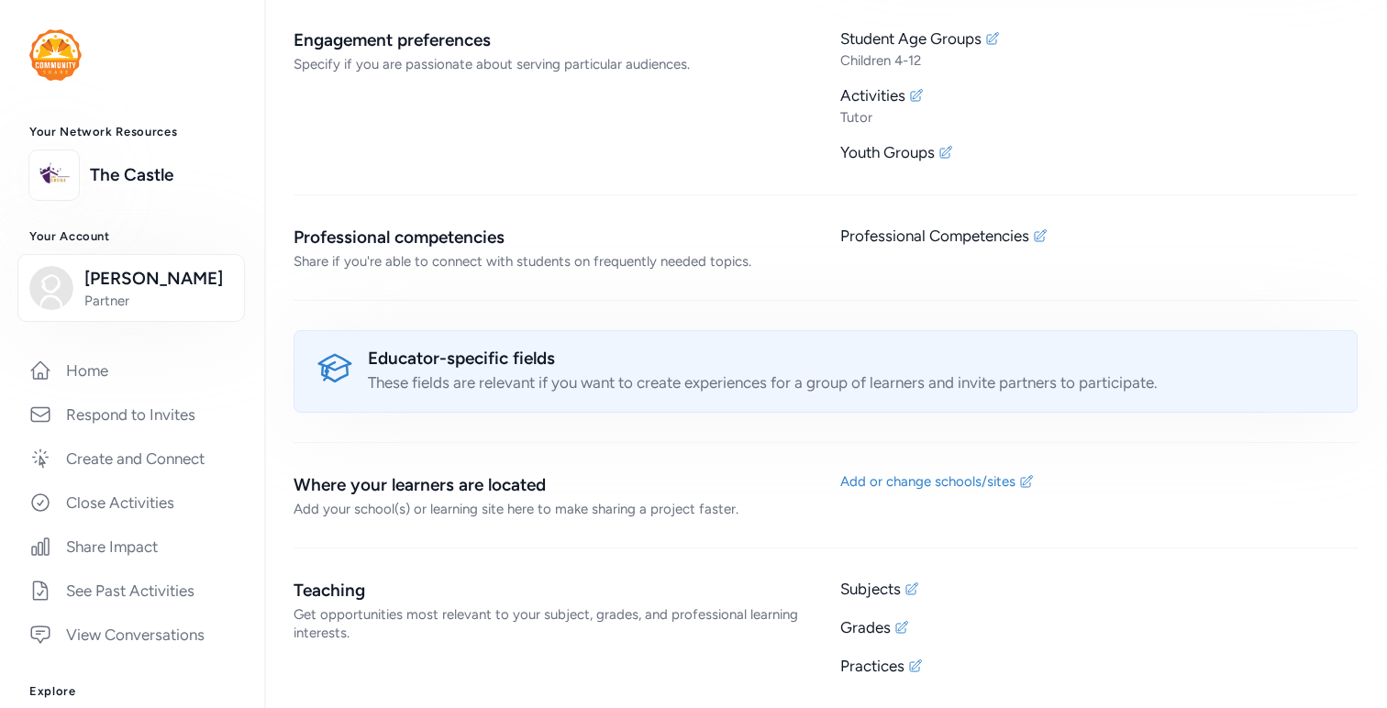
click at [813, 383] on div "These fields are relevant if you want to create experiences for a group of lear…" at bounding box center [851, 383] width 967 height 22
click at [916, 587] on icon at bounding box center [912, 589] width 12 height 12
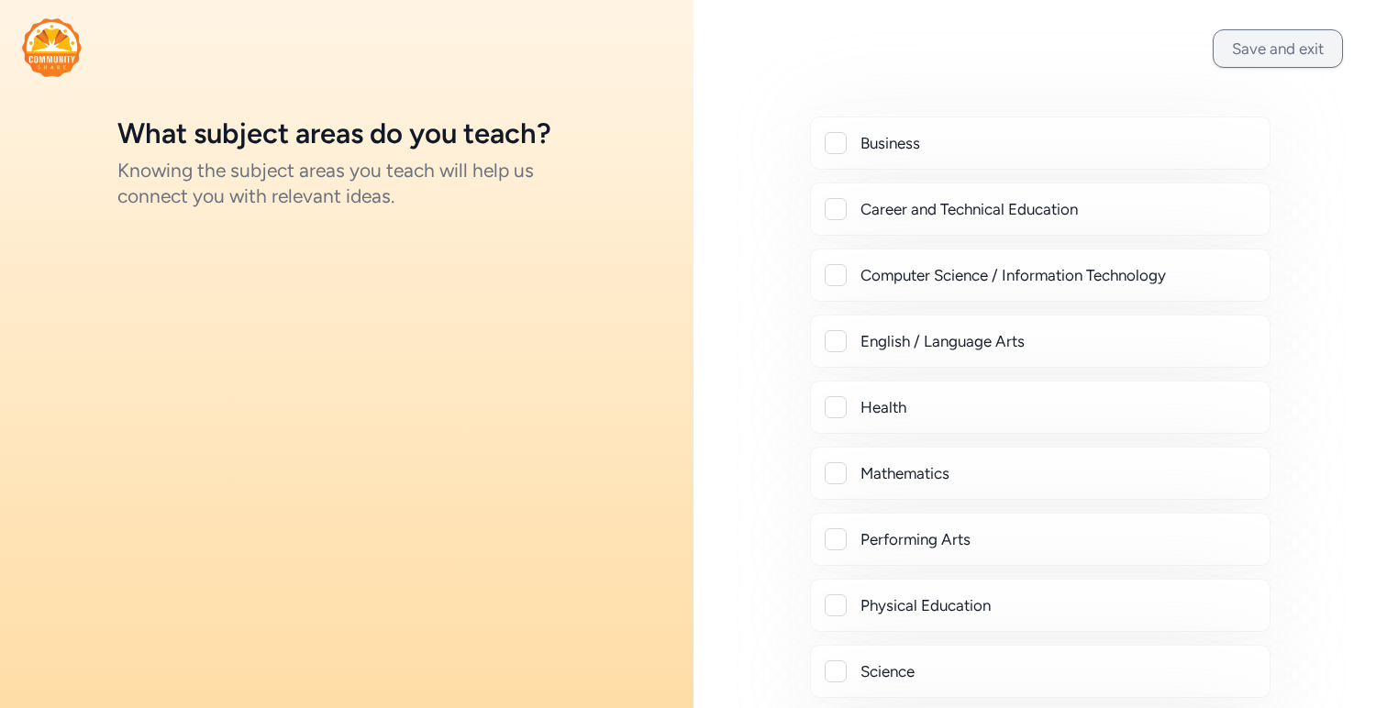
click at [1271, 40] on button "Save and exit" at bounding box center [1278, 48] width 130 height 39
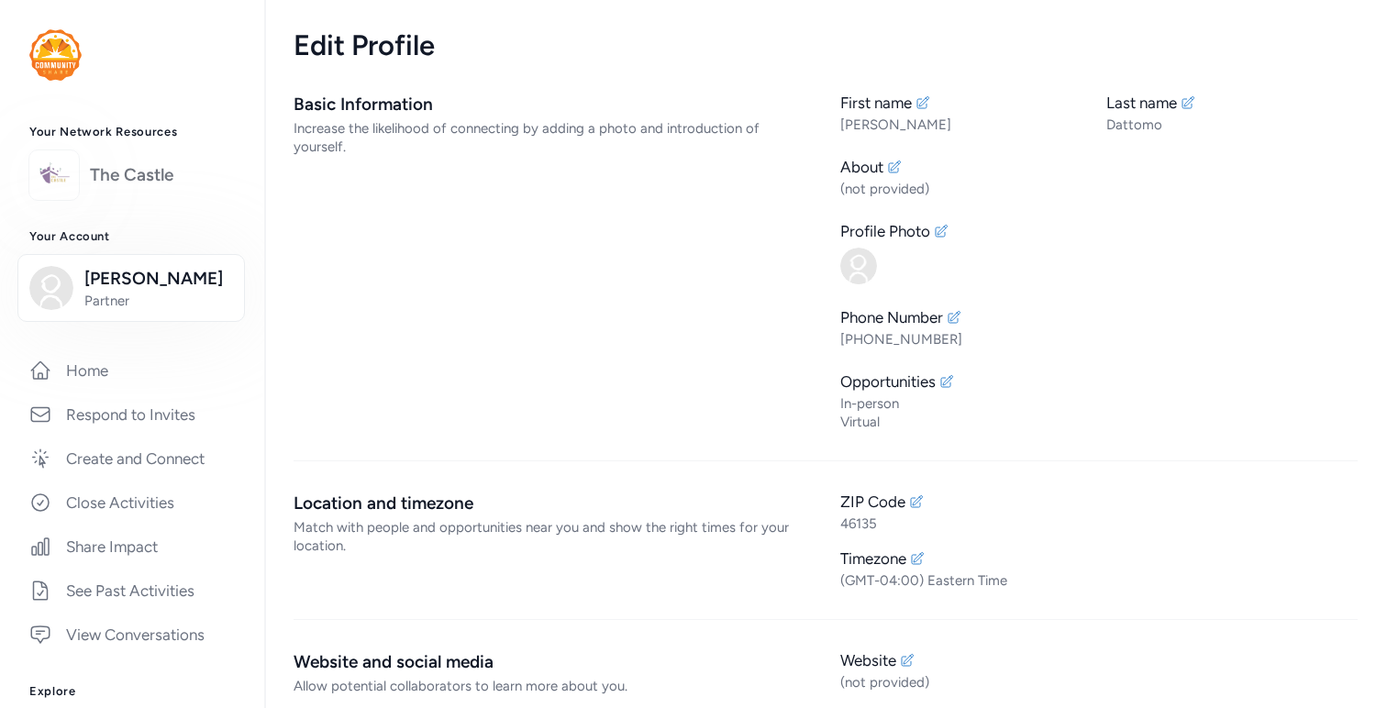
click at [145, 173] on link "The Castle" at bounding box center [162, 175] width 145 height 26
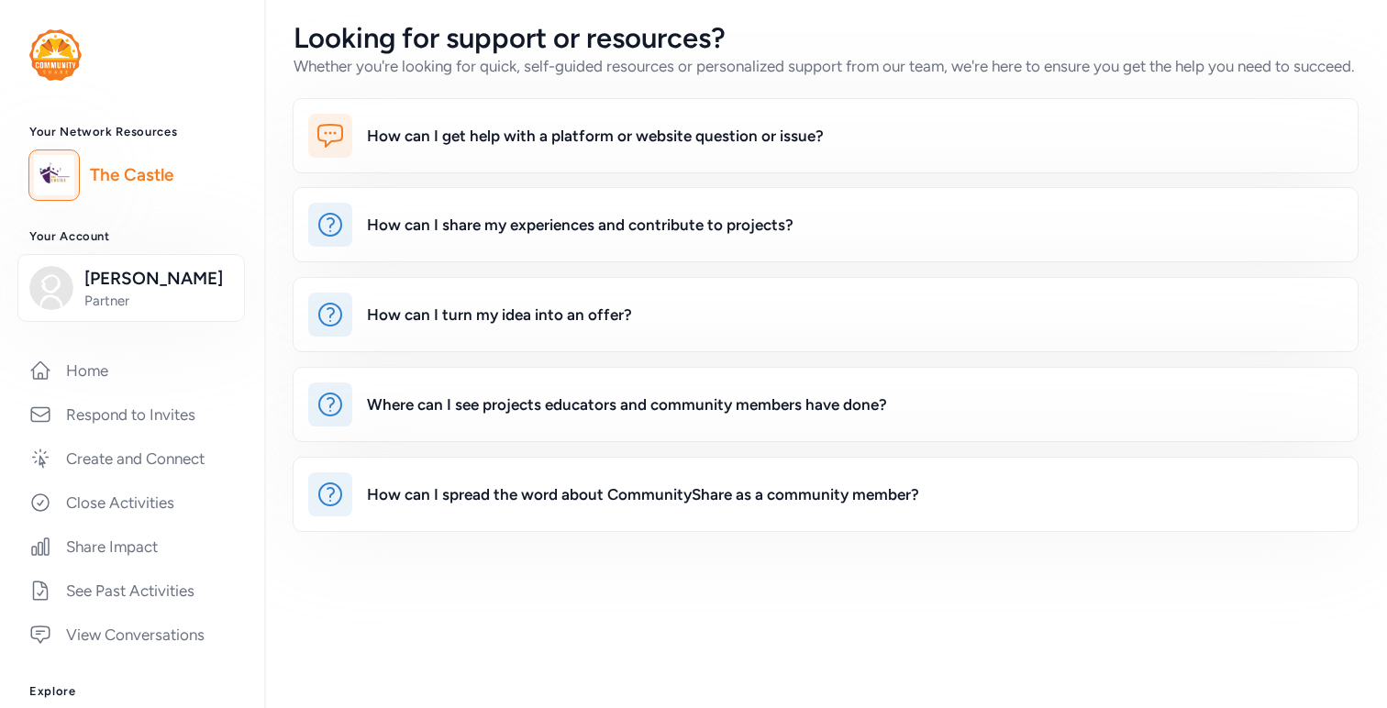
click at [145, 173] on link "The Castle" at bounding box center [162, 175] width 145 height 26
click at [142, 359] on link "Home" at bounding box center [132, 370] width 235 height 40
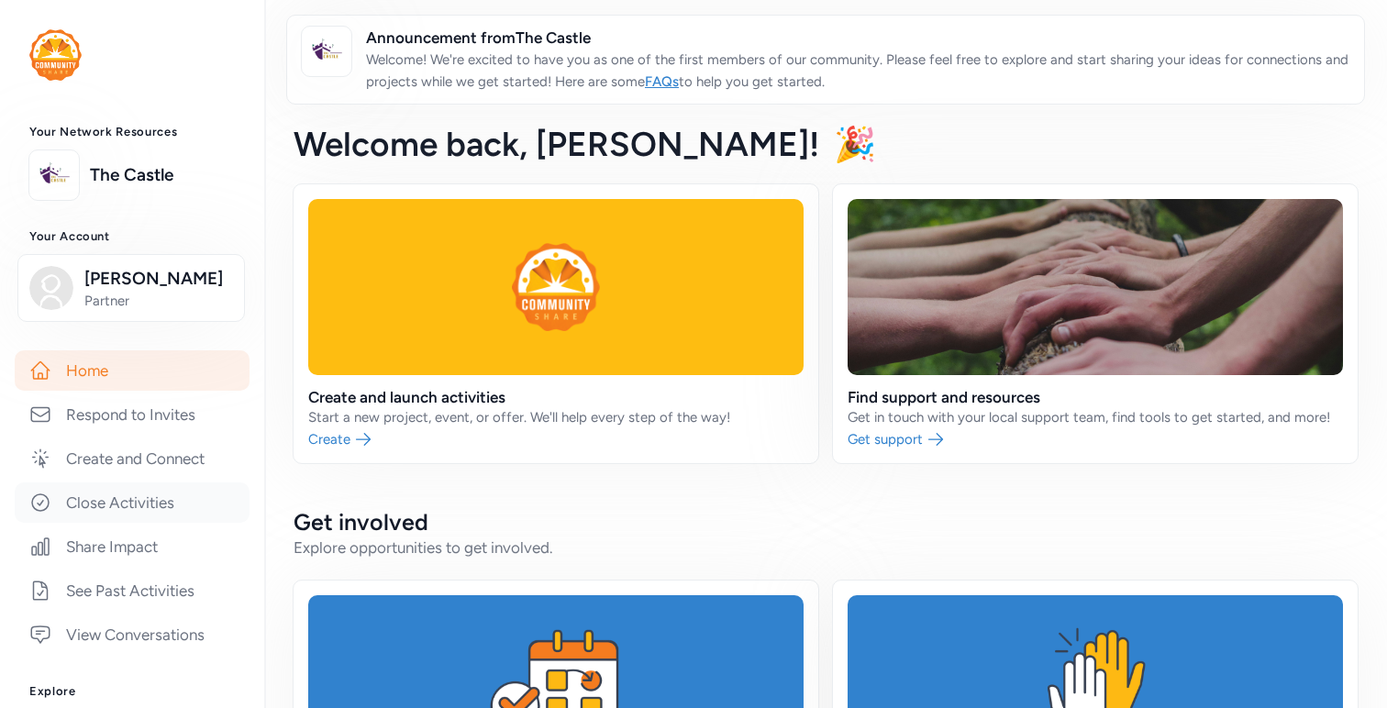
click at [126, 495] on link "Close Activities" at bounding box center [132, 503] width 235 height 40
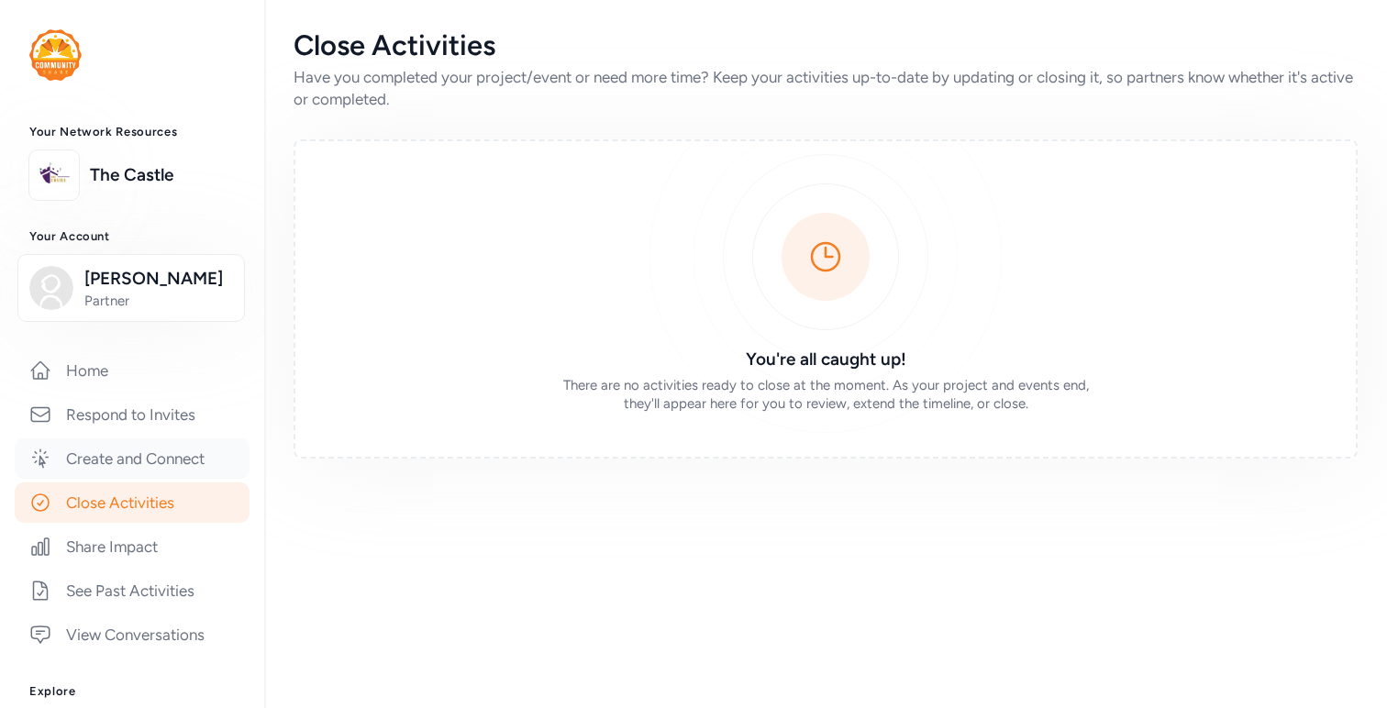
click at [151, 459] on link "Create and Connect" at bounding box center [132, 459] width 235 height 40
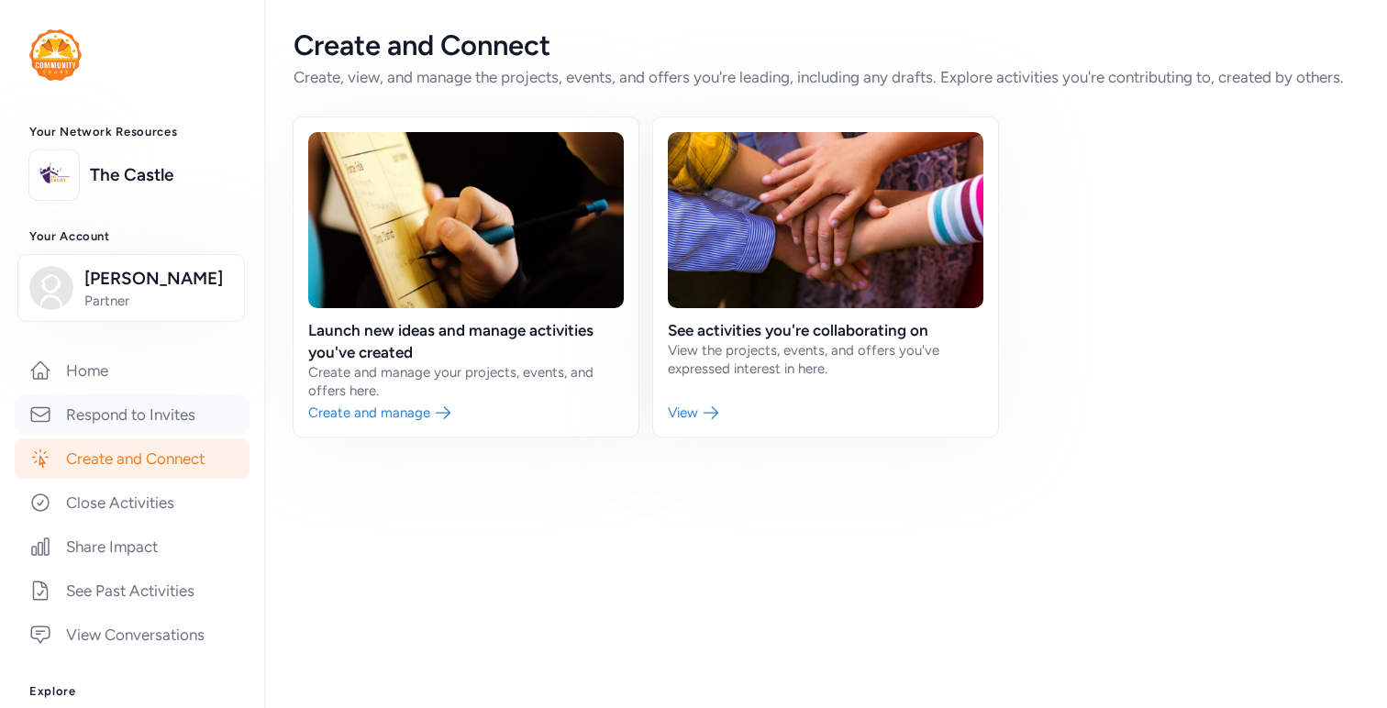
click at [181, 416] on link "Respond to Invites" at bounding box center [132, 414] width 235 height 40
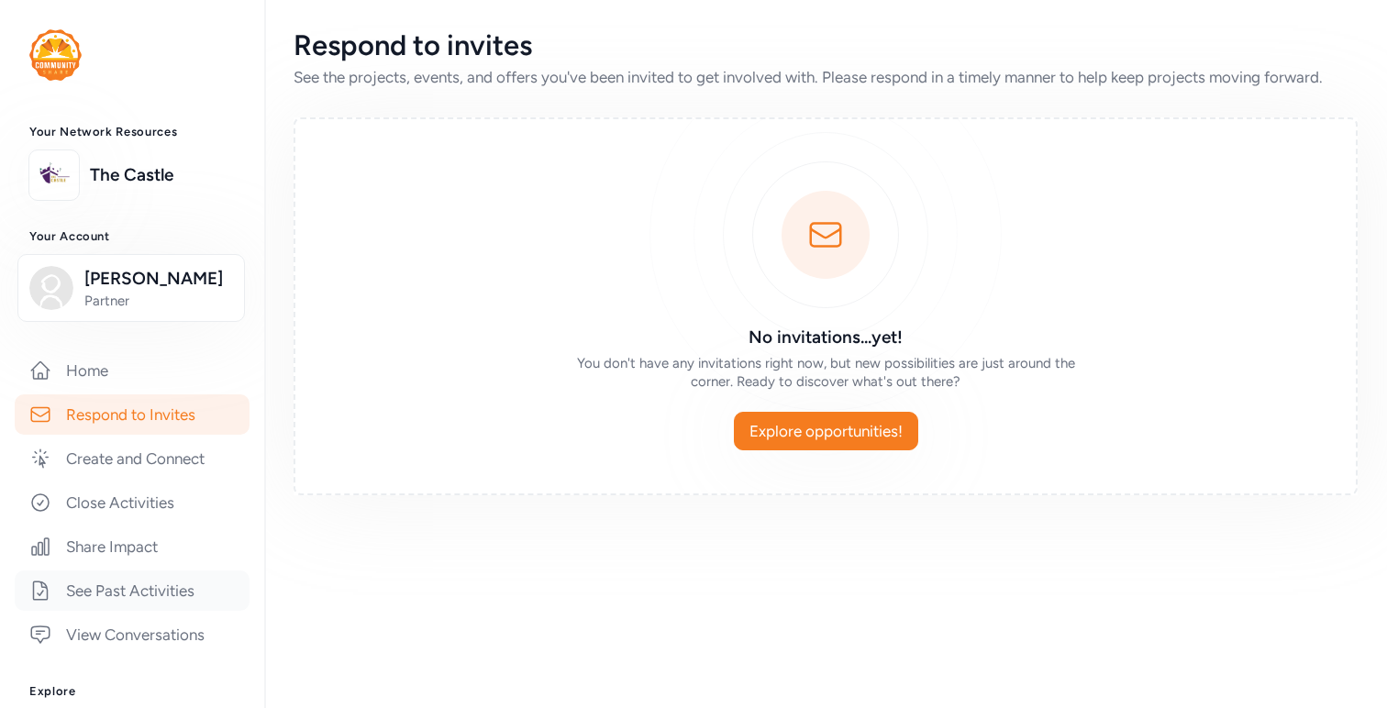
click at [163, 584] on link "See Past Activities" at bounding box center [132, 591] width 235 height 40
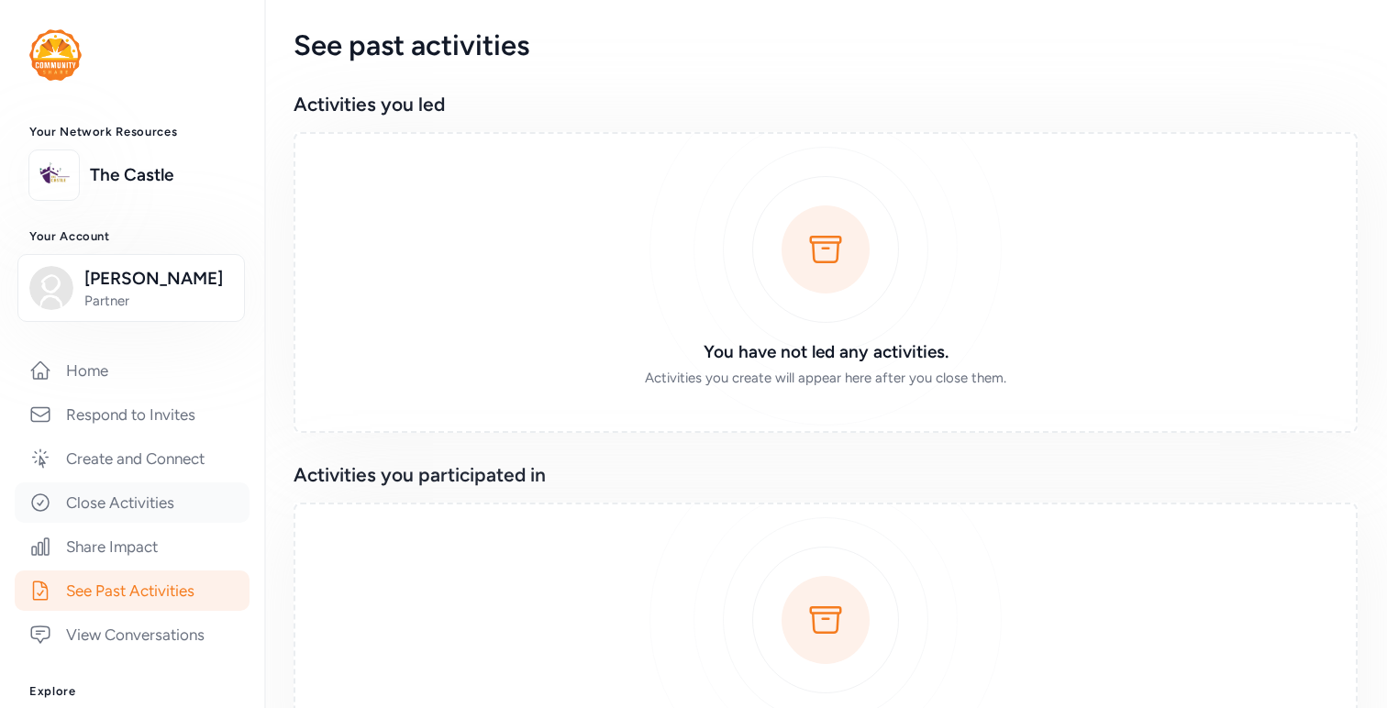
click at [165, 517] on link "Close Activities" at bounding box center [132, 503] width 235 height 40
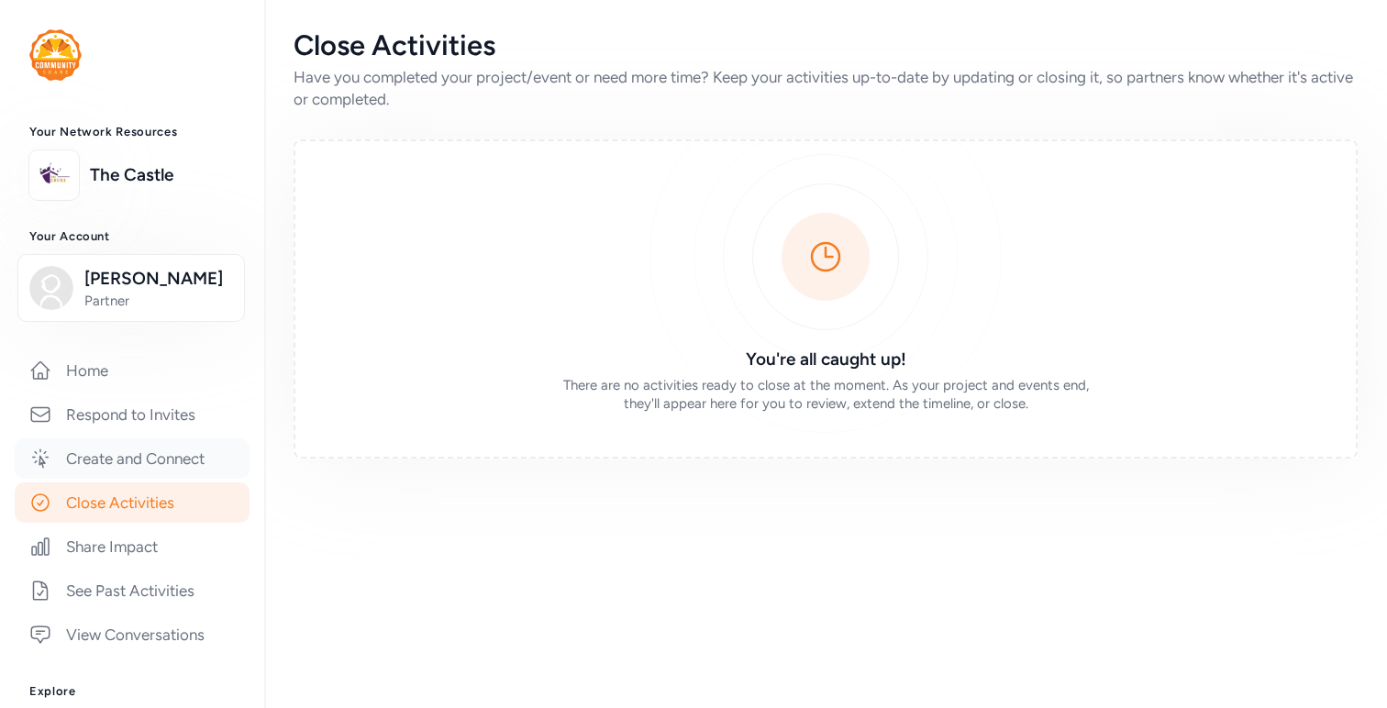
click at [188, 474] on link "Create and Connect" at bounding box center [132, 459] width 235 height 40
